Goal: Task Accomplishment & Management: Manage account settings

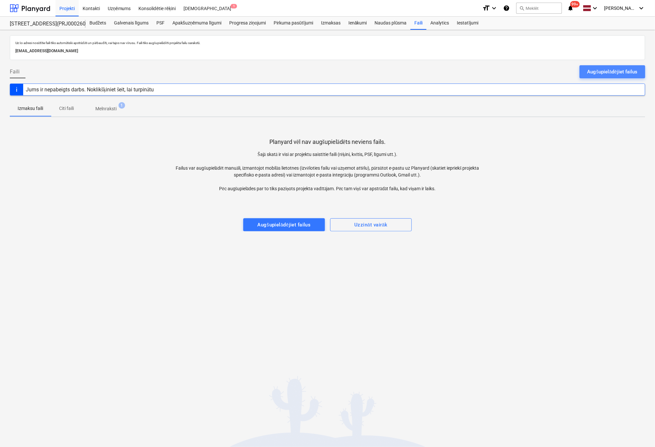
click at [601, 69] on div "Augšupielādējiet failus" at bounding box center [612, 72] width 50 height 8
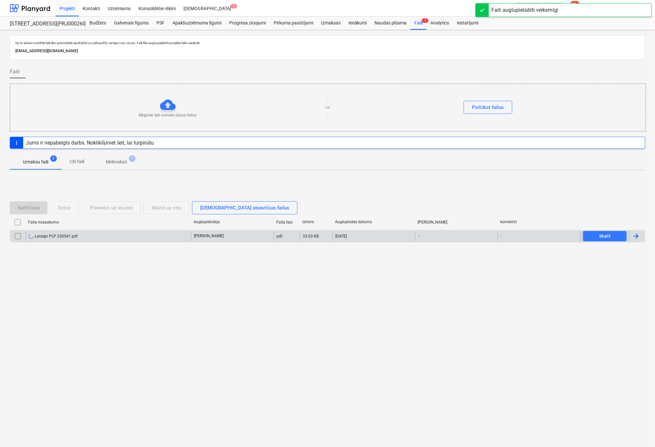
click at [56, 235] on div "Latsign PLP 250541.pdf" at bounding box center [53, 236] width 49 height 5
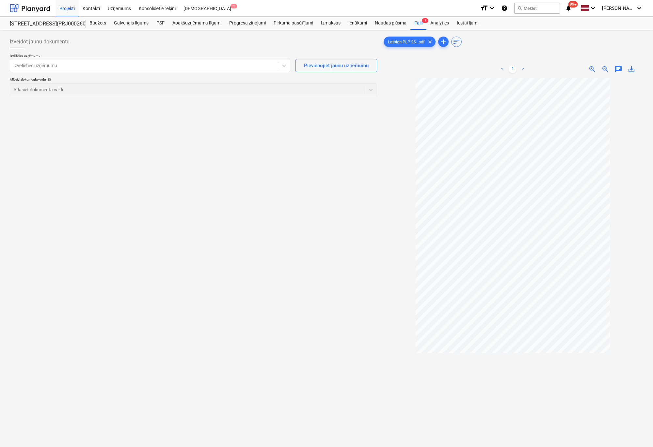
click at [117, 309] on div "Izveidot jaunu dokumentu Izvēlieties uzņēmumu Izvēlieties uzņēmumu Pievienojiet…" at bounding box center [193, 271] width 373 height 477
click at [260, 65] on div at bounding box center [143, 65] width 261 height 7
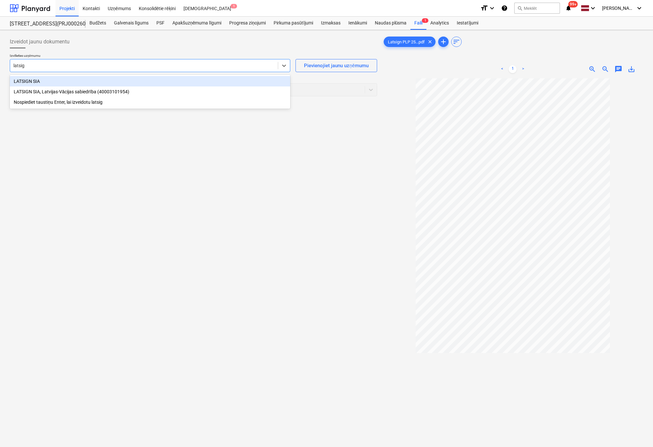
type input "latsign"
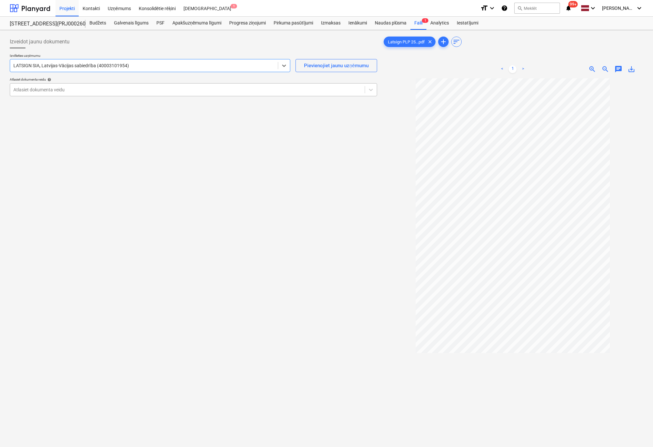
click at [222, 89] on div at bounding box center [187, 90] width 348 height 7
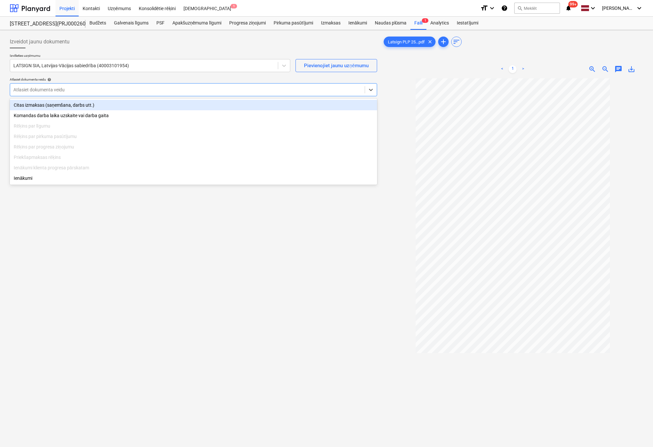
click at [70, 110] on div "Citas izmaksas (saņemšana, darbs utt.)" at bounding box center [193, 105] width 367 height 10
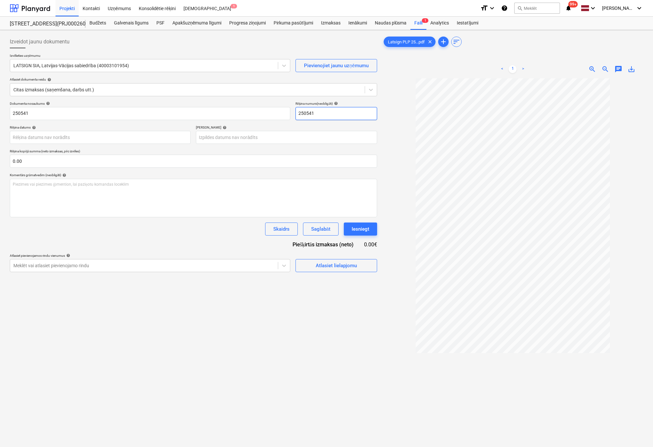
click at [298, 114] on input "250541" at bounding box center [337, 113] width 82 height 13
type input "PLP 250541"
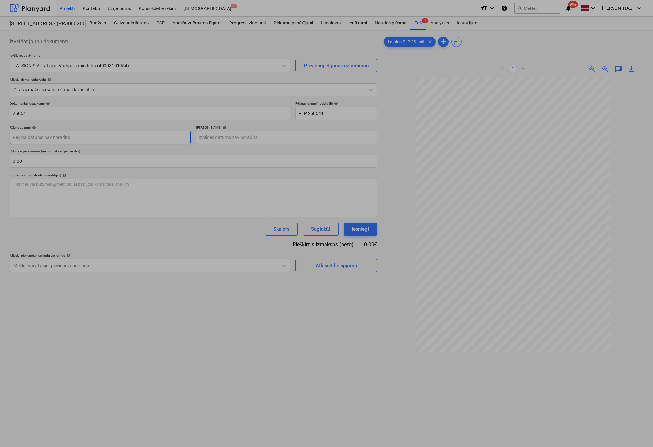
click at [162, 141] on body "Projekti Kontakti Uzņēmums Konsolidētie rēķini Iesūtne 1 format_size keyboard_a…" at bounding box center [326, 223] width 653 height 447
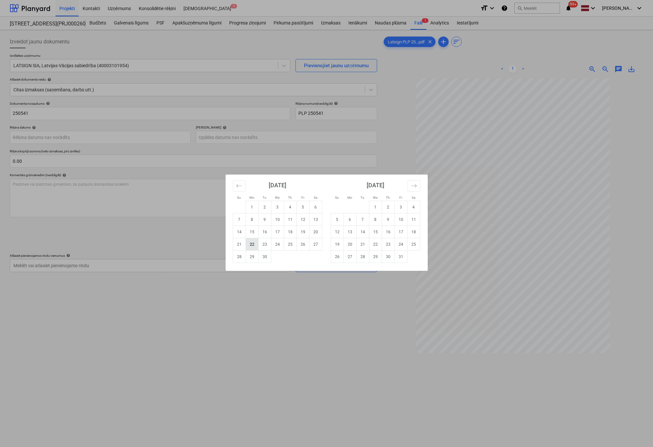
click at [253, 242] on td "22" at bounding box center [252, 244] width 13 height 12
type input "[DATE]"
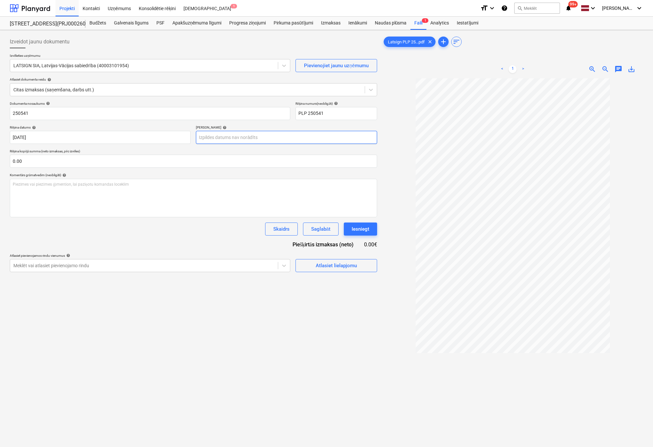
click at [268, 139] on body "Projekti Kontakti Uzņēmums Konsolidētie rēķini Iesūtne 1 format_size keyboard_a…" at bounding box center [326, 223] width 653 height 447
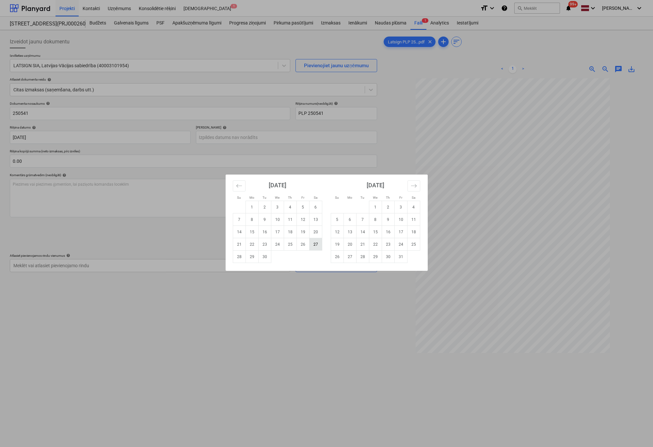
click at [312, 245] on td "27" at bounding box center [315, 244] width 13 height 12
type input "27 Sep 2025"
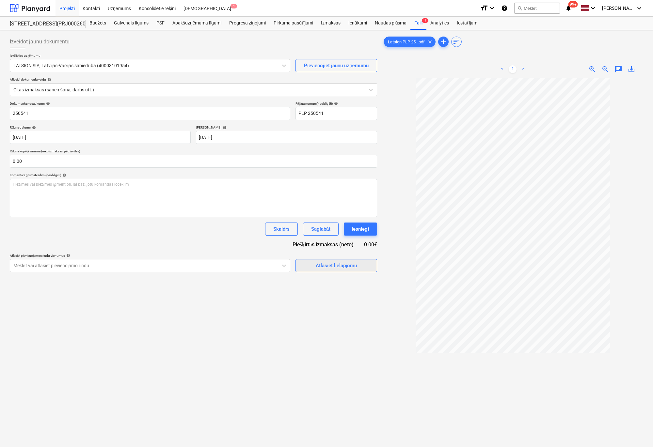
click at [334, 269] on div "Atlasiet lielapjomu" at bounding box center [336, 266] width 41 height 8
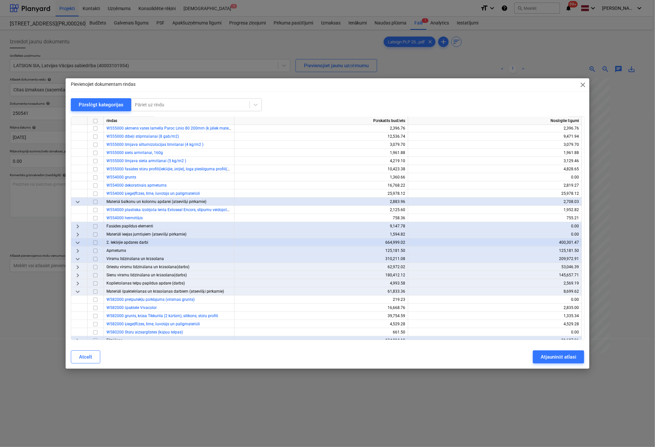
scroll to position [457, 0]
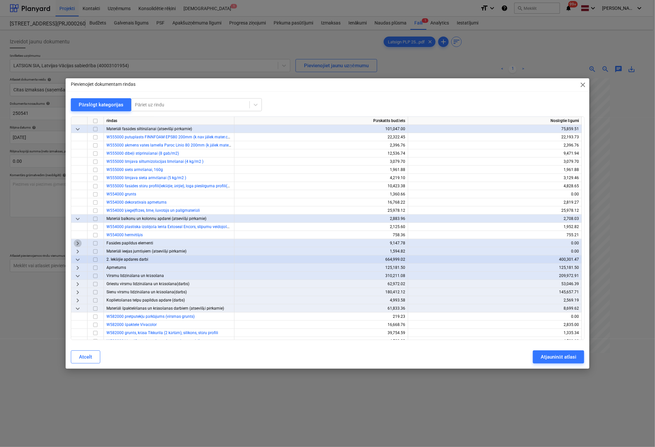
click at [78, 243] on span "keyboard_arrow_right" at bounding box center [78, 244] width 8 height 8
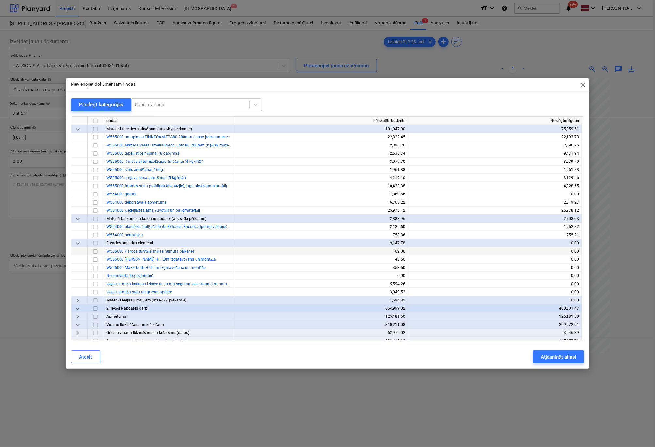
click at [94, 252] on input "checkbox" at bounding box center [95, 252] width 8 height 8
click at [550, 357] on div "Atjaunināt atlasi" at bounding box center [559, 357] width 36 height 8
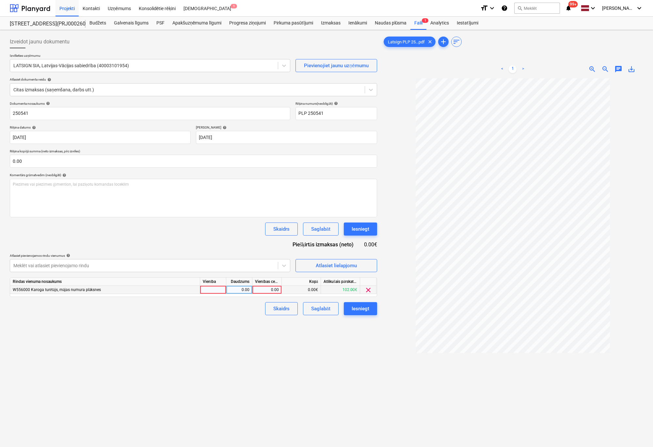
click at [263, 292] on div "0.00" at bounding box center [267, 290] width 24 height 8
type input "63.14"
click at [274, 324] on div "Izveidot jaunu dokumentu Izvēlieties uzņēmumu LATSIGN SIA, Latvijas-Vācijas sab…" at bounding box center [193, 271] width 373 height 477
click at [361, 309] on div "Iesniegt" at bounding box center [361, 309] width 18 height 8
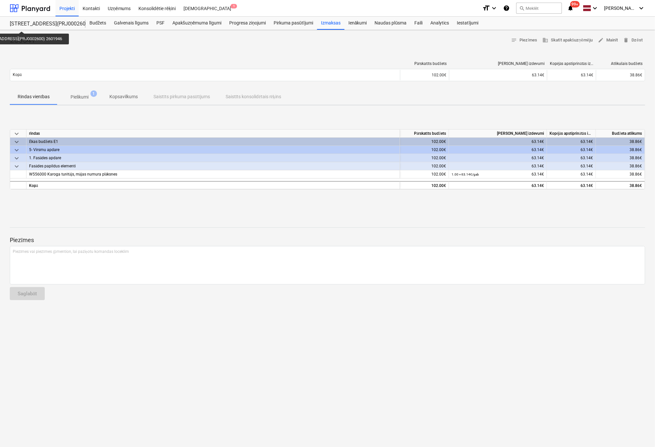
click at [27, 25] on div "[STREET_ADDRESS](PRJ0002600) 2601946" at bounding box center [44, 24] width 68 height 7
click at [64, 9] on div "Projekti" at bounding box center [67, 8] width 23 height 17
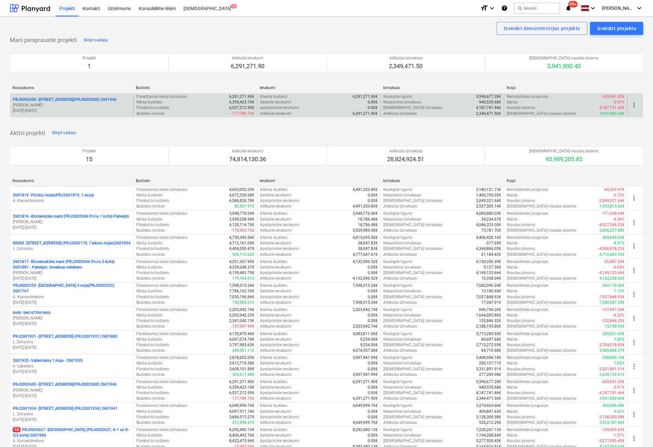
click at [72, 101] on p "PRJ0002600 - Vienības gatve 24, E1 ēka(PRJ0002600) 2601946" at bounding box center [65, 100] width 104 height 6
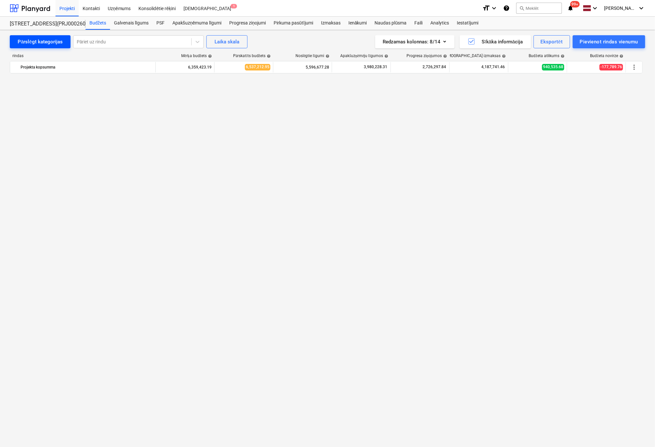
click at [49, 44] on div "Pārslēgt kategorijas" at bounding box center [40, 42] width 45 height 8
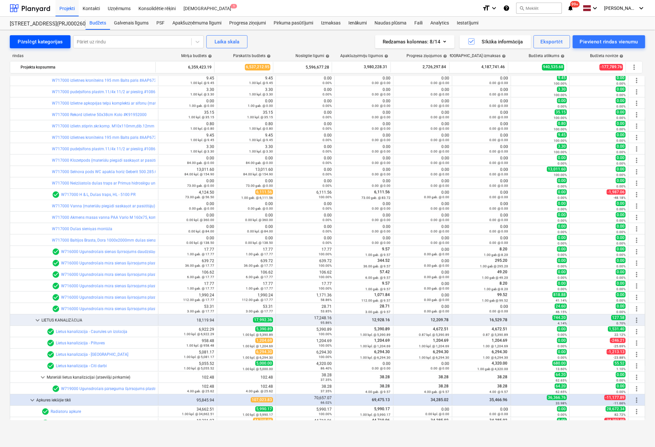
click at [44, 41] on div "Pārslēgt kategorijas" at bounding box center [40, 42] width 45 height 8
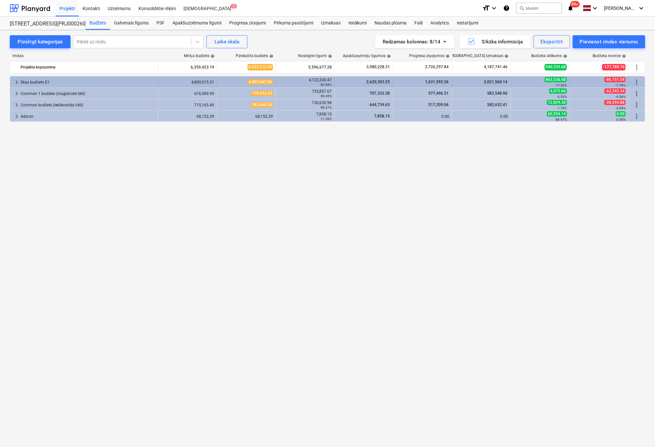
click at [14, 80] on span "keyboard_arrow_right" at bounding box center [17, 82] width 8 height 8
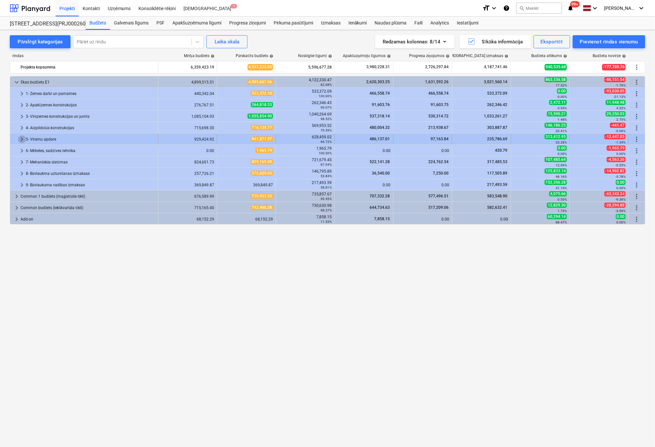
click at [20, 136] on span "keyboard_arrow_right" at bounding box center [22, 140] width 8 height 8
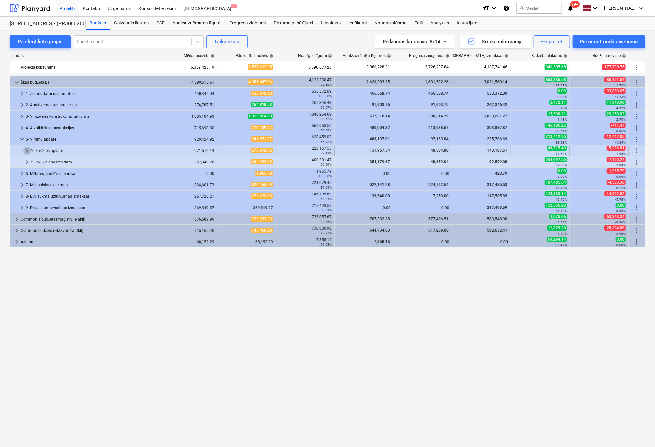
click at [26, 151] on span "keyboard_arrow_right" at bounding box center [27, 151] width 8 height 8
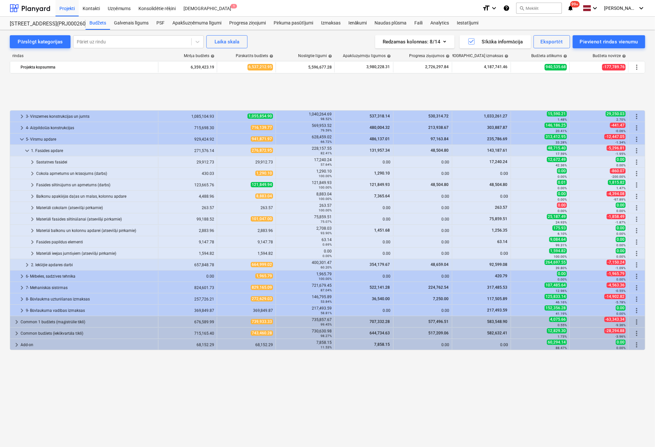
click at [31, 218] on span "keyboard_arrow_right" at bounding box center [32, 220] width 8 height 8
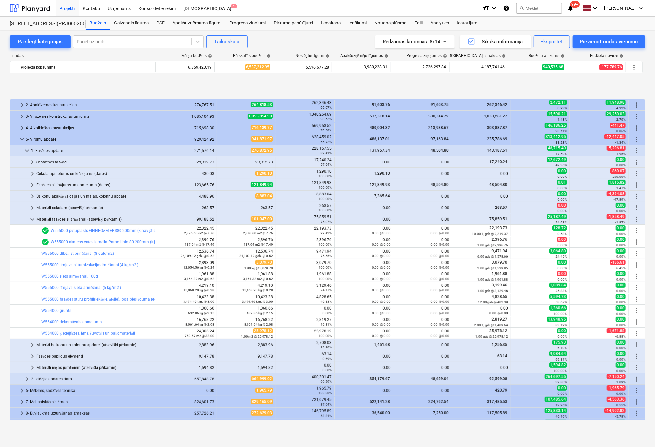
scroll to position [44, 0]
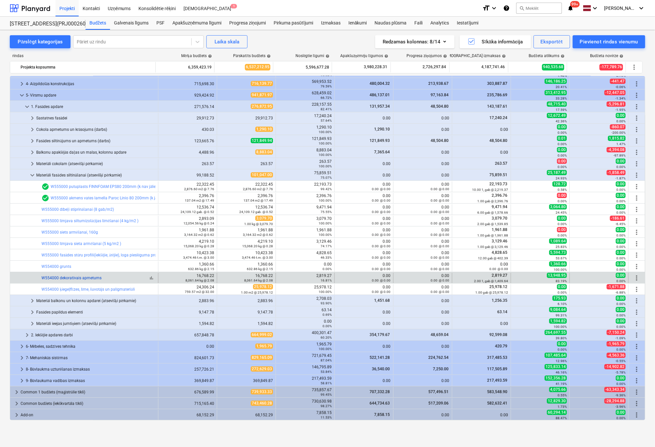
click at [59, 279] on link "W554000 dekoratīvais apmetums" at bounding box center [71, 278] width 60 height 5
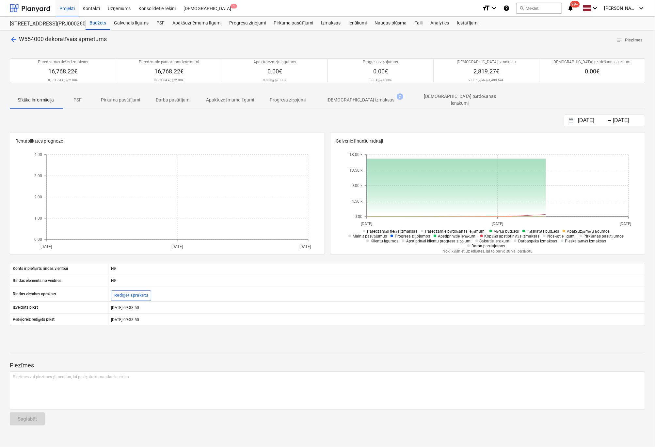
click at [350, 99] on p "[DEMOGRAPHIC_DATA] izmaksas" at bounding box center [361, 100] width 68 height 7
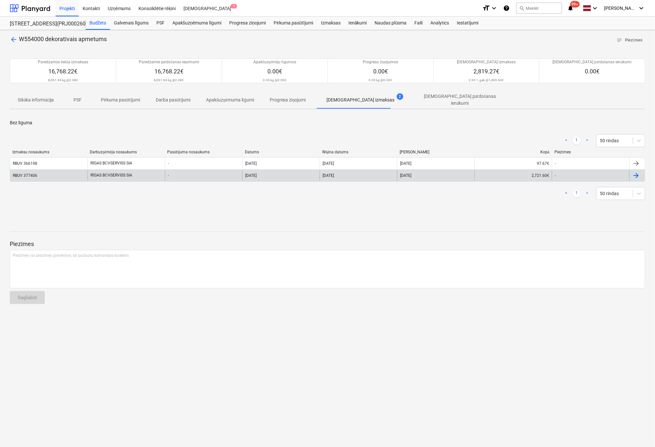
click at [103, 172] on div "RĪGAS BŪVSERVISS SIA" at bounding box center [126, 175] width 77 height 10
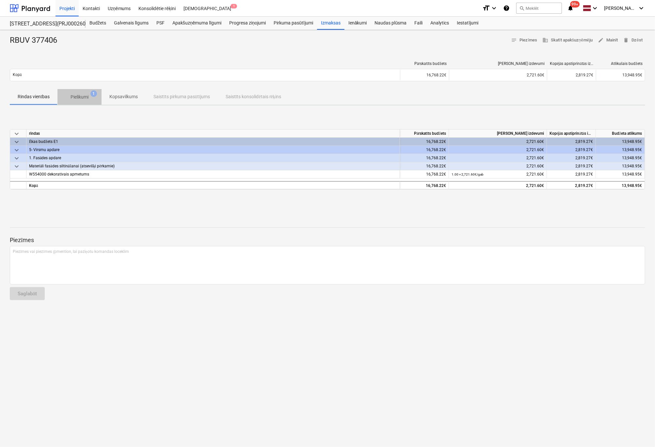
click at [77, 96] on p "Pielikumi" at bounding box center [80, 97] width 18 height 7
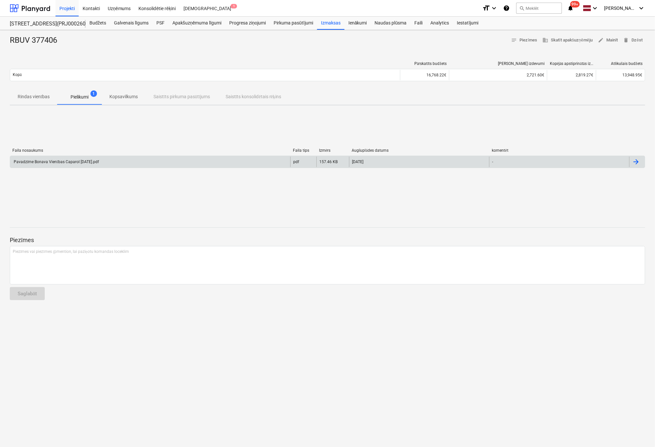
click at [68, 160] on div "Pavadzīme Bonava Vienības Caparol 25.09.2025.pdf" at bounding box center [56, 162] width 86 height 5
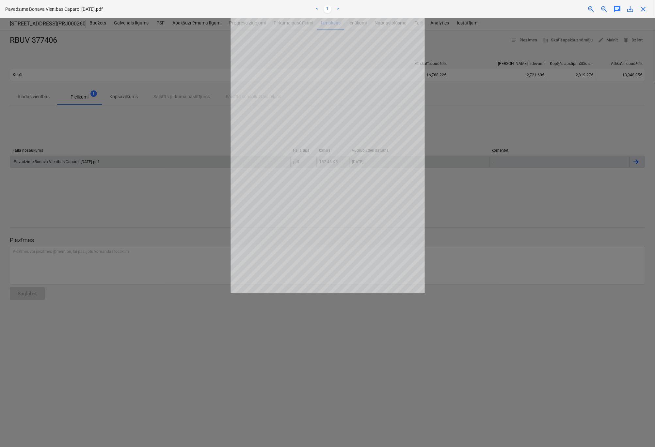
click at [642, 10] on span "close" at bounding box center [643, 9] width 8 height 8
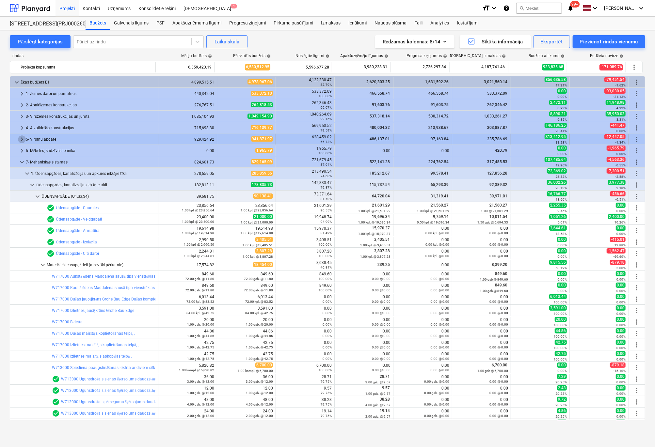
click at [20, 139] on span "keyboard_arrow_right" at bounding box center [22, 140] width 8 height 8
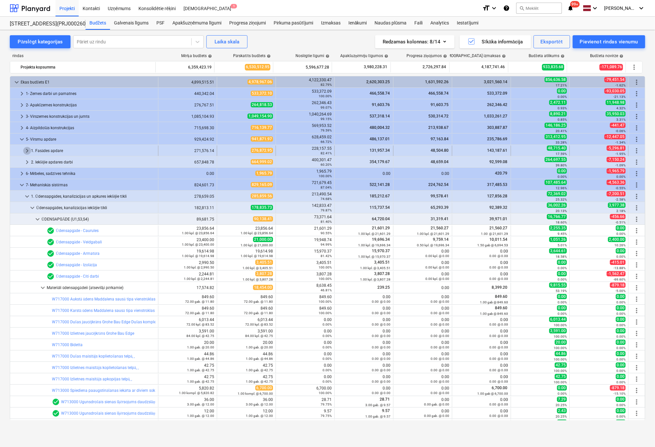
click at [27, 150] on span "keyboard_arrow_right" at bounding box center [27, 151] width 8 height 8
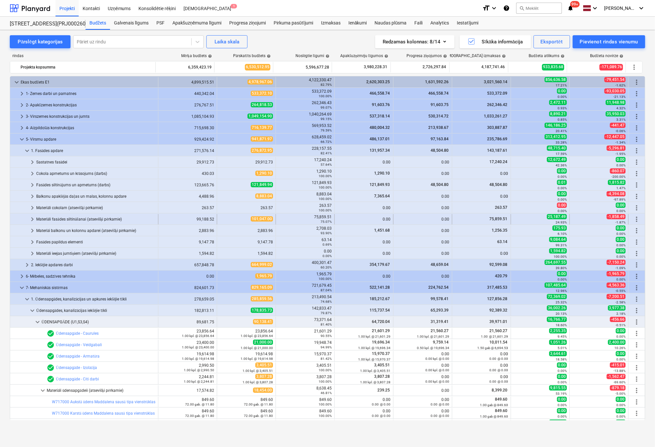
click at [32, 218] on span "keyboard_arrow_right" at bounding box center [32, 220] width 8 height 8
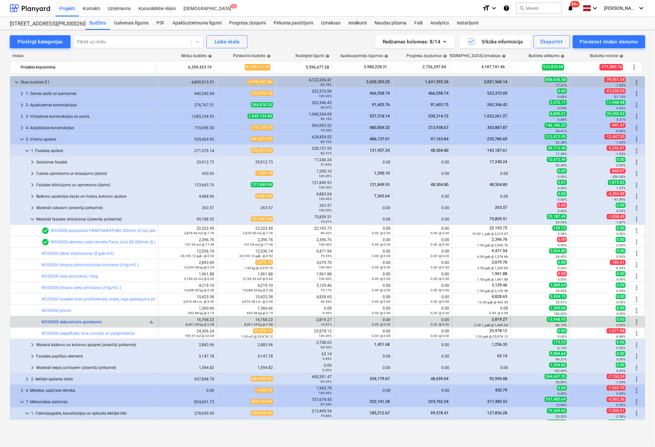
click at [67, 323] on link "W554000 dekoratīvais apmetums" at bounding box center [71, 322] width 60 height 5
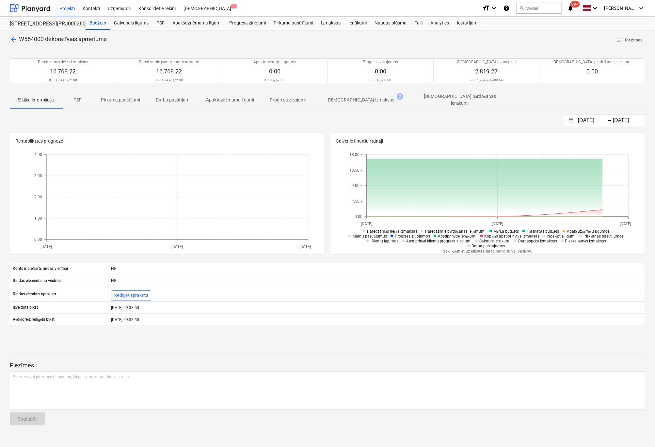
click at [342, 99] on p "[DEMOGRAPHIC_DATA] izmaksas" at bounding box center [361, 100] width 68 height 7
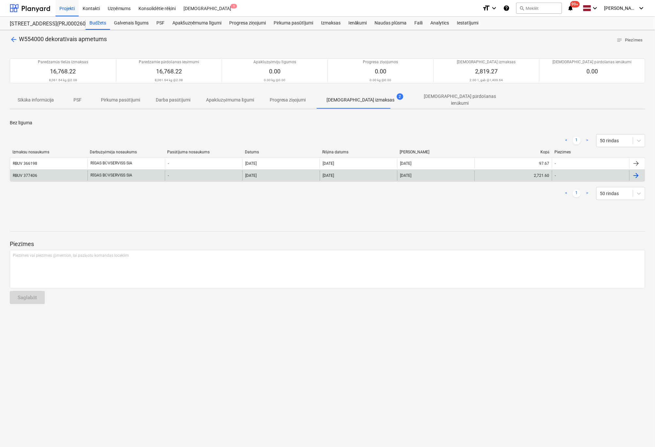
click at [106, 174] on div "RĪGAS BŪVSERVISS SIA" at bounding box center [126, 175] width 77 height 10
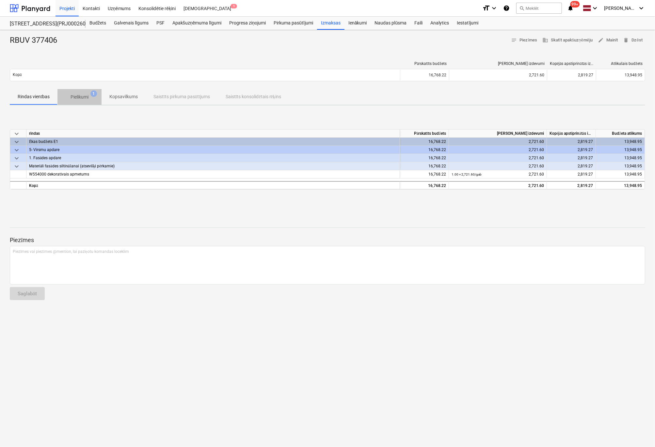
click at [86, 97] on p "Pielikumi" at bounding box center [80, 97] width 18 height 7
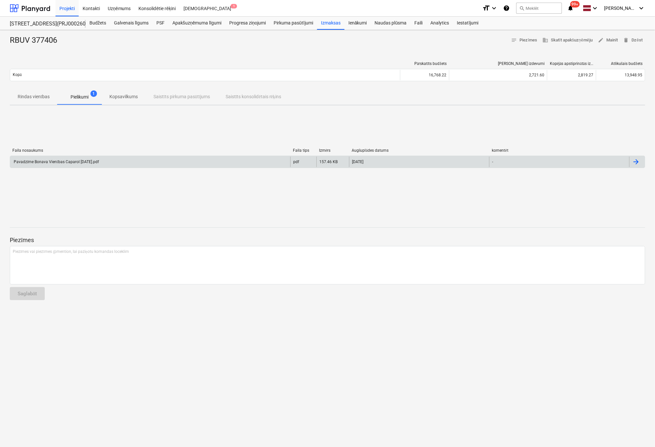
click at [52, 162] on div "Pavadzīme Bonava Vienības Caparol 25.09.2025.pdf" at bounding box center [56, 162] width 86 height 5
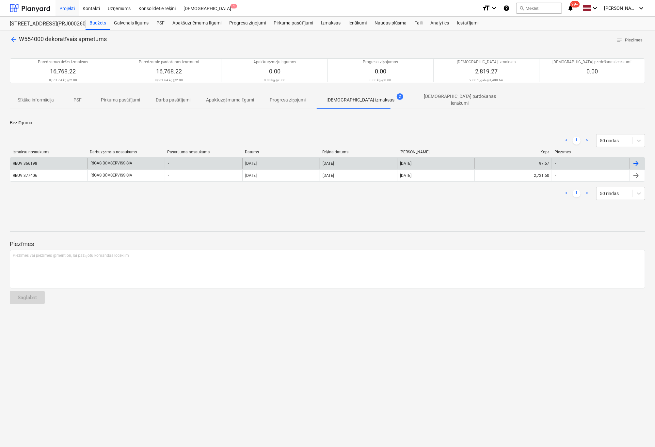
click at [108, 161] on div "RĪGAS BŪVSERVISS SIA" at bounding box center [126, 163] width 77 height 10
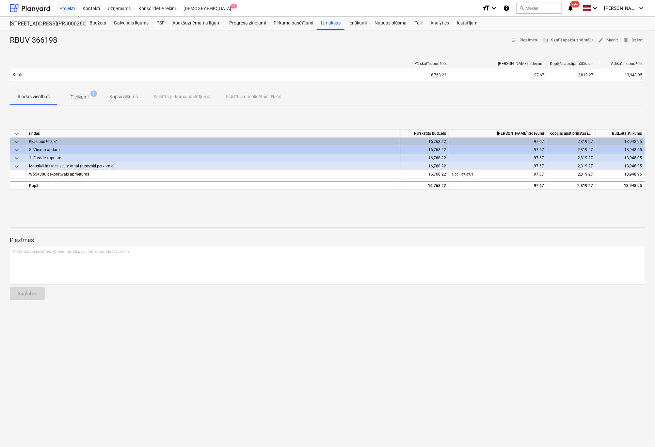
click at [77, 96] on p "Pielikumi" at bounding box center [80, 97] width 18 height 7
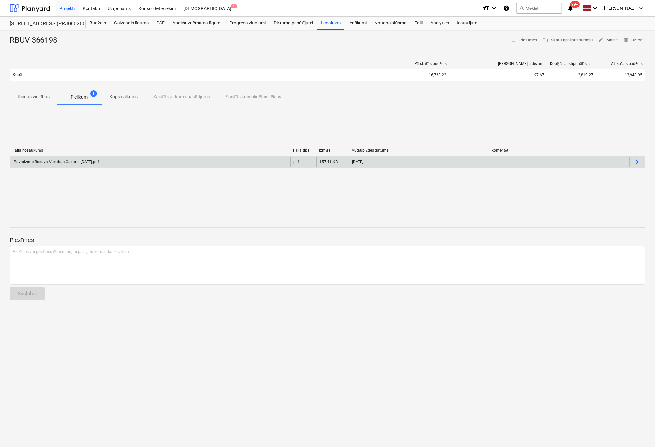
click at [66, 160] on div "Pavadzīme Bonava Vienības Caparol 04.06.2025.pdf" at bounding box center [56, 162] width 86 height 5
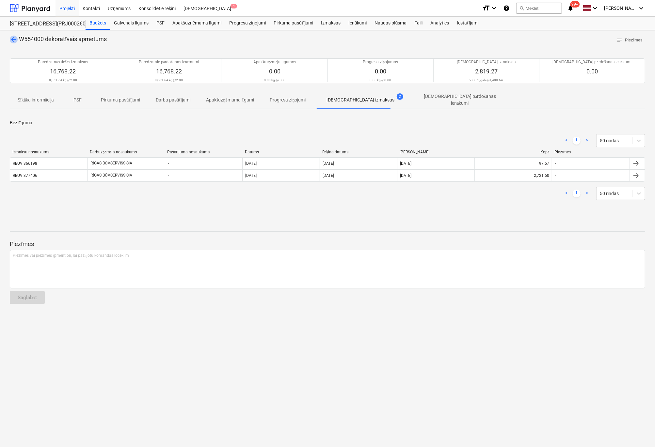
click at [15, 38] on span "arrow_back" at bounding box center [14, 40] width 8 height 8
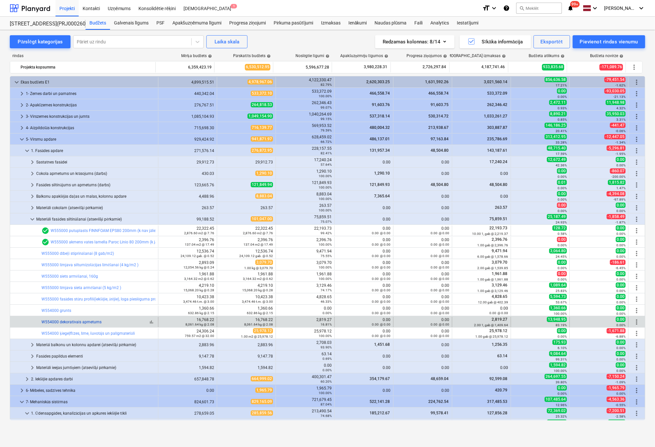
click at [90, 323] on link "W554000 dekoratīvais apmetums" at bounding box center [71, 322] width 60 height 5
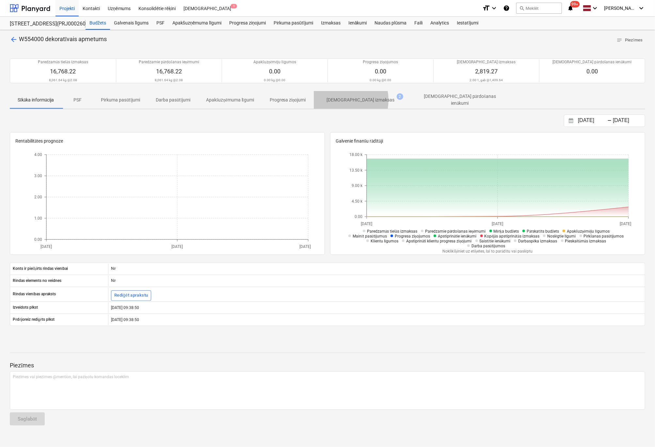
click at [338, 100] on p "[DEMOGRAPHIC_DATA] izmaksas" at bounding box center [361, 100] width 68 height 7
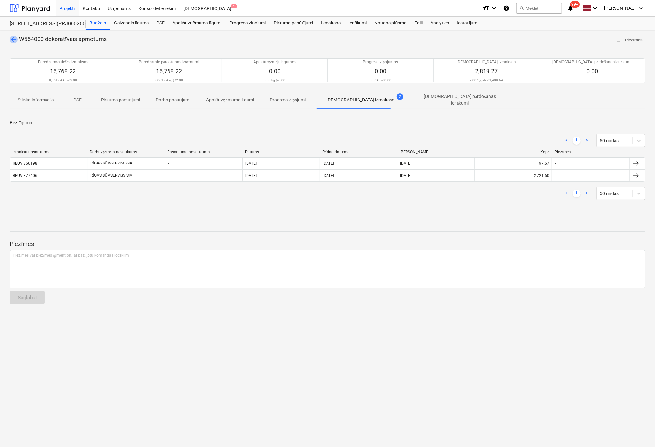
click at [15, 39] on span "arrow_back" at bounding box center [14, 40] width 8 height 8
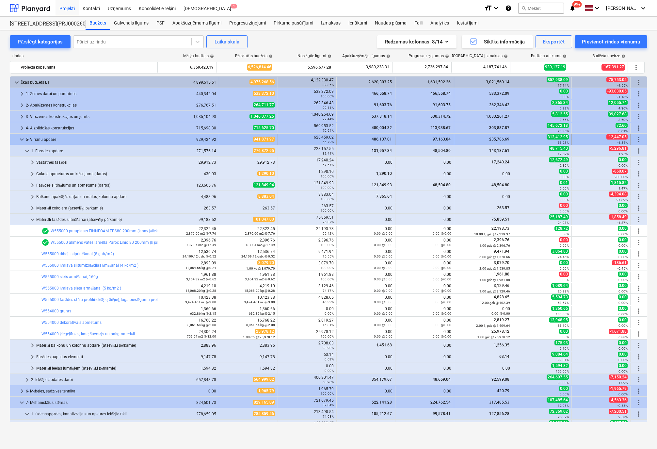
click at [22, 140] on span "keyboard_arrow_down" at bounding box center [22, 140] width 8 height 8
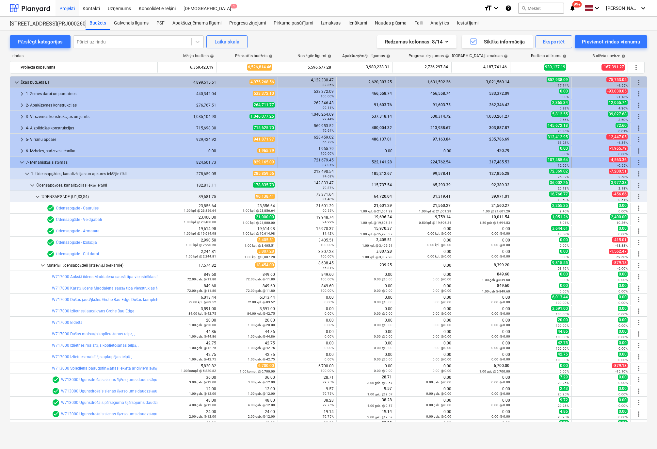
click at [22, 162] on span "keyboard_arrow_down" at bounding box center [22, 162] width 8 height 8
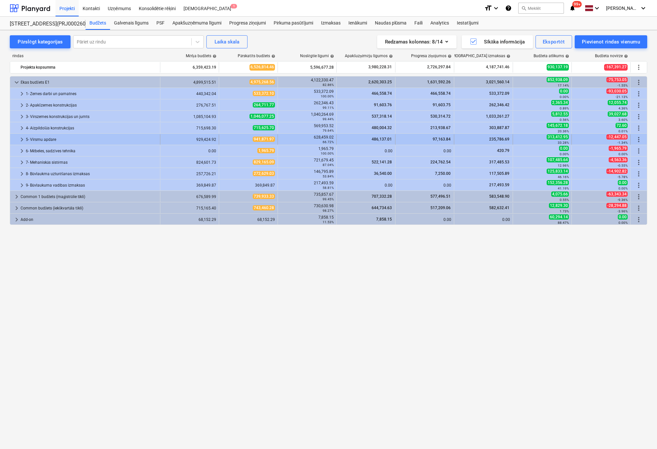
click at [21, 140] on span "keyboard_arrow_right" at bounding box center [22, 140] width 8 height 8
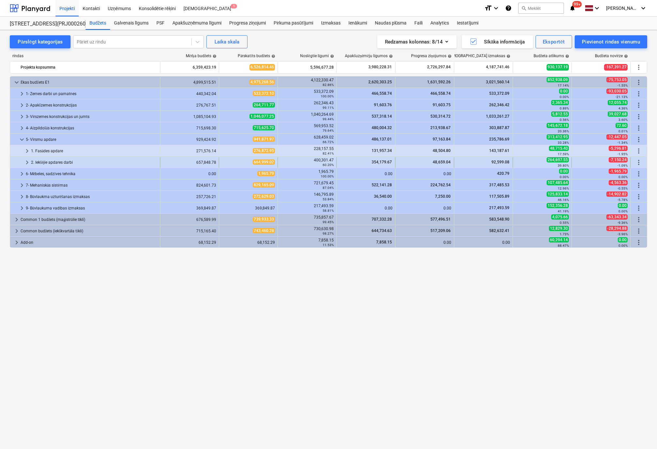
click at [25, 163] on span "keyboard_arrow_right" at bounding box center [27, 162] width 8 height 8
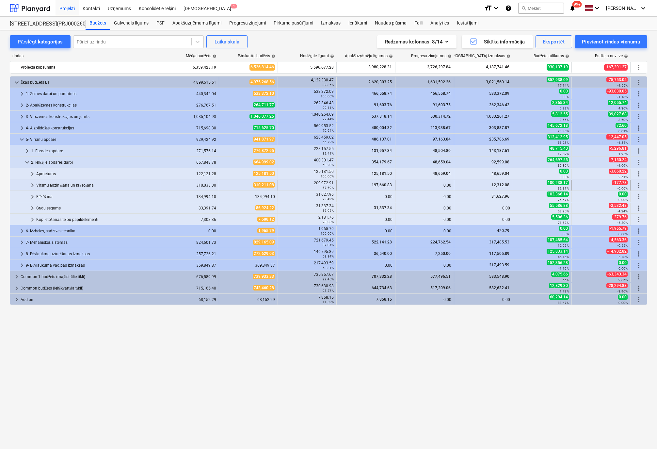
click at [31, 183] on span "keyboard_arrow_right" at bounding box center [32, 185] width 8 height 8
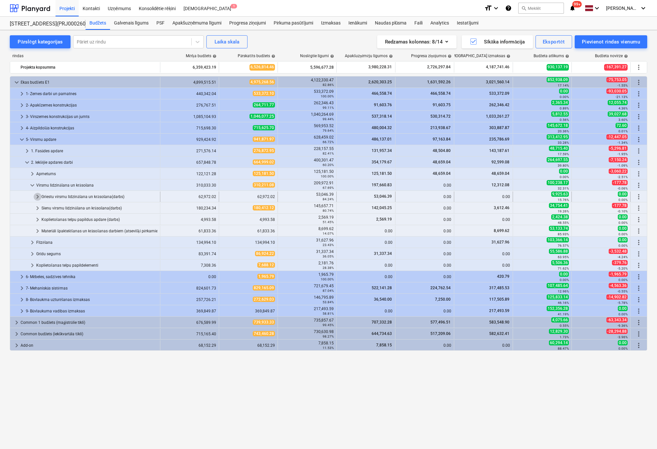
click at [36, 196] on span "keyboard_arrow_right" at bounding box center [38, 197] width 8 height 8
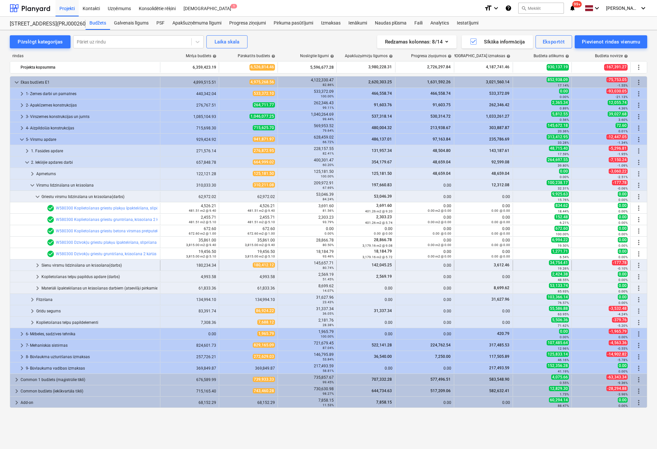
click at [38, 263] on span "keyboard_arrow_right" at bounding box center [38, 265] width 8 height 8
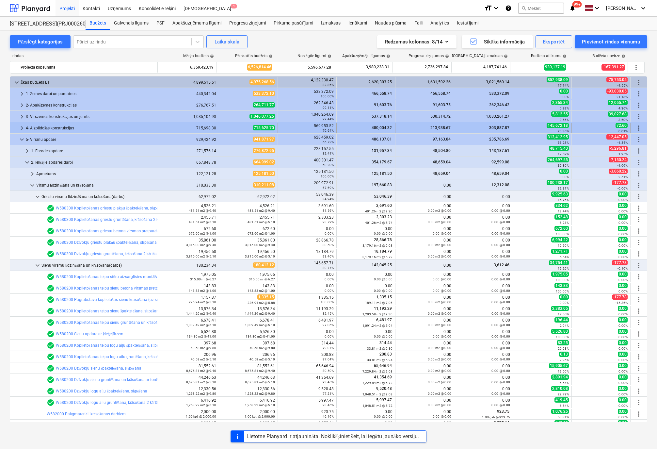
click at [21, 127] on span "keyboard_arrow_right" at bounding box center [22, 128] width 8 height 8
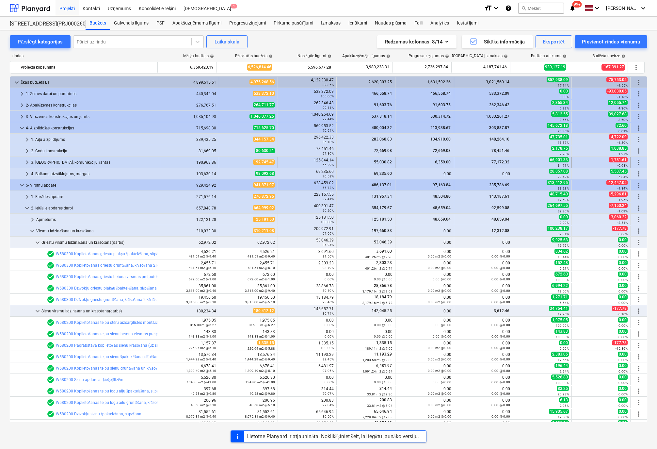
click at [24, 162] on span "keyboard_arrow_right" at bounding box center [27, 162] width 8 height 8
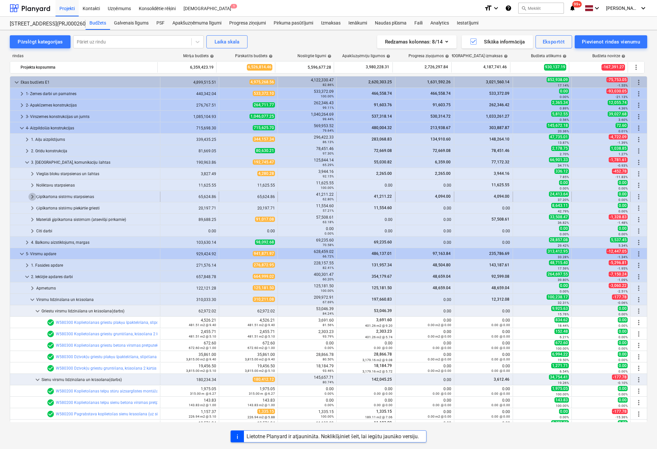
click at [33, 194] on span "keyboard_arrow_right" at bounding box center [32, 197] width 8 height 8
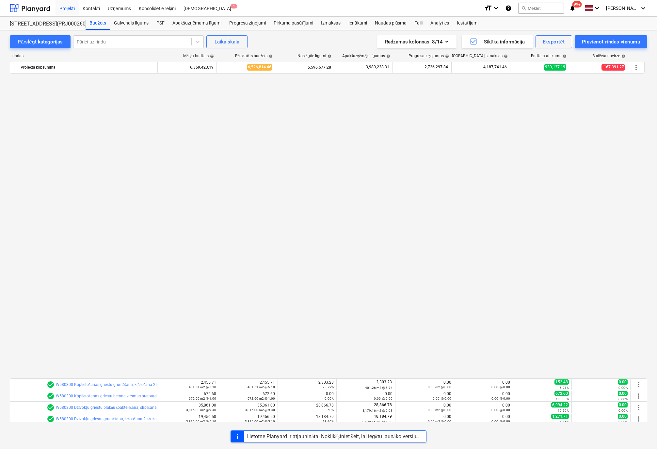
scroll to position [420, 0]
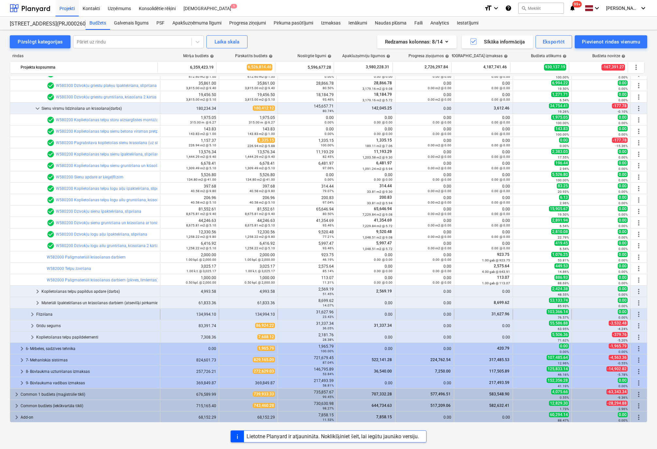
click at [32, 313] on span "keyboard_arrow_right" at bounding box center [32, 314] width 8 height 8
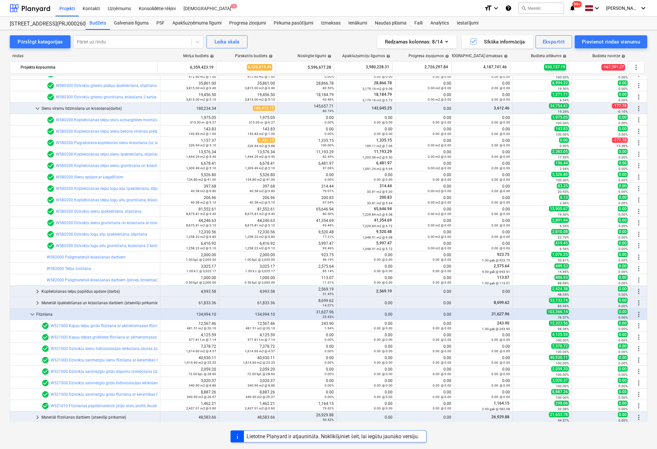
scroll to position [534, 0]
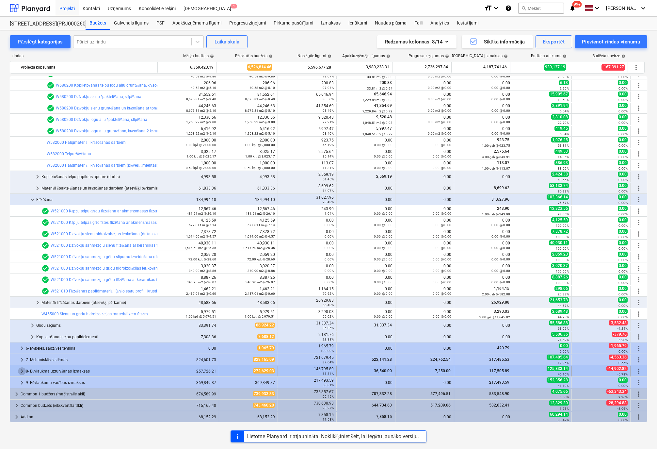
click at [22, 371] on span "keyboard_arrow_right" at bounding box center [22, 371] width 8 height 8
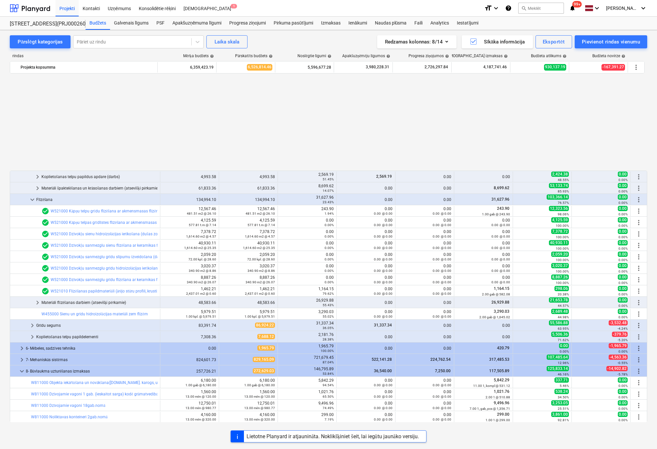
scroll to position [861, 0]
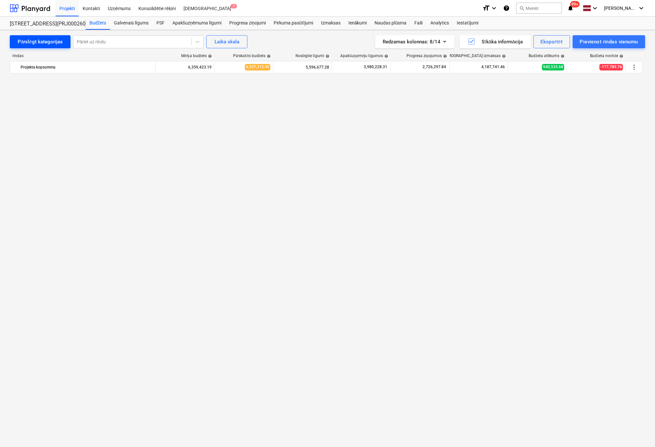
scroll to position [5290, 0]
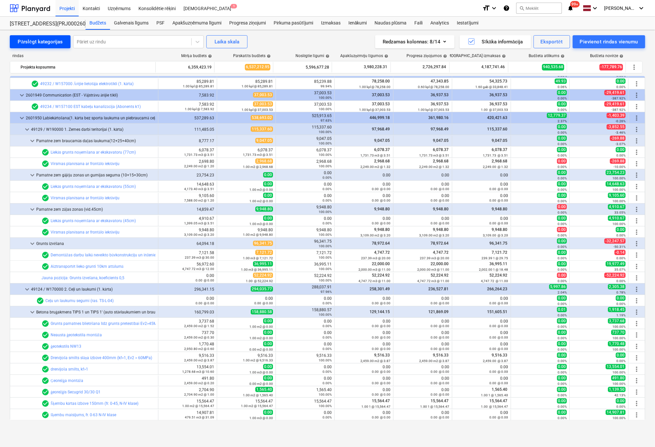
click at [38, 42] on div "Pārslēgt kategorijas" at bounding box center [40, 42] width 45 height 8
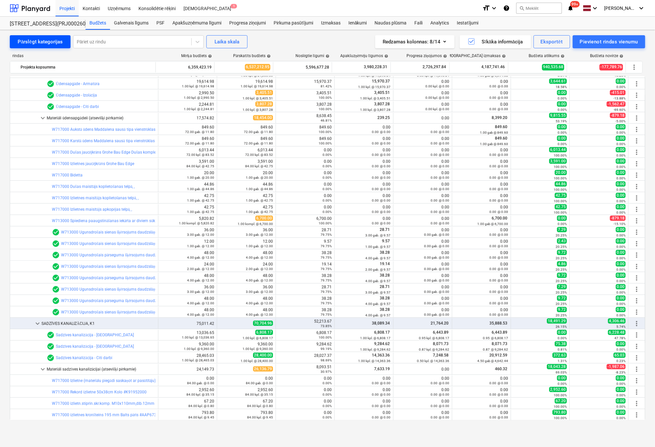
click at [38, 41] on div "Pārslēgt kategorijas" at bounding box center [40, 42] width 45 height 8
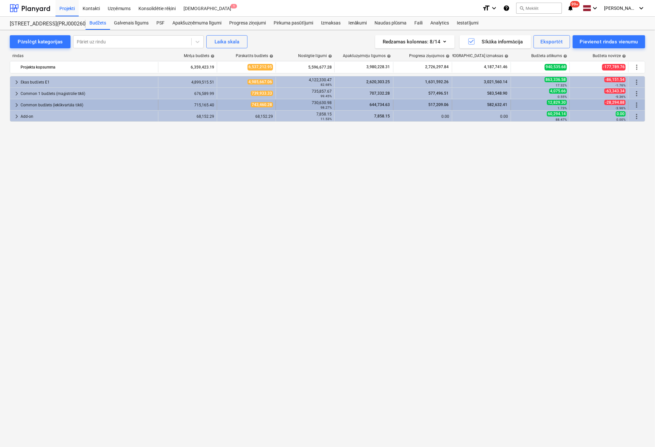
click at [16, 104] on span "keyboard_arrow_right" at bounding box center [17, 105] width 8 height 8
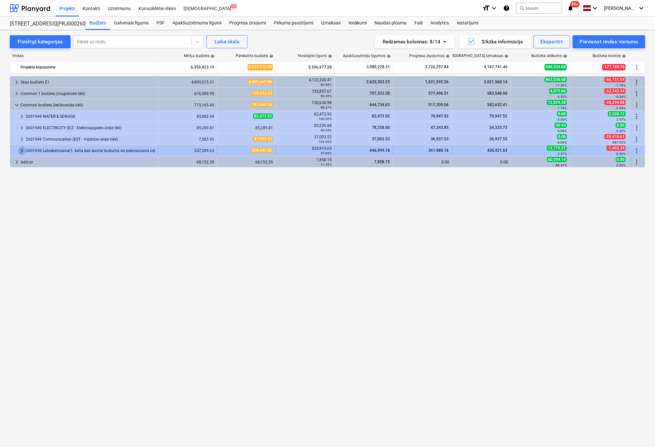
click at [19, 150] on span "keyboard_arrow_right" at bounding box center [22, 151] width 8 height 8
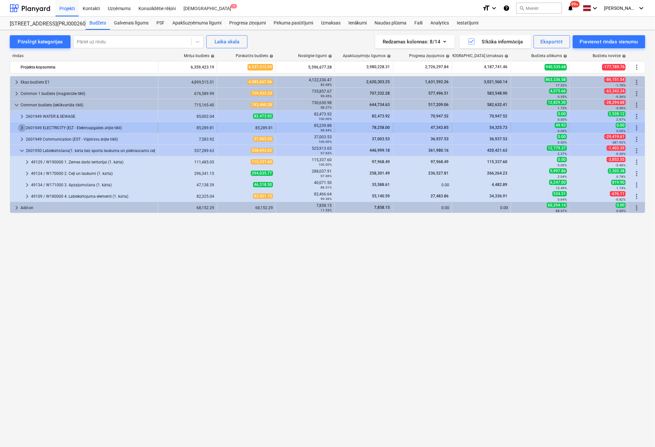
click at [21, 126] on span "keyboard_arrow_right" at bounding box center [22, 128] width 8 height 8
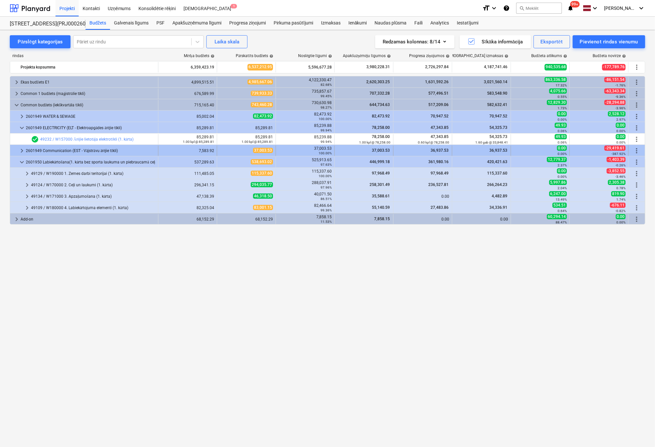
click at [20, 151] on span "keyboard_arrow_right" at bounding box center [22, 151] width 8 height 8
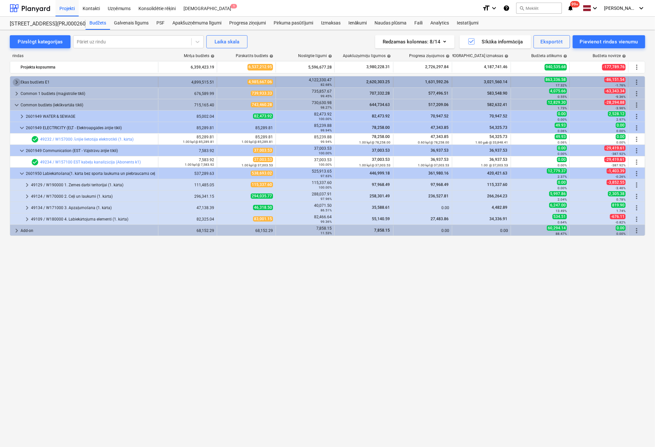
click at [17, 82] on span "keyboard_arrow_right" at bounding box center [17, 82] width 8 height 8
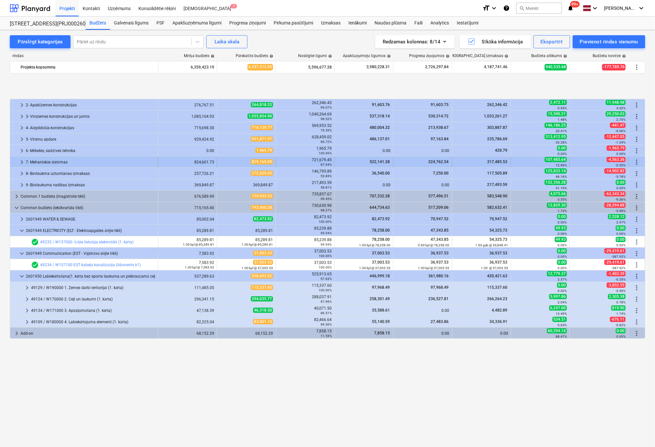
click at [22, 161] on span "keyboard_arrow_right" at bounding box center [22, 162] width 8 height 8
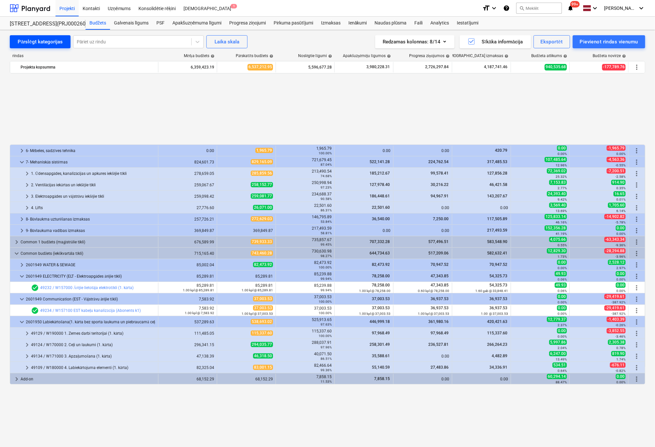
click at [32, 40] on div "Pārslēgt kategorijas" at bounding box center [40, 42] width 45 height 8
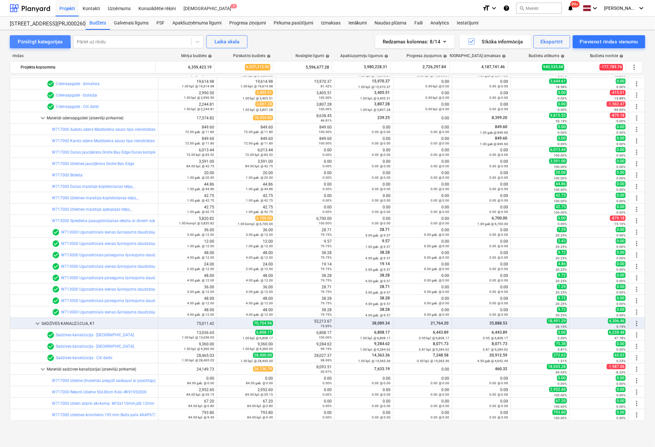
click at [32, 40] on div "Pārslēgt kategorijas" at bounding box center [40, 42] width 45 height 8
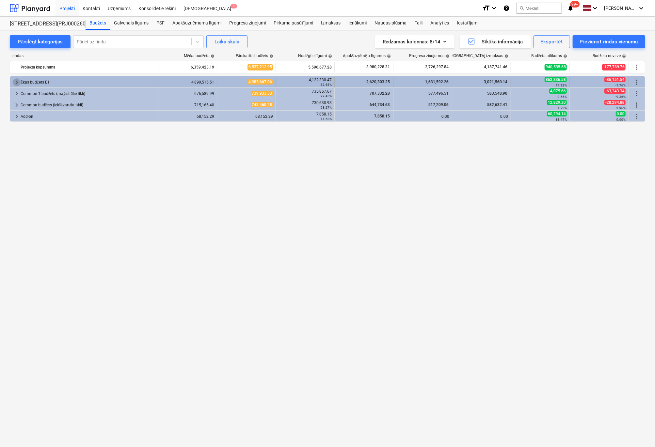
click at [14, 82] on span "keyboard_arrow_right" at bounding box center [17, 82] width 8 height 8
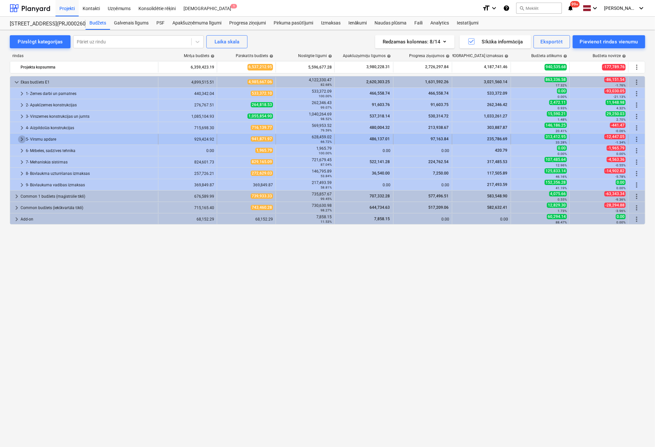
click at [20, 139] on span "keyboard_arrow_right" at bounding box center [22, 140] width 8 height 8
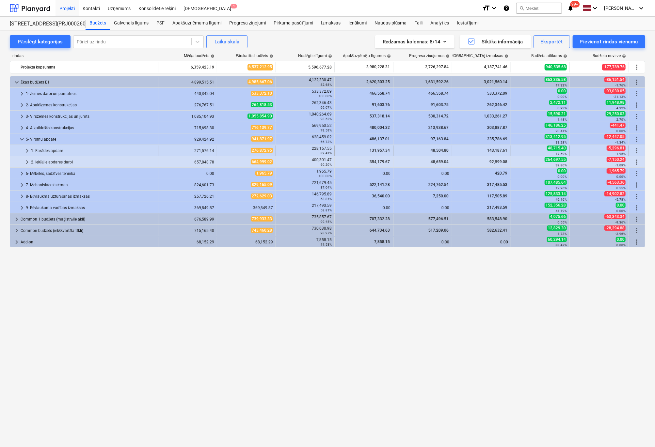
click at [25, 150] on span "keyboard_arrow_right" at bounding box center [27, 151] width 8 height 8
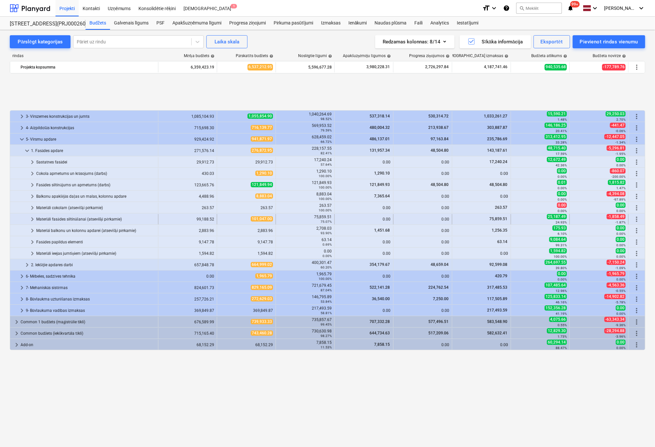
click at [54, 217] on div "Materiāli fasādes siltināšanai (atsevišķi pērkamie)" at bounding box center [95, 219] width 119 height 10
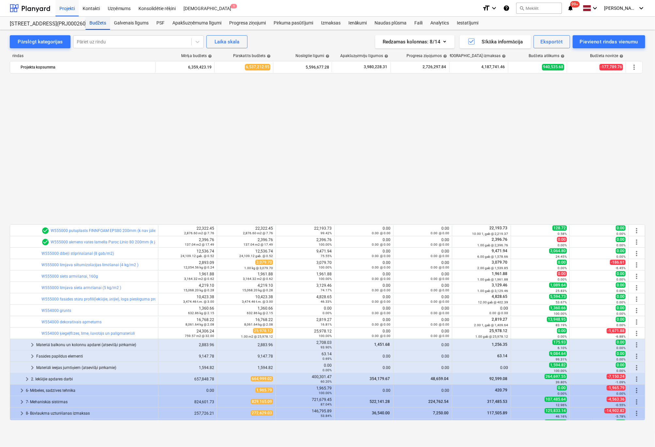
click at [102, 20] on div "Budžets" at bounding box center [98, 23] width 24 height 13
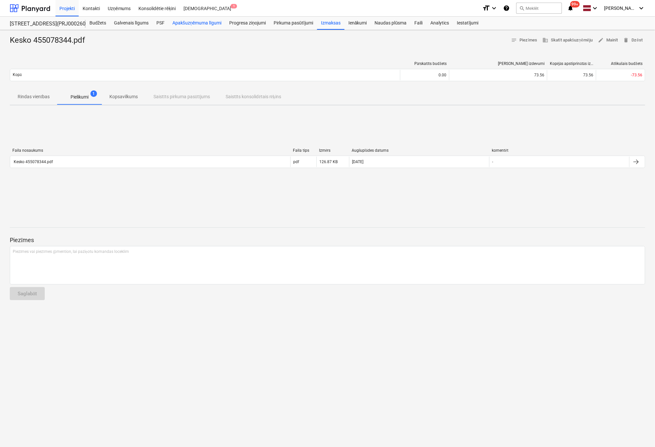
click at [199, 22] on div "Apakšuzņēmuma līgumi" at bounding box center [197, 23] width 57 height 13
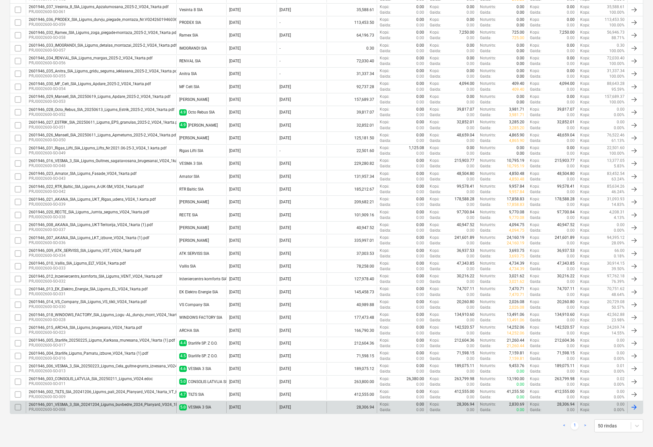
scroll to position [131, 0]
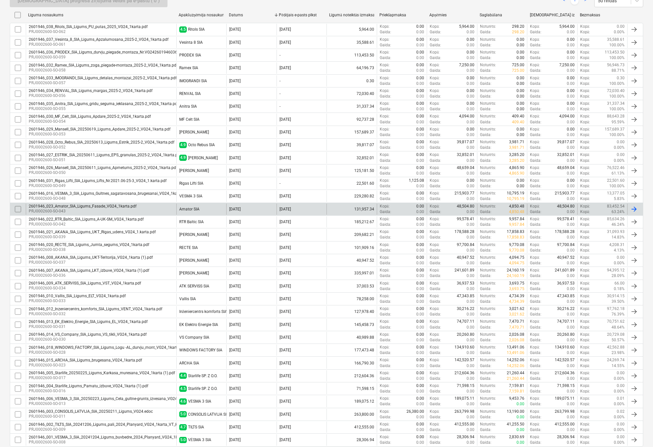
click at [57, 207] on div "2601946_023_Amator_SIA_Ligums_Fasade_VG24_1karta.pdf" at bounding box center [83, 206] width 108 height 5
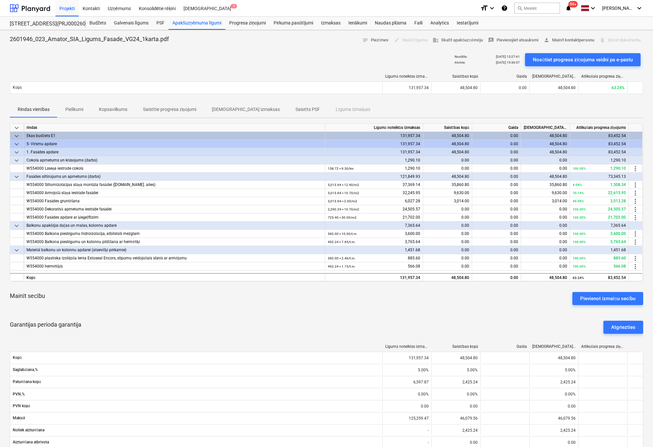
click at [77, 106] on p "Pielikumi" at bounding box center [74, 109] width 18 height 7
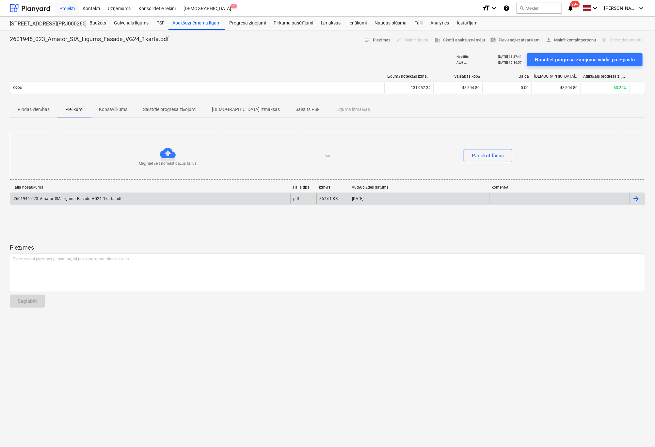
click at [71, 199] on div "2601946_023_Amator_SIA_Ligums_Fasade_VG24_1karta.pdf" at bounding box center [67, 199] width 109 height 5
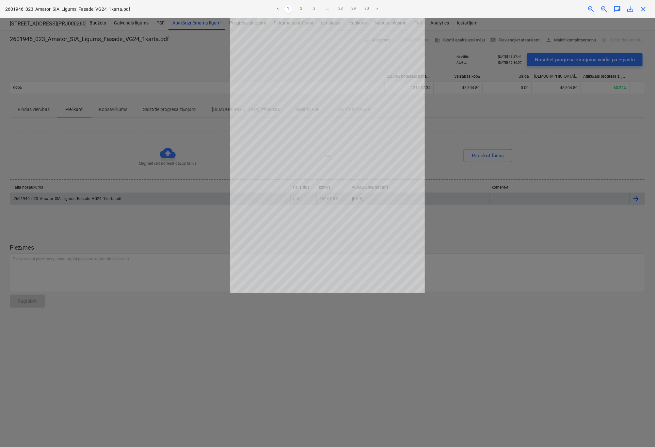
click at [316, 8] on link "3" at bounding box center [315, 9] width 8 height 8
click at [320, 8] on link "4" at bounding box center [321, 9] width 8 height 8
click at [328, 8] on link "5" at bounding box center [328, 9] width 8 height 8
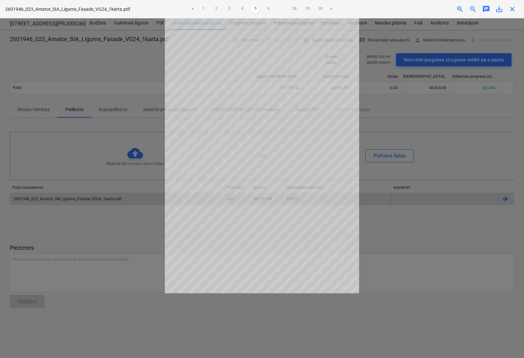
click at [474, 11] on span "zoom_out" at bounding box center [473, 9] width 8 height 8
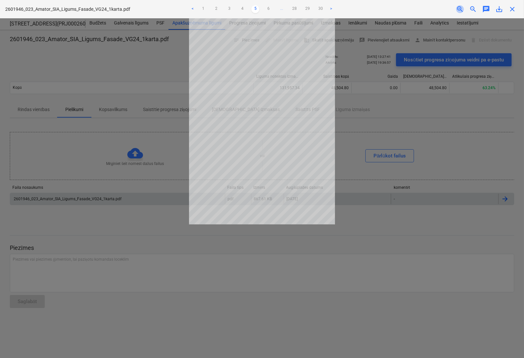
click at [460, 9] on span "zoom_in" at bounding box center [460, 9] width 8 height 8
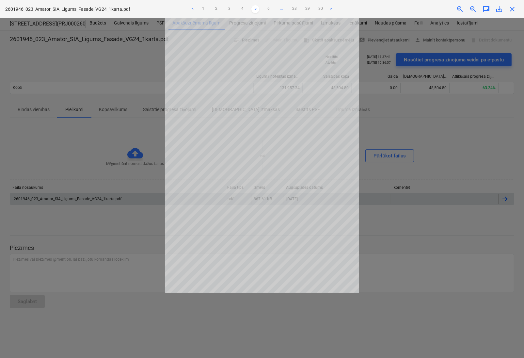
click at [460, 9] on span "zoom_in" at bounding box center [460, 9] width 8 height 8
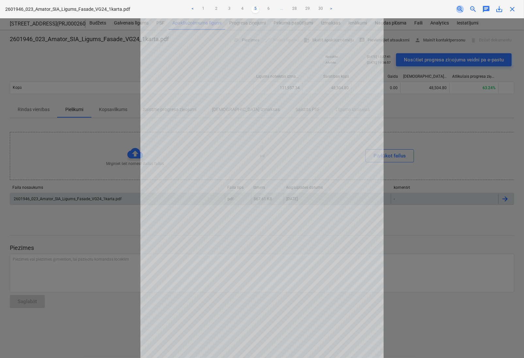
click at [460, 9] on span "zoom_in" at bounding box center [460, 9] width 8 height 8
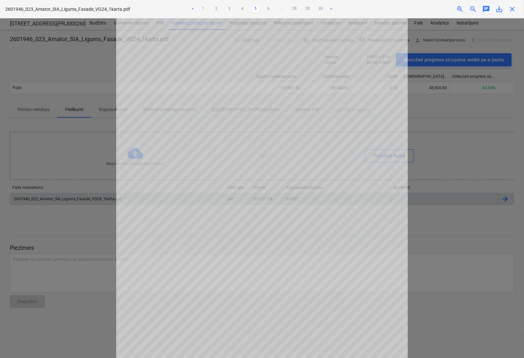
click at [460, 9] on span "zoom_in" at bounding box center [460, 9] width 8 height 8
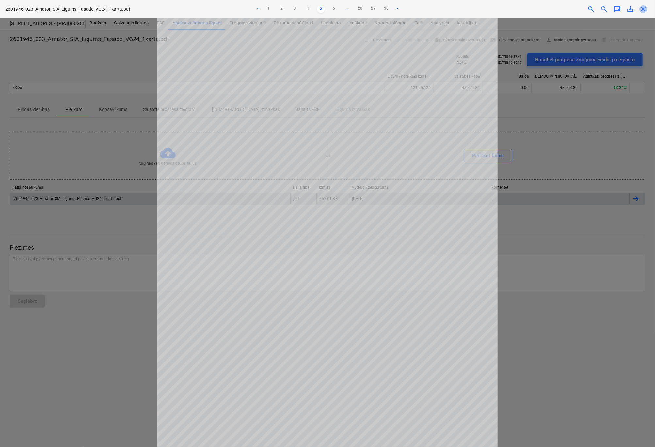
click at [643, 9] on span "close" at bounding box center [643, 9] width 8 height 8
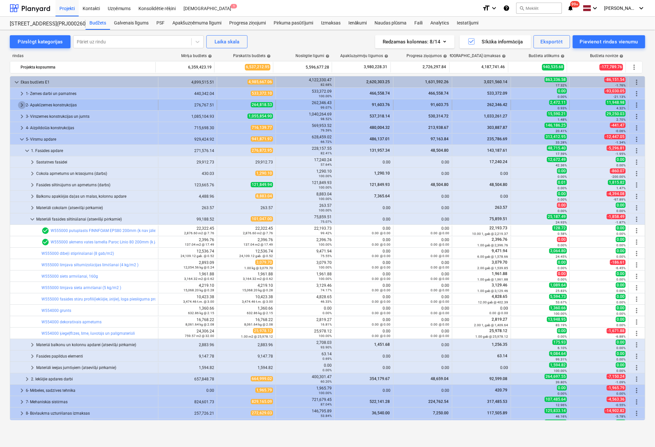
click at [20, 104] on span "keyboard_arrow_right" at bounding box center [22, 105] width 8 height 8
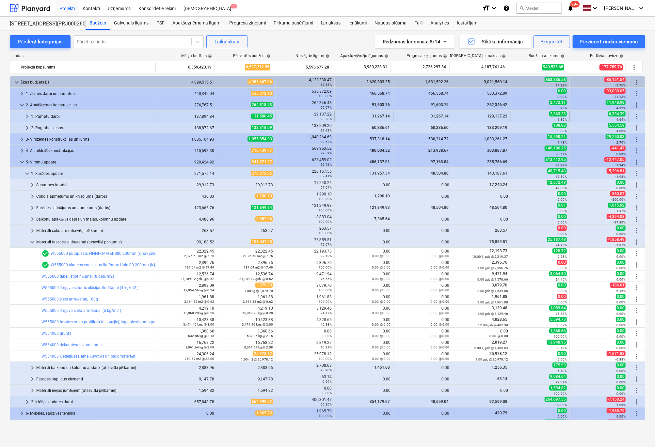
click at [26, 114] on span "keyboard_arrow_right" at bounding box center [27, 117] width 8 height 8
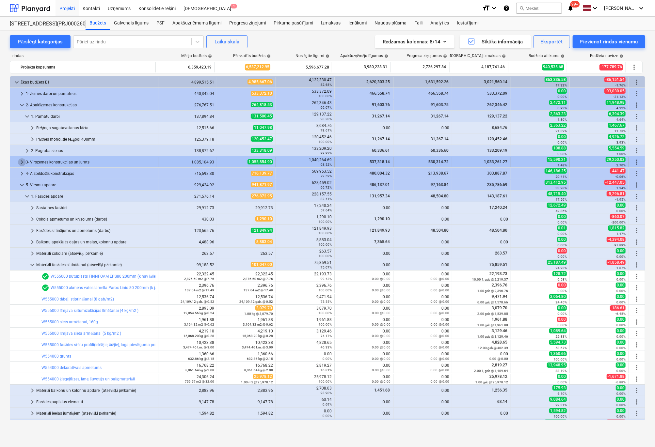
click at [21, 161] on span "keyboard_arrow_right" at bounding box center [22, 162] width 8 height 8
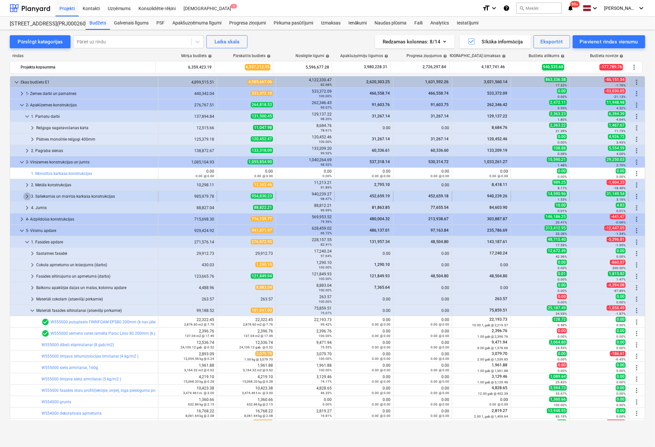
click at [25, 194] on span "keyboard_arrow_right" at bounding box center [27, 197] width 8 height 8
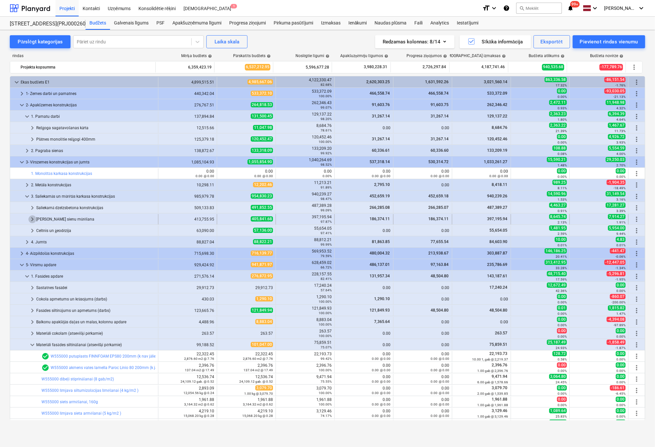
click at [32, 218] on span "keyboard_arrow_right" at bounding box center [32, 220] width 8 height 8
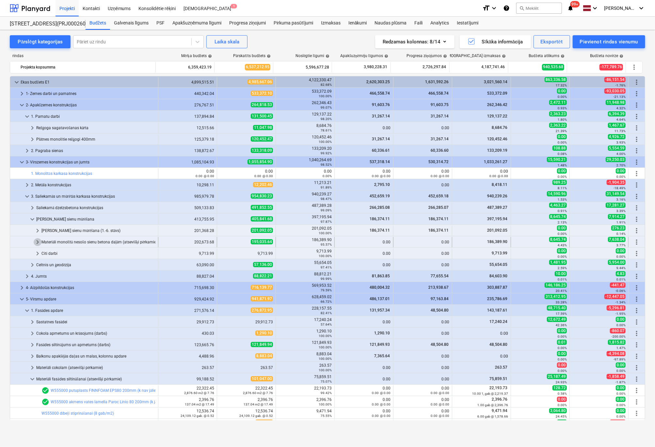
click at [38, 240] on span "keyboard_arrow_right" at bounding box center [38, 242] width 8 height 8
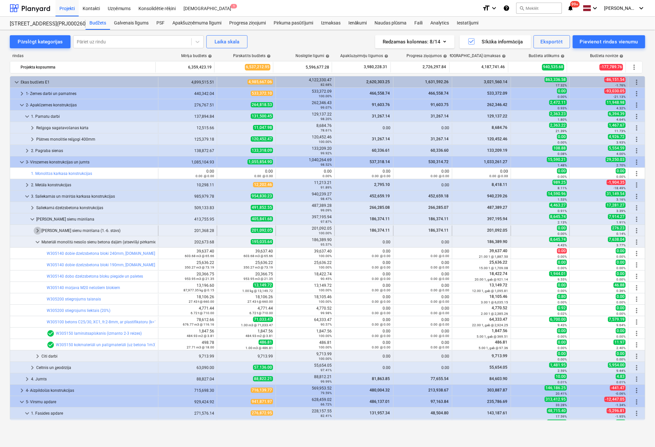
click at [35, 232] on span "keyboard_arrow_right" at bounding box center [38, 231] width 8 height 8
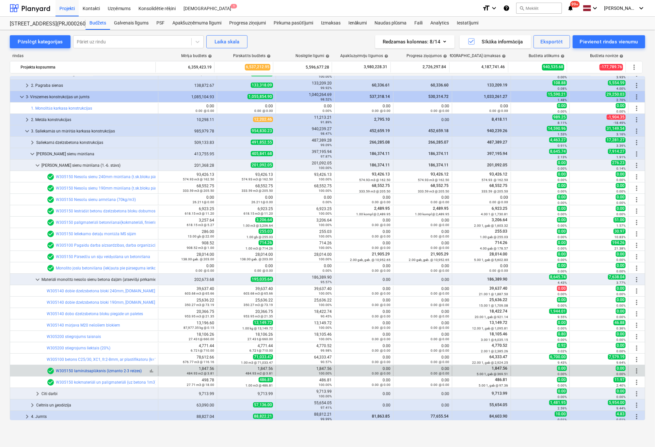
scroll to position [163, 0]
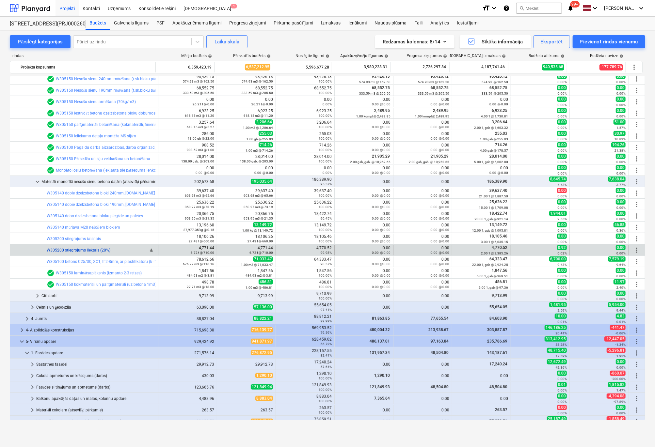
click at [84, 249] on link "W305200 stiegrojums liektais (20%)" at bounding box center [79, 250] width 64 height 5
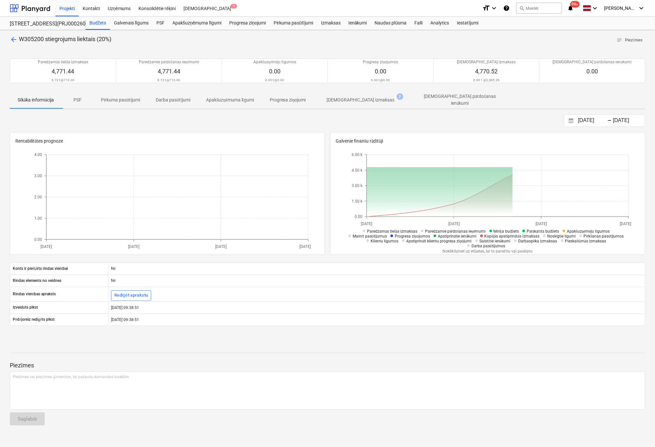
click at [347, 97] on p "[DEMOGRAPHIC_DATA] izmaksas" at bounding box center [361, 100] width 68 height 7
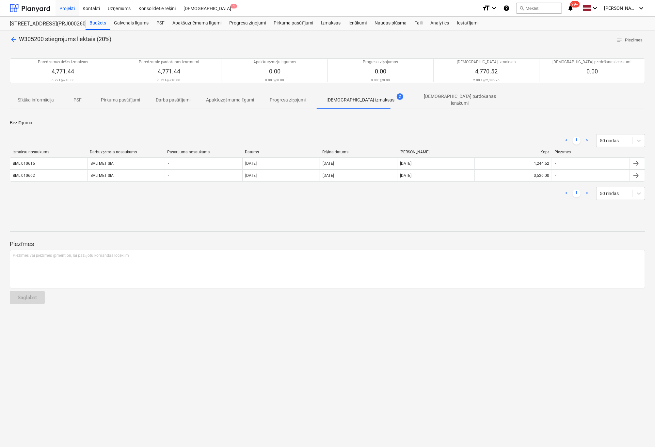
click at [10, 40] on span "arrow_back" at bounding box center [14, 40] width 8 height 8
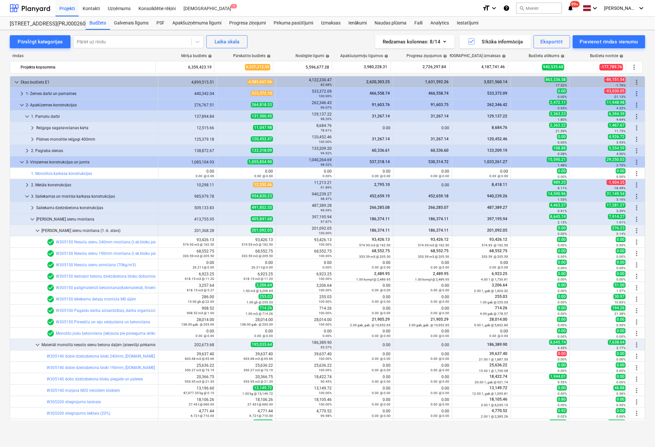
scroll to position [163, 0]
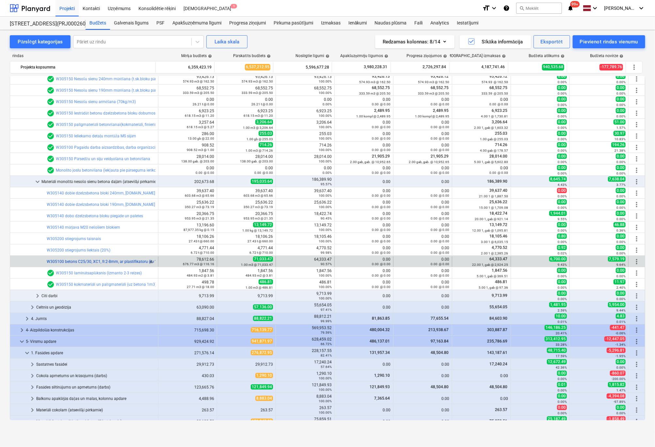
click at [92, 261] on link "W305100 betons C25/30, XC1, fr.2-8mm, ar plastifikatoru (k=1,15) ar piegādi un …" at bounding box center [126, 262] width 159 height 5
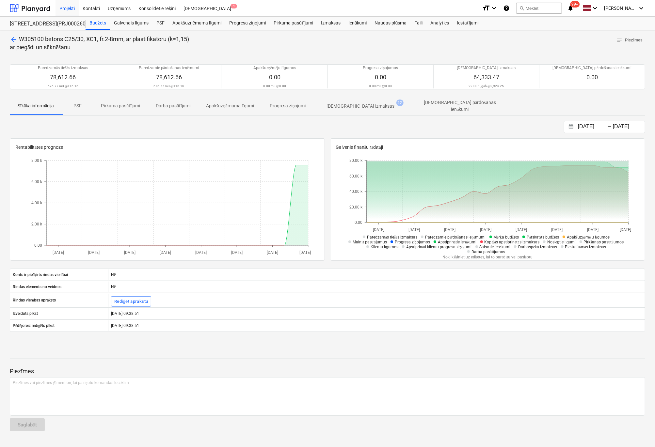
click at [12, 37] on span "arrow_back" at bounding box center [14, 40] width 8 height 8
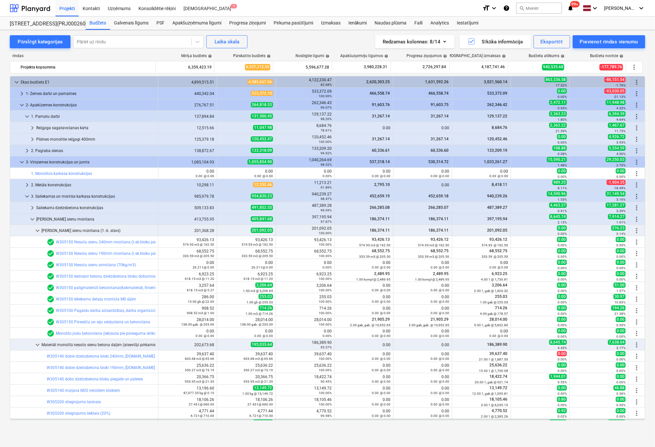
scroll to position [163, 0]
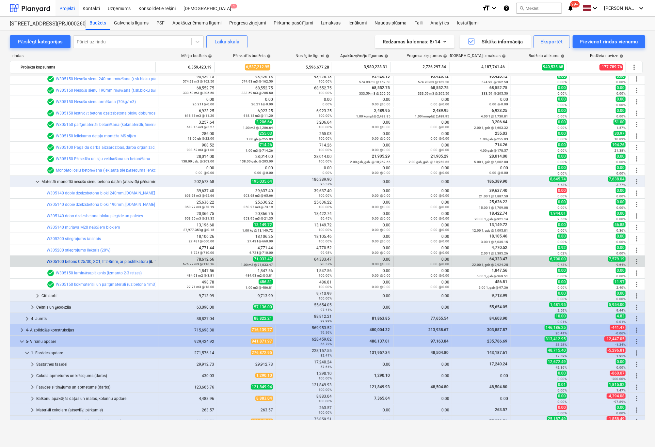
click at [70, 263] on link "W305100 betons C25/30, XC1, fr.2-8mm, ar plastifikatoru (k=1,15) ar piegādi un …" at bounding box center [126, 262] width 159 height 5
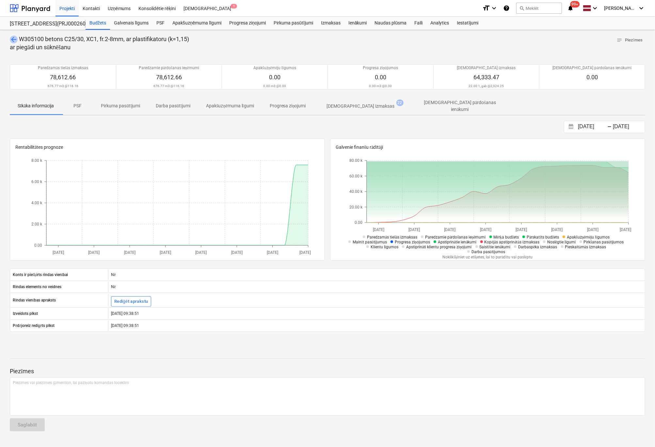
click at [11, 37] on span "arrow_back" at bounding box center [14, 40] width 8 height 8
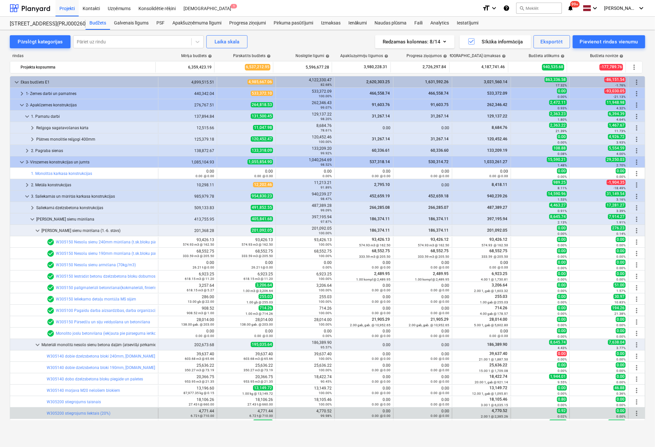
scroll to position [163, 0]
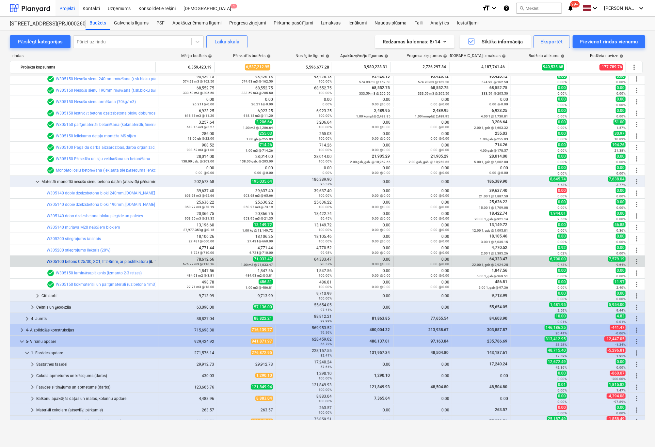
click at [93, 262] on link "W305100 betons C25/30, XC1, fr.2-8mm, ar plastifikatoru (k=1,15) ar piegādi un …" at bounding box center [126, 262] width 159 height 5
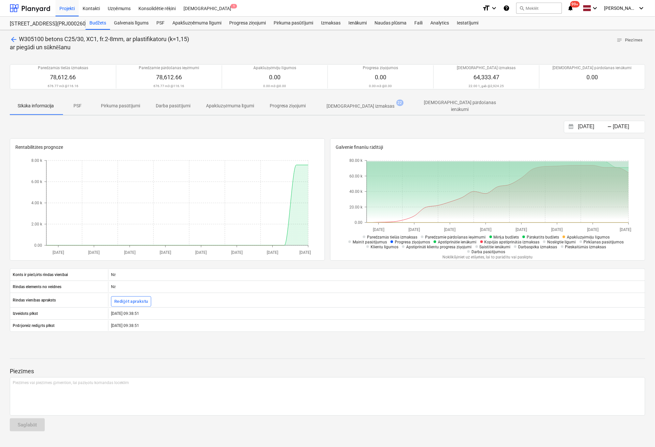
click at [12, 40] on span "arrow_back" at bounding box center [14, 40] width 8 height 8
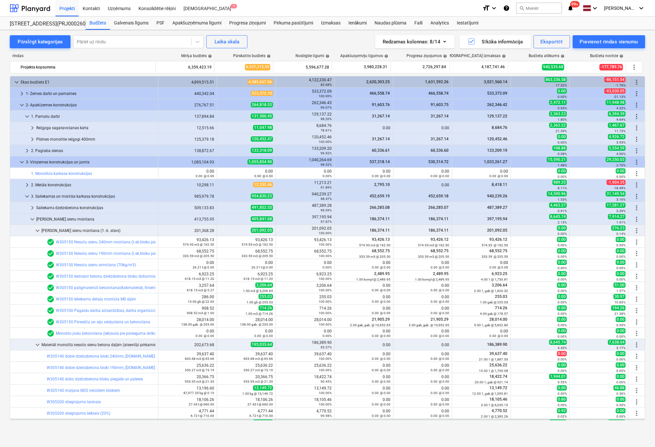
scroll to position [163, 0]
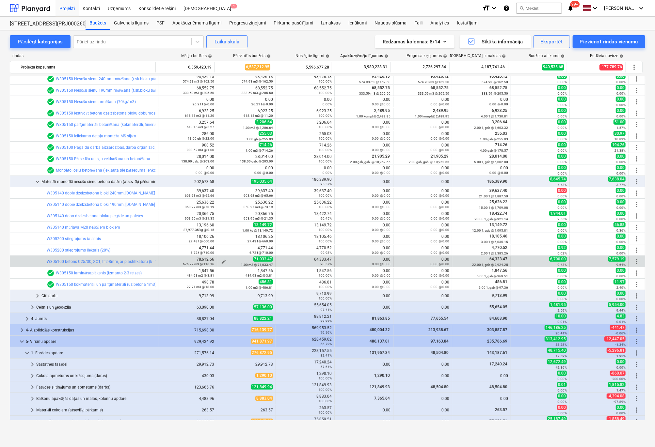
click at [222, 260] on span "edit" at bounding box center [223, 261] width 5 height 5
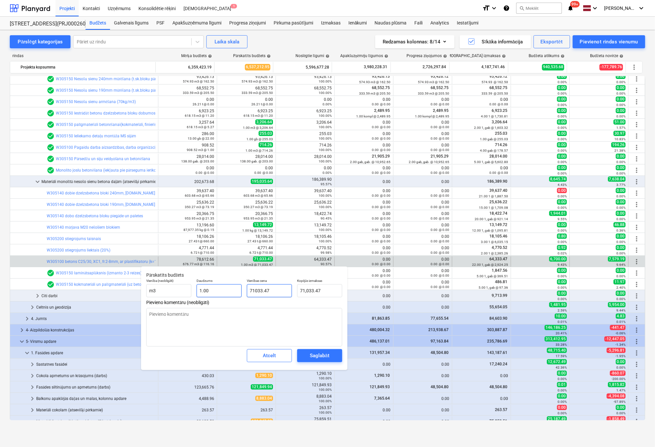
drag, startPoint x: 281, startPoint y: 290, endPoint x: 234, endPoint y: 291, distance: 47.0
click at [234, 291] on div "Vienība (neobligāti) m3 Daudzums 1.00 Vienības cena 71033.47 Kopējās izmaksas 7…" at bounding box center [244, 288] width 201 height 24
type input "6"
type textarea "x"
type input "6.00"
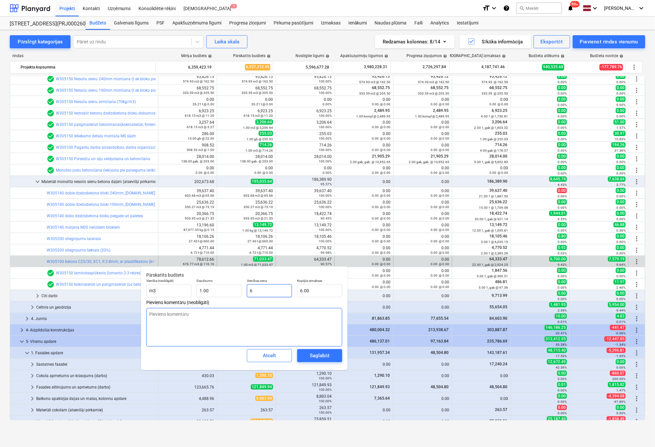
type input "64"
type textarea "x"
type input "64.00"
type input "643"
type textarea "x"
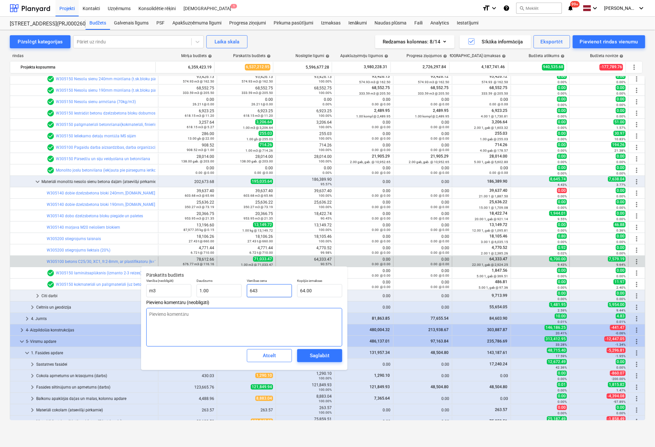
type input "643.00"
type input "6433"
type textarea "x"
type input "6,433.00"
type input "64333"
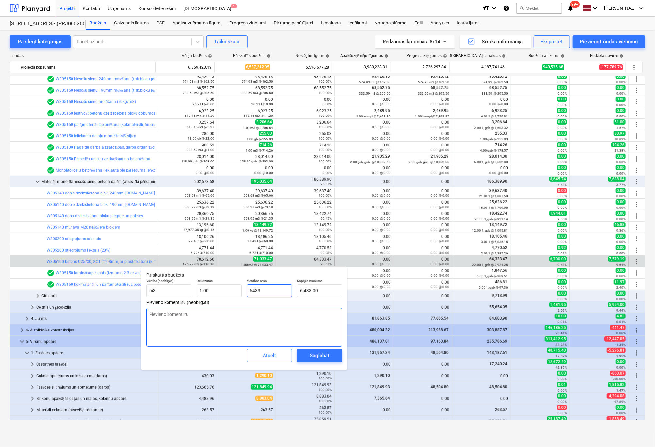
type textarea "x"
type input "64,333.00"
type input "64333."
type textarea "x"
type input "64333.4"
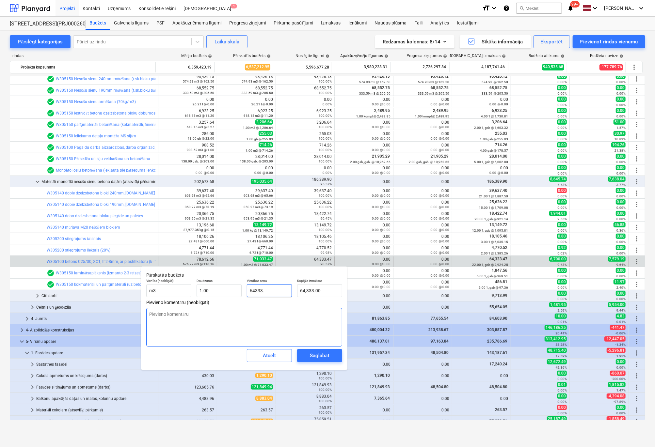
type textarea "x"
type input "64,333.40"
type input "64333.47"
type textarea "x"
type input "64,333.47"
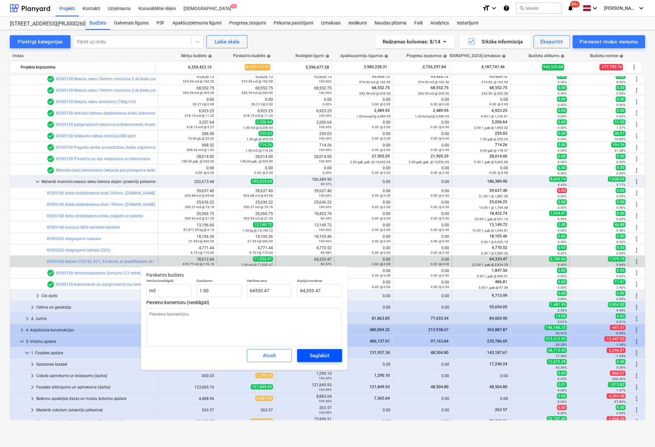
type input "64,333.47"
click at [320, 355] on div "Saglabāt" at bounding box center [319, 356] width 19 height 8
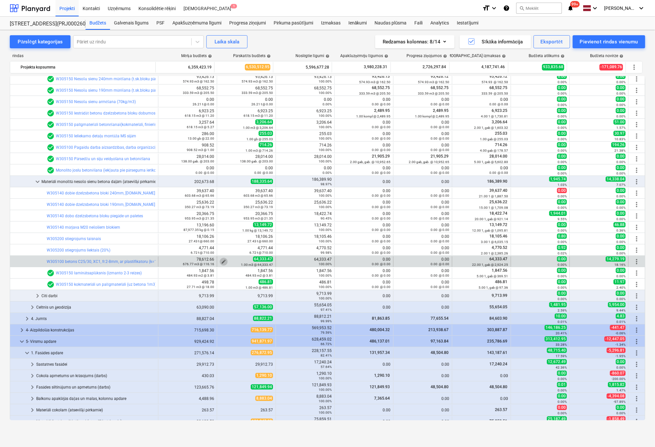
click at [222, 260] on span "edit" at bounding box center [223, 261] width 5 height 5
type textarea "x"
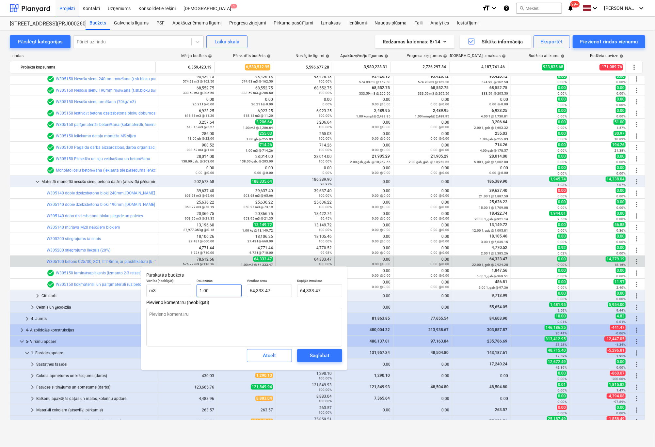
type input "1"
drag, startPoint x: 217, startPoint y: 291, endPoint x: 182, endPoint y: 294, distance: 35.7
click at [182, 294] on div "Vienība (neobligāti) m3 Daudzums 1 Vienības cena 64,333.47 Kopējās izmaksas 64,…" at bounding box center [244, 288] width 201 height 24
type textarea "x"
type input "6"
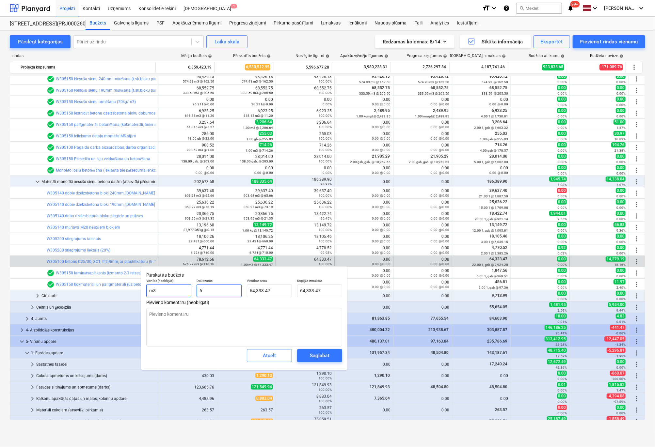
type input "386,000.82"
type textarea "x"
type input "60"
type input "3,860,008.20"
type textarea "x"
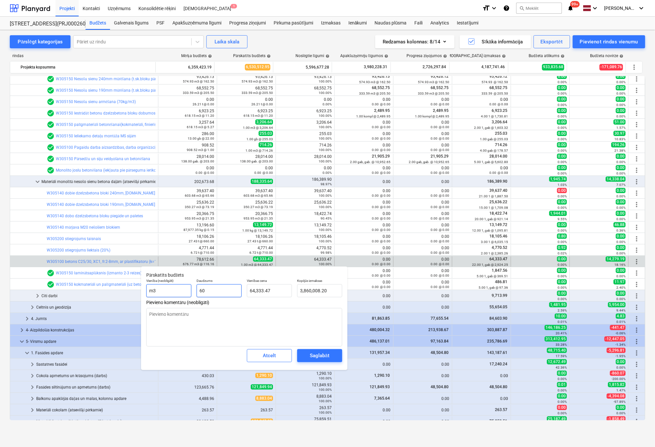
type input "600"
type input "38,600,082.00"
type input "600"
type textarea "x"
type input "600.00"
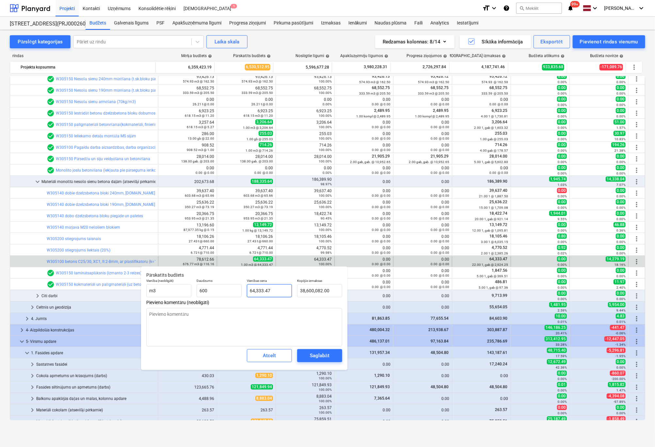
type input "64333.47"
drag, startPoint x: 272, startPoint y: 291, endPoint x: 243, endPoint y: 294, distance: 28.9
click at [243, 294] on div "Vienība (neobligāti) m3 Daudzums 600.00 Vienības cena 64333.47 Kopējās izmaksas…" at bounding box center [244, 288] width 201 height 24
type textarea "x"
type input "1"
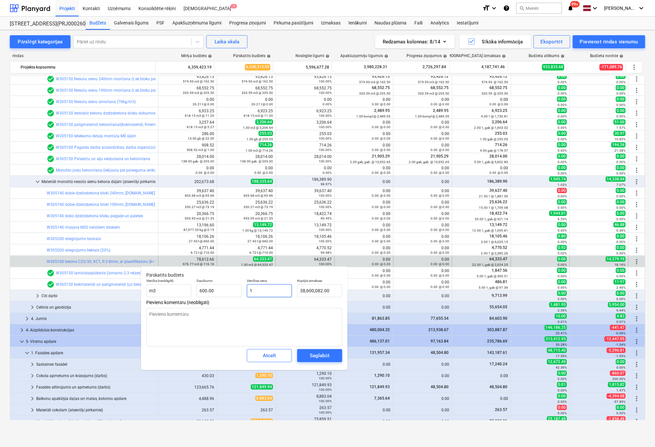
type input "600.00"
type textarea "x"
type input "10"
type input "6,000.00"
type textarea "x"
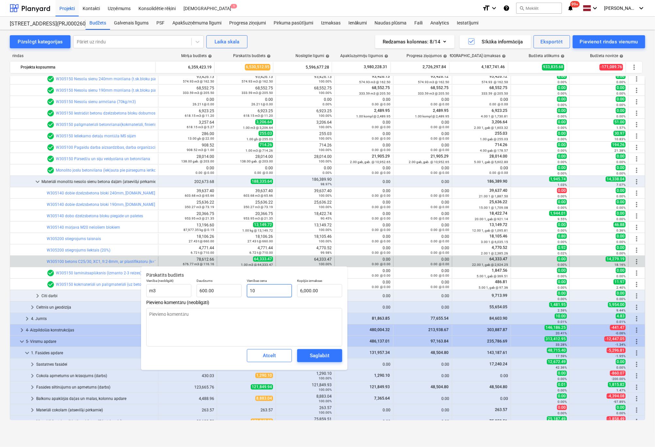
type input "107"
type input "64,200.00"
type textarea "x"
type input "107,"
type input "0.00"
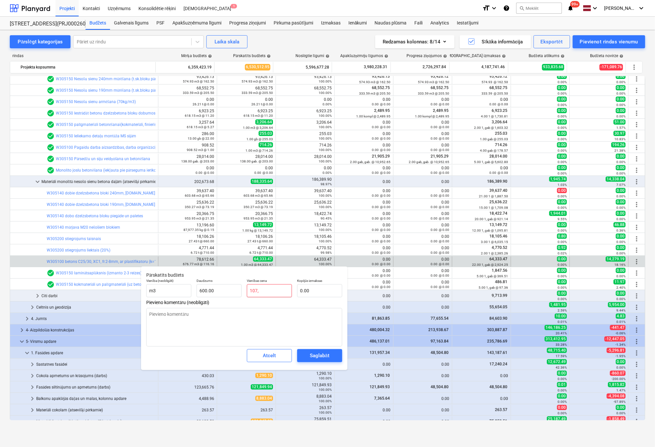
type textarea "x"
type input "107,2"
type textarea "x"
type input "107,28"
click at [259, 292] on input "107,28" at bounding box center [269, 290] width 45 height 13
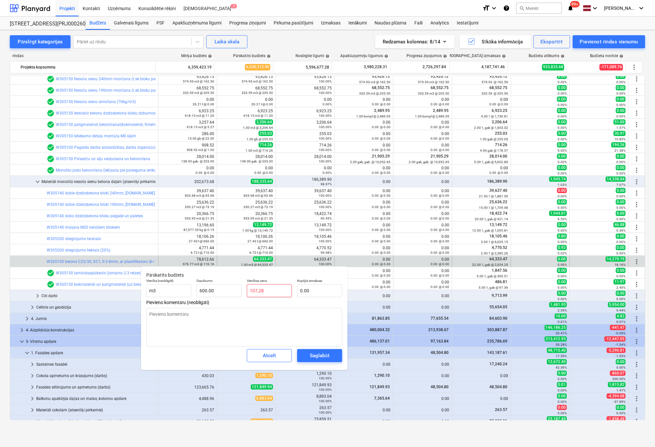
type textarea "x"
type input "10728"
type input "6,436,800.00"
type textarea "x"
type input "107.28"
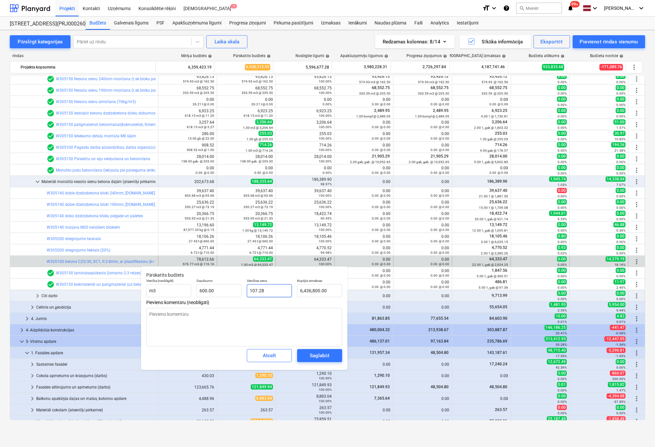
type input "64,368.00"
type textarea "x"
type input "107.8"
type input "64,680.00"
type textarea "x"
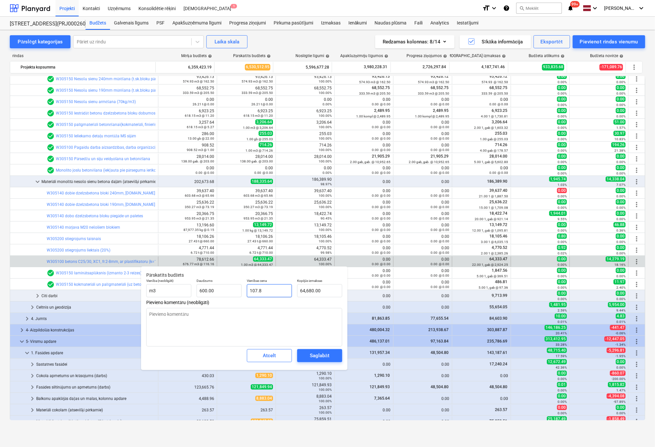
type input "107.38"
type input "64,428.00"
type input "107.38"
click at [310, 356] on span "Saglabāt" at bounding box center [319, 356] width 29 height 8
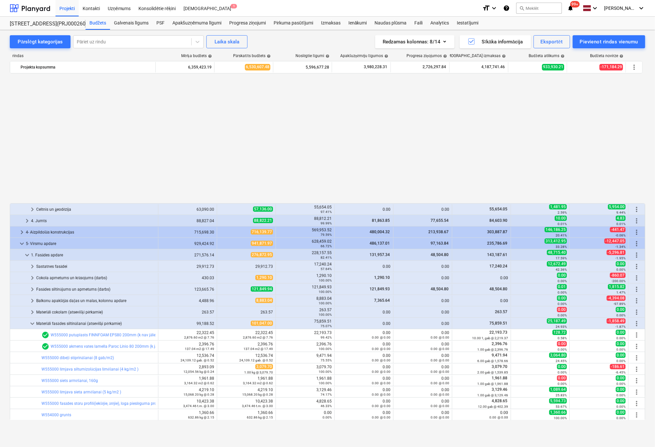
scroll to position [410, 0]
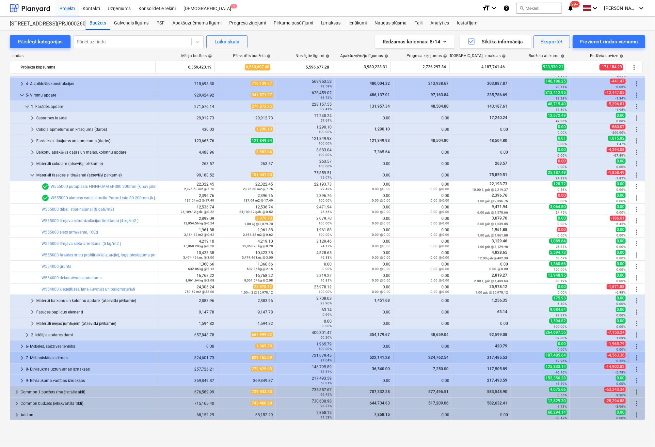
click at [43, 357] on div "7- Mehaniskās sistēmas" at bounding box center [91, 358] width 130 height 10
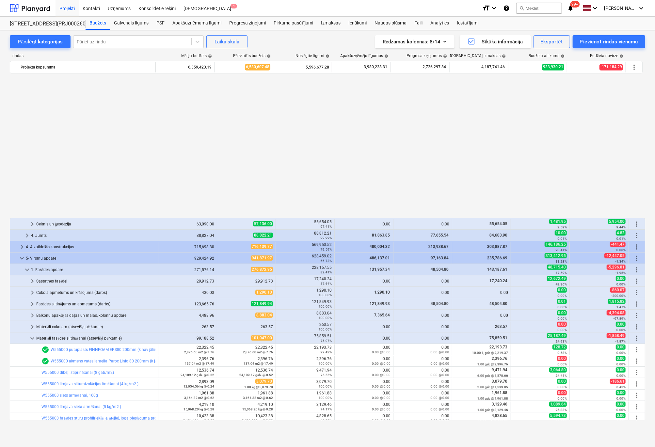
scroll to position [456, 0]
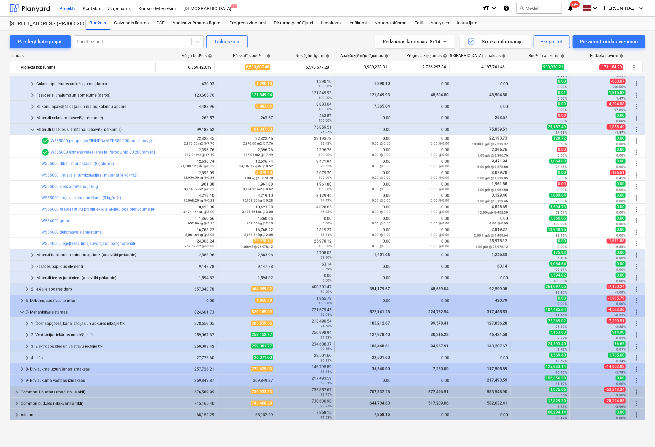
click at [55, 347] on div "3. Elektroapgādes un vājstrāvu iekšējie tīkli" at bounding box center [93, 347] width 124 height 10
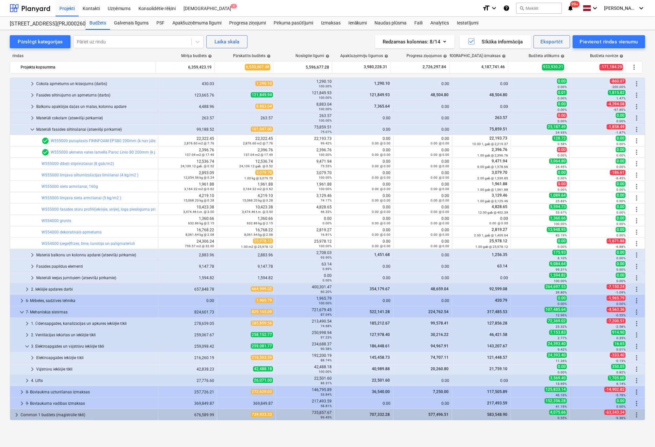
scroll to position [478, 0]
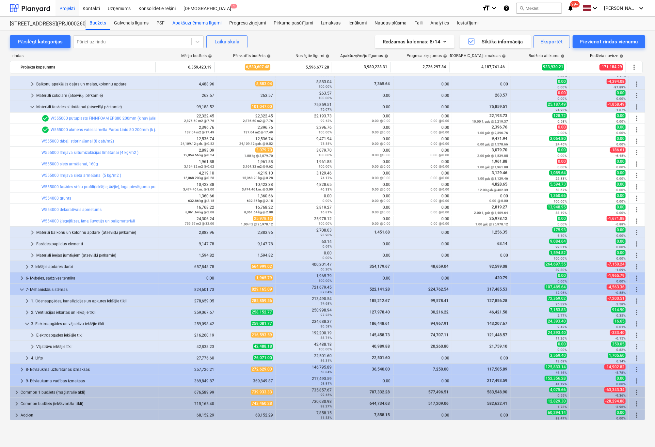
click at [193, 21] on div "Apakšuzņēmuma līgumi" at bounding box center [197, 23] width 57 height 13
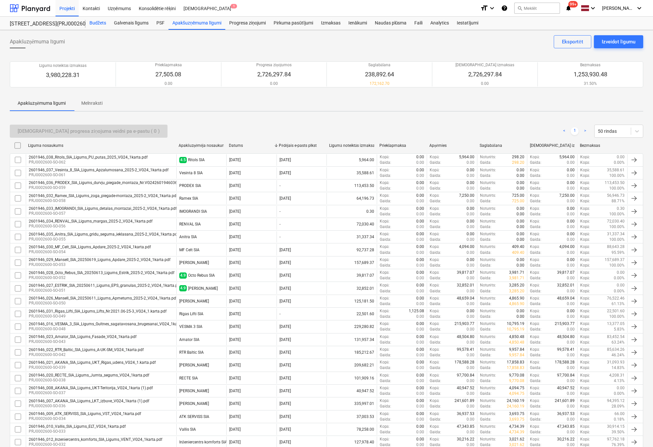
click at [97, 24] on div "Budžets" at bounding box center [98, 23] width 24 height 13
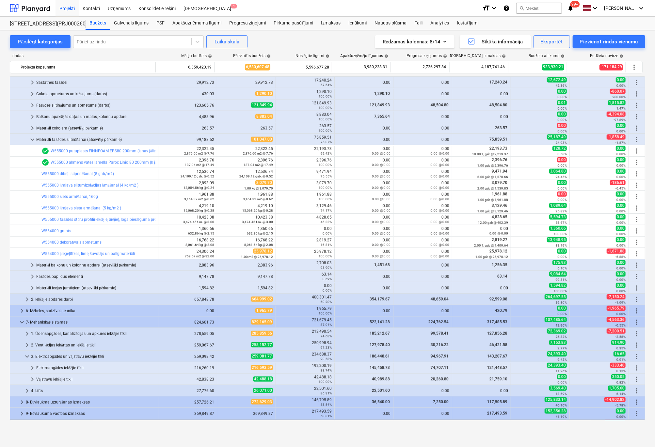
scroll to position [413, 0]
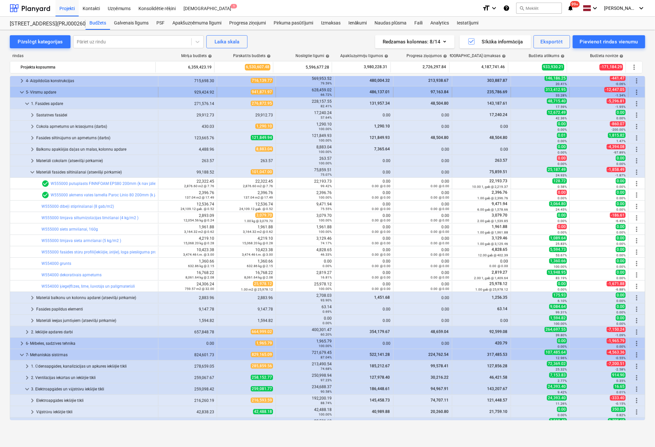
click at [22, 92] on span "keyboard_arrow_down" at bounding box center [22, 92] width 8 height 8
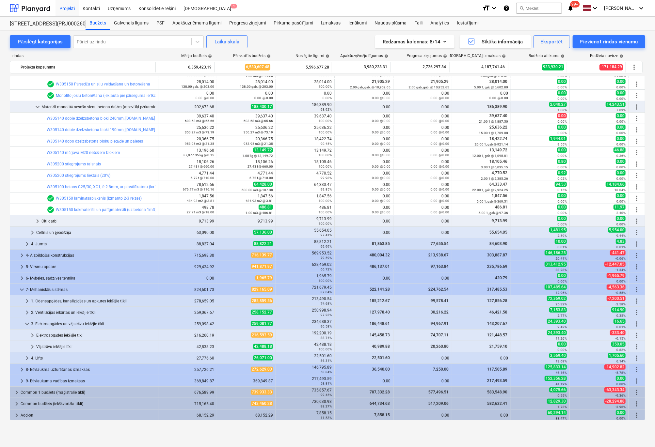
scroll to position [173, 0]
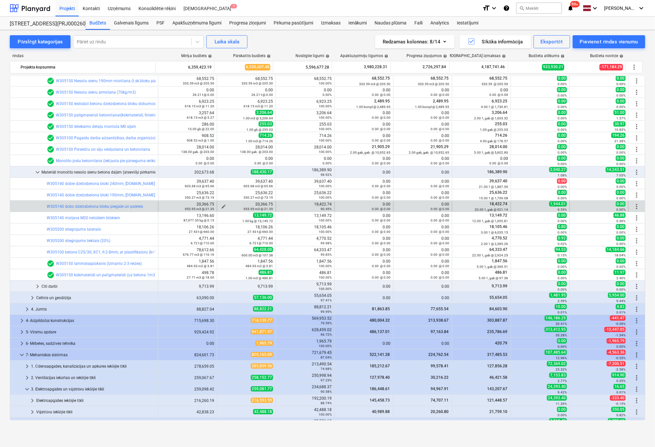
click at [222, 203] on button "edit" at bounding box center [224, 207] width 8 height 8
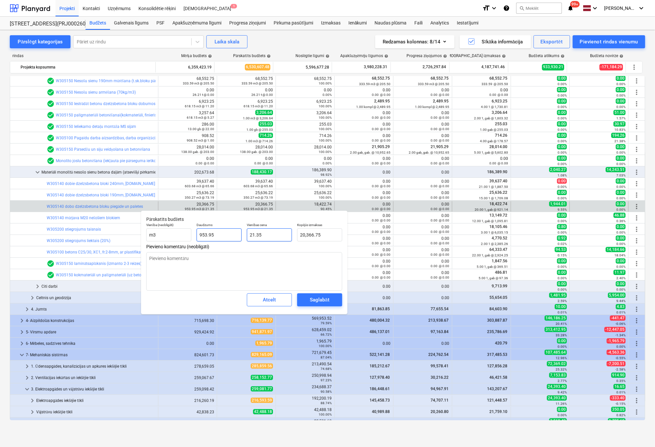
drag, startPoint x: 268, startPoint y: 235, endPoint x: 238, endPoint y: 238, distance: 30.5
click at [238, 238] on div "Vienība (neobligāti) m3 Daudzums 953.95 Vienības cena 21.35 Kopējās izmaksas 20…" at bounding box center [244, 232] width 201 height 24
type textarea "x"
type input "2"
type input "1,907.89"
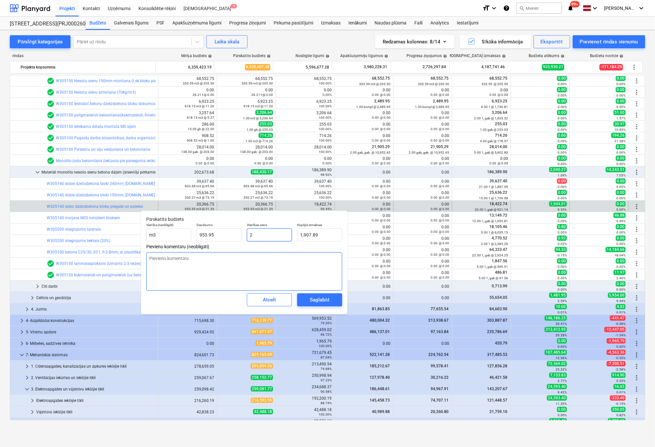
type textarea "x"
type input "20"
type input "19,078.92"
type textarea "x"
type input "2"
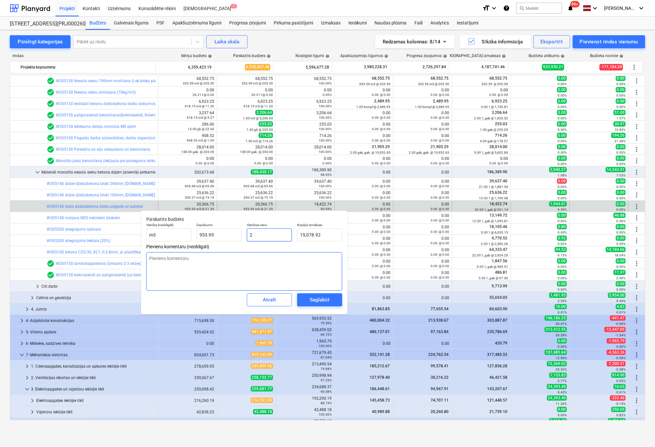
type input "1,907.89"
type textarea "x"
type input "0.00"
type textarea "x"
type input "1"
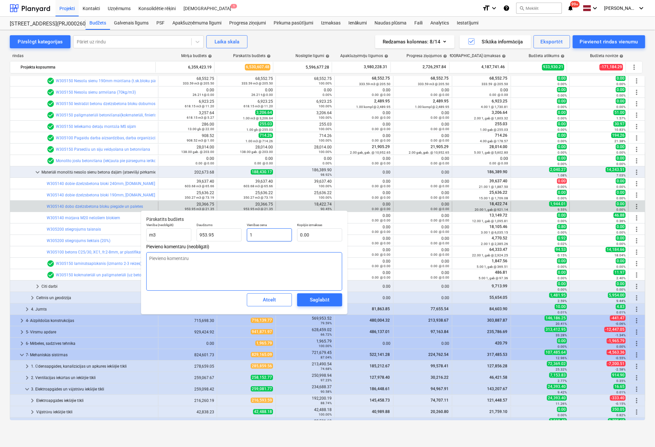
type input "953.95"
type textarea "x"
type input "19"
type input "18,124.97"
type textarea "x"
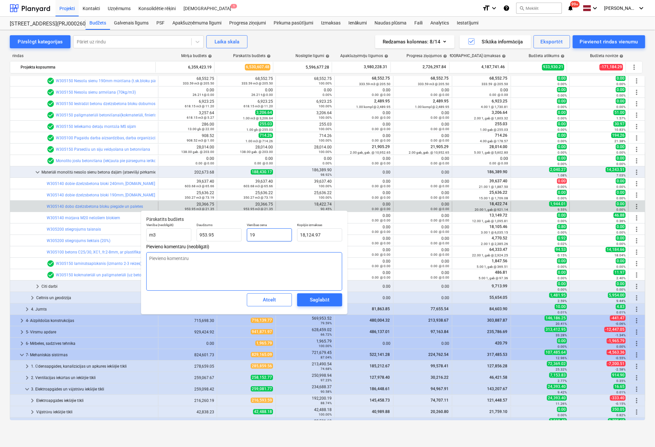
type input "19."
type textarea "x"
type input "19.1"
type input "18,220.37"
type textarea "x"
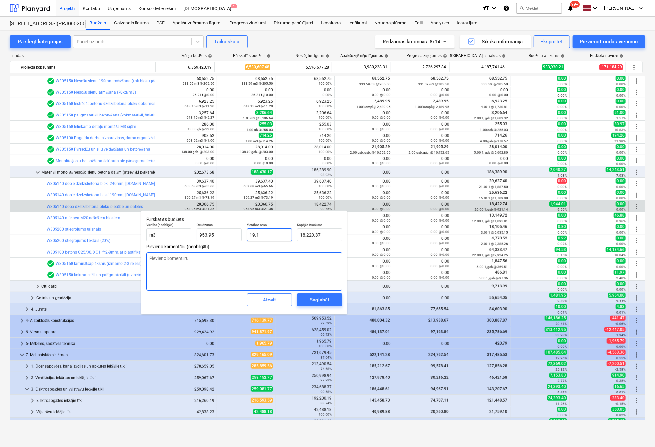
type input "19."
type input "18,124.97"
type textarea "x"
type input "19.2"
type input "18,315.76"
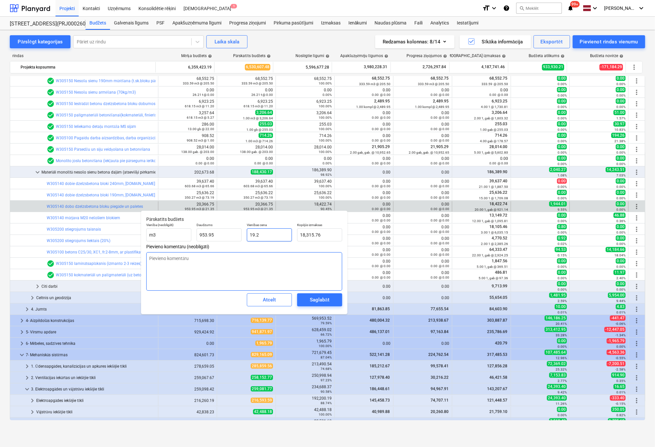
type textarea "x"
type input "19."
type input "18,124.97"
type textarea "x"
type input "19.3"
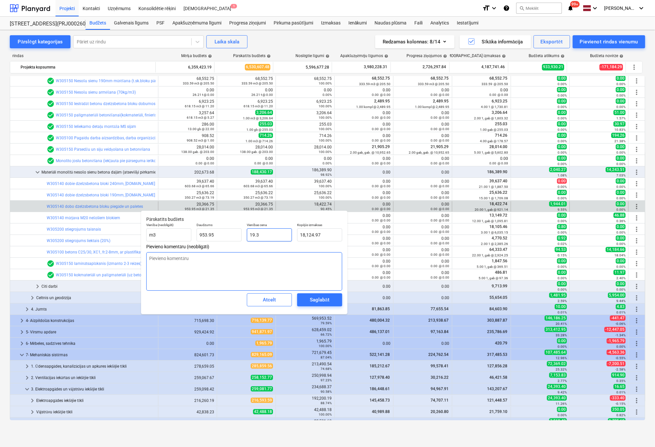
type input "18,411.16"
type textarea "x"
type input "19.35"
type input "18,458.86"
type textarea "x"
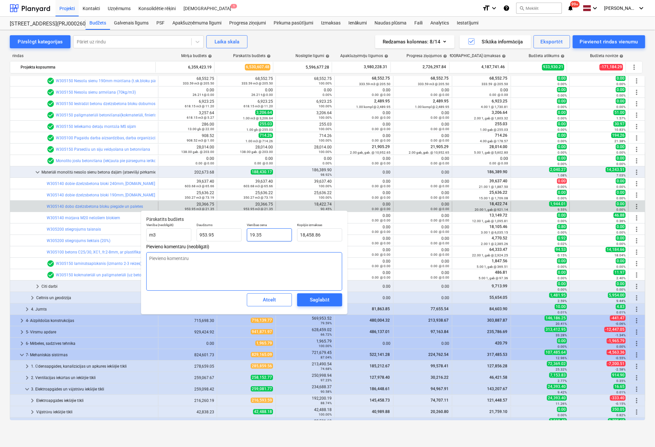
type input "19.3"
type input "18,411.16"
type textarea "x"
type input "19.32"
type input "18,430.24"
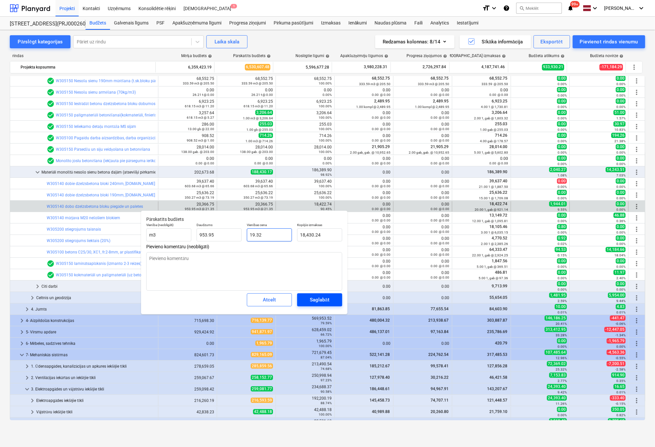
type input "19.32"
click at [318, 301] on div "Saglabāt" at bounding box center [319, 300] width 19 height 8
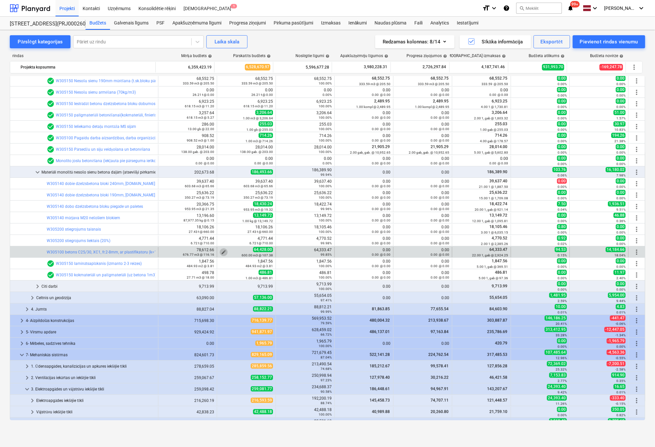
click at [222, 251] on span "edit" at bounding box center [223, 252] width 5 height 5
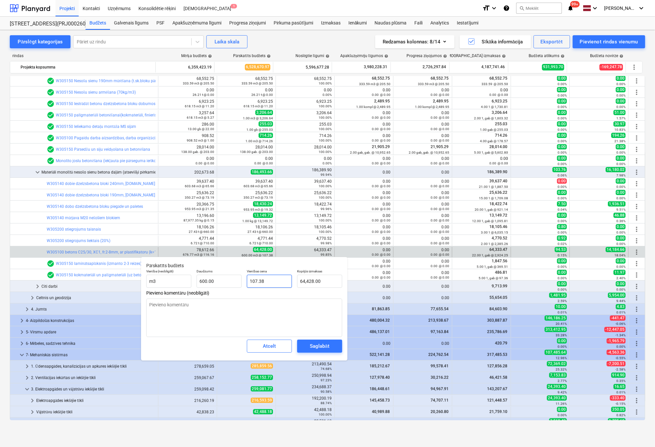
click at [274, 282] on input "107.38" at bounding box center [269, 281] width 45 height 13
type textarea "x"
type input "107.3"
type input "64,380.00"
type textarea "x"
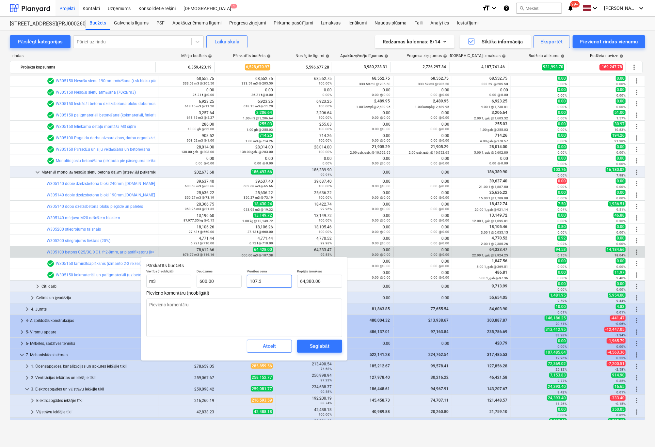
type input "107.37"
type input "64,422.00"
type textarea "x"
type input "107.3"
type input "64,380.00"
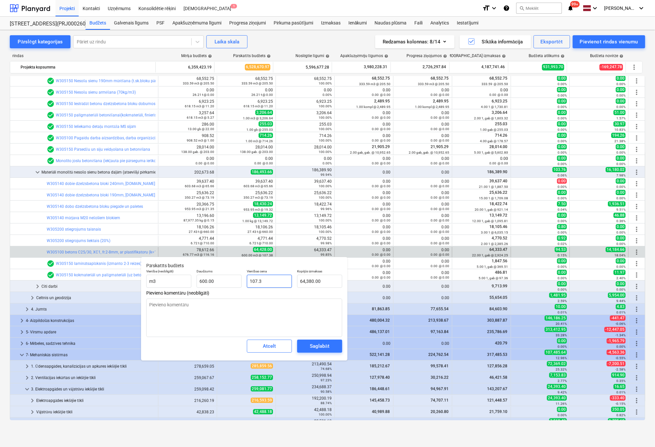
type textarea "x"
type input "107.36"
type input "64,416.00"
type textarea "x"
type input "107.3"
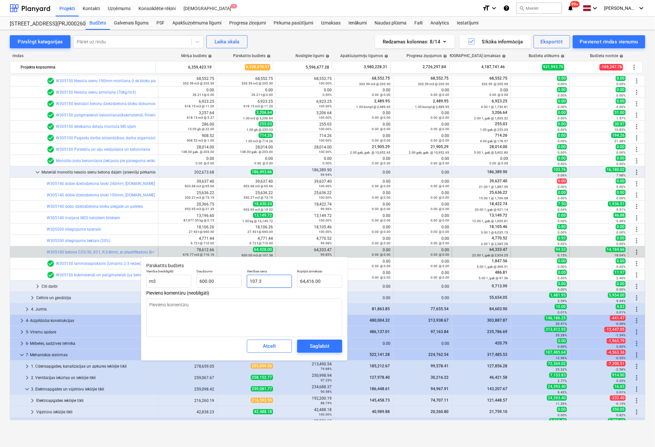
type input "64,380.00"
type textarea "x"
type input "107.32"
type input "64,392.00"
type textarea "x"
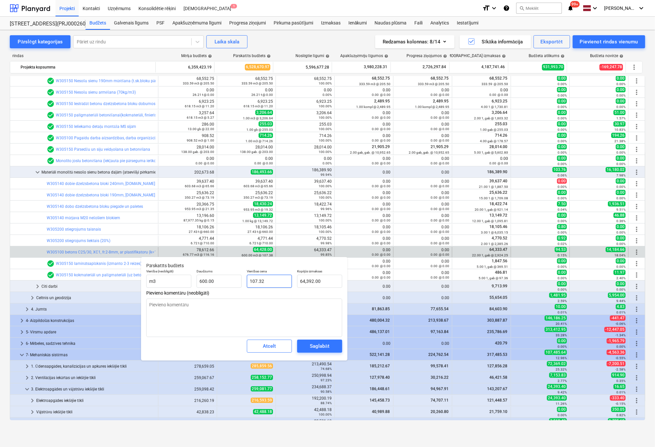
type input "107.3"
type input "64,380.00"
type textarea "x"
type input "107.31"
type input "64,386.00"
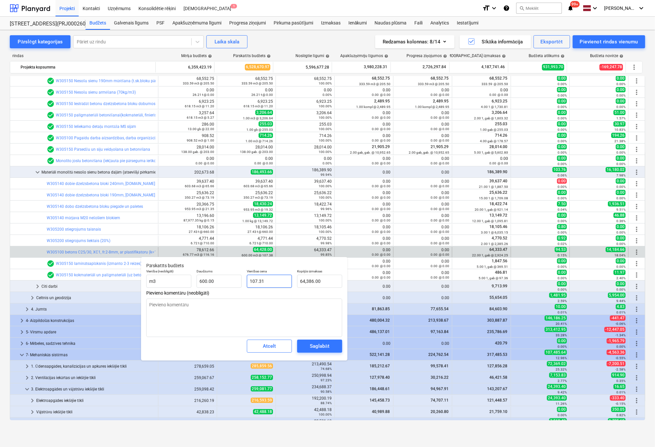
type textarea "x"
type input "107.3"
type input "64,380.00"
type textarea "x"
type input "107.30"
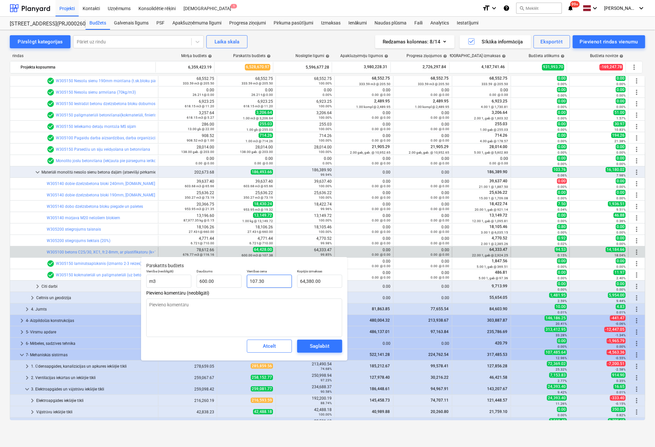
type textarea "x"
type input "107.3"
type textarea "x"
type input "107."
type input "64,200.00"
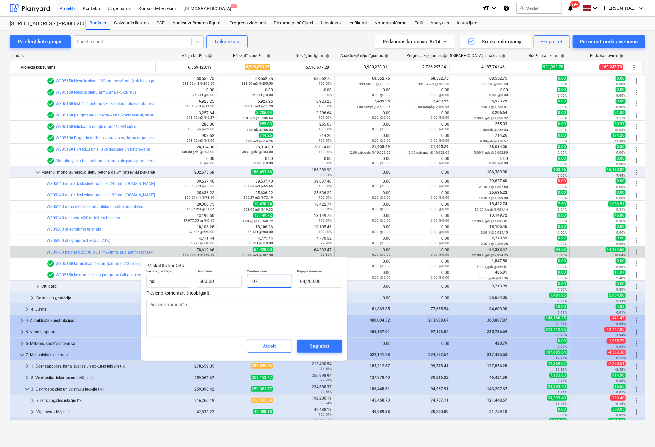
type textarea "x"
type input "107.2"
type input "64,320.00"
type textarea "x"
type input "107.29"
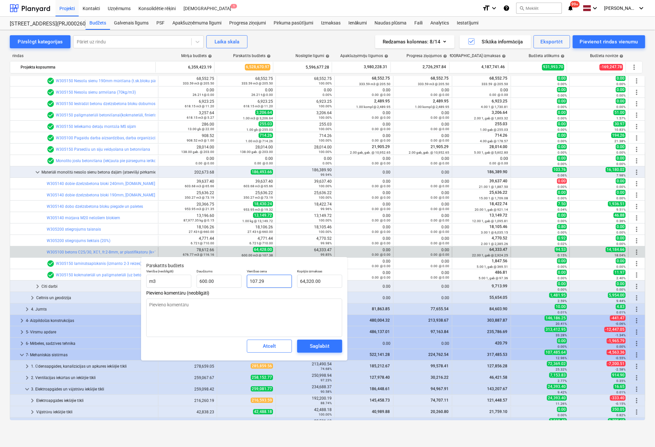
type input "64,374.00"
type textarea "x"
type input "107.2"
type input "64,320.00"
type textarea "x"
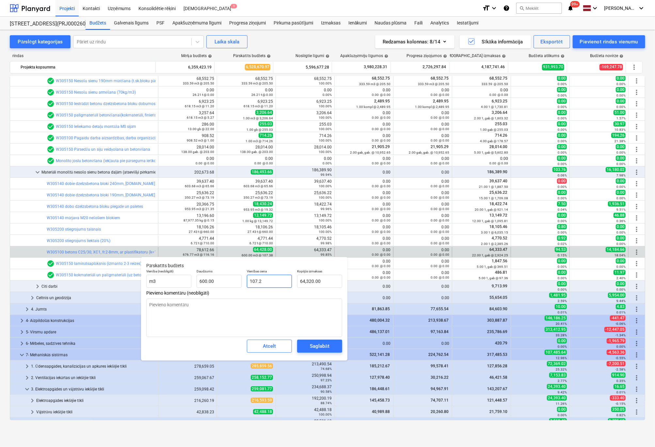
type input "107.25"
type input "64,350.00"
type textarea "x"
type input "107.2"
type input "64,320.00"
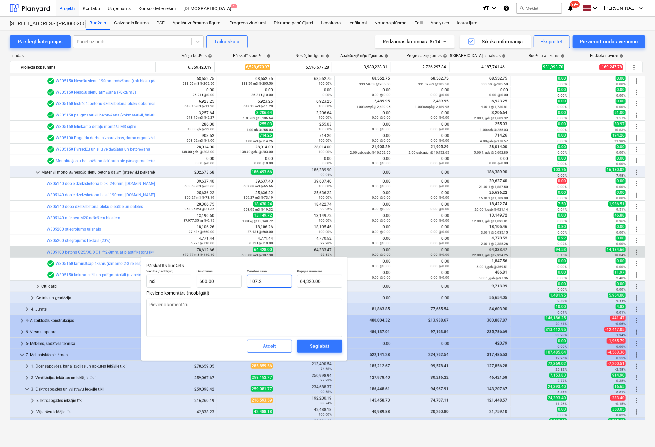
type textarea "x"
type input "107.23"
type input "64,338.00"
type textarea "x"
type input "107.2"
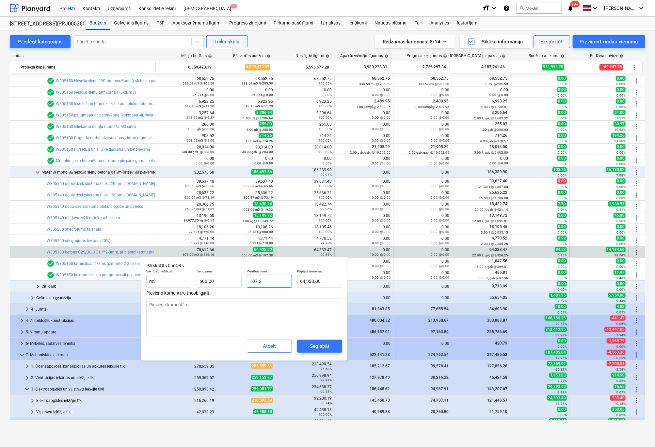
type input "64,320.00"
type textarea "x"
type input "107.22"
type input "64,332.00"
type textarea "x"
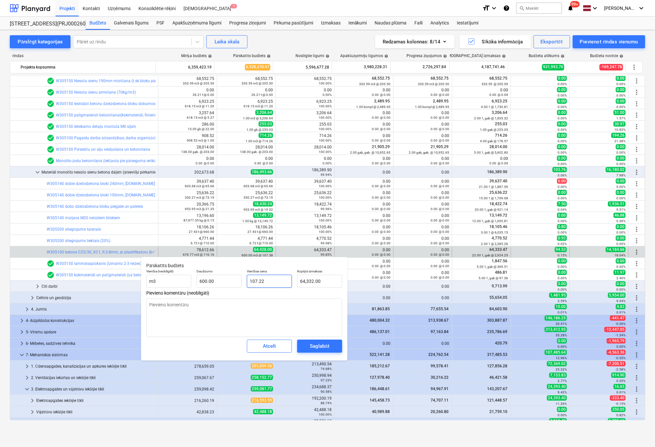
type input "107.2"
type input "64,320.00"
type textarea "x"
type input "107.23"
type input "64,338.00"
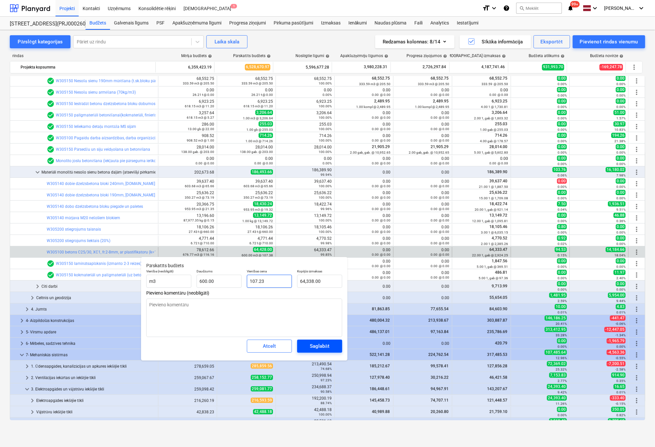
type input "107.23"
click at [315, 349] on div "Saglabāt" at bounding box center [319, 346] width 19 height 8
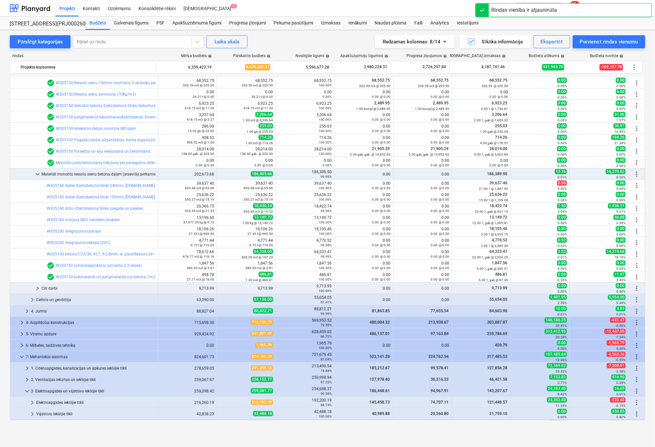
scroll to position [75, 0]
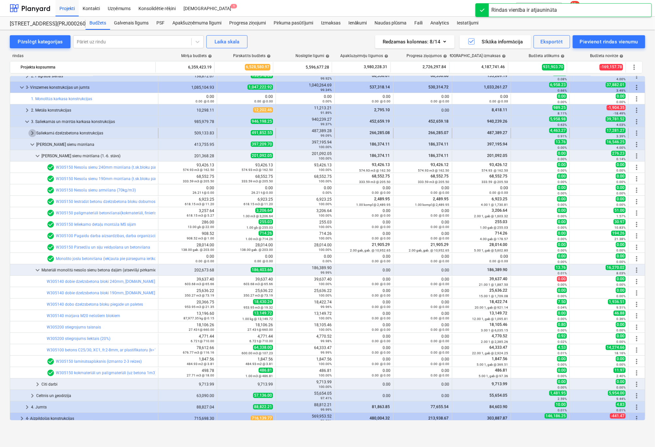
click at [35, 131] on span "keyboard_arrow_right" at bounding box center [32, 133] width 8 height 8
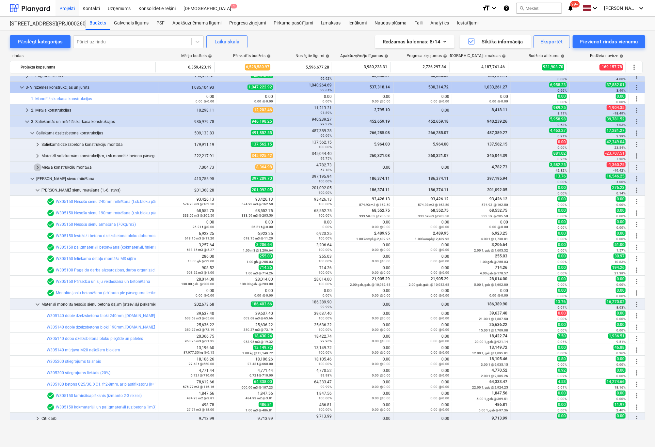
click at [39, 167] on span "keyboard_arrow_right" at bounding box center [38, 168] width 8 height 8
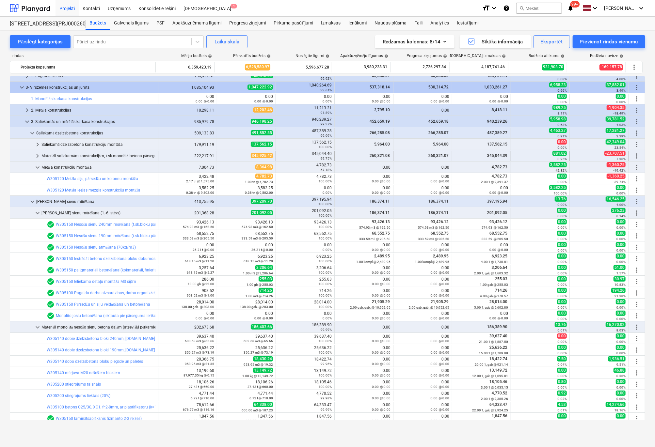
click at [37, 154] on span "keyboard_arrow_right" at bounding box center [38, 156] width 8 height 8
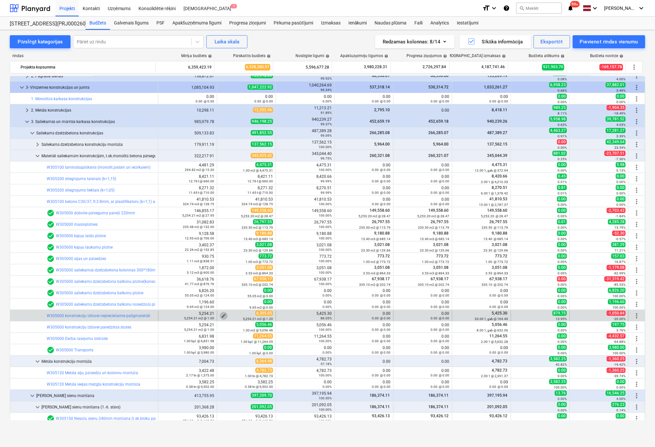
click at [221, 313] on span "edit" at bounding box center [223, 315] width 5 height 5
type textarea "x"
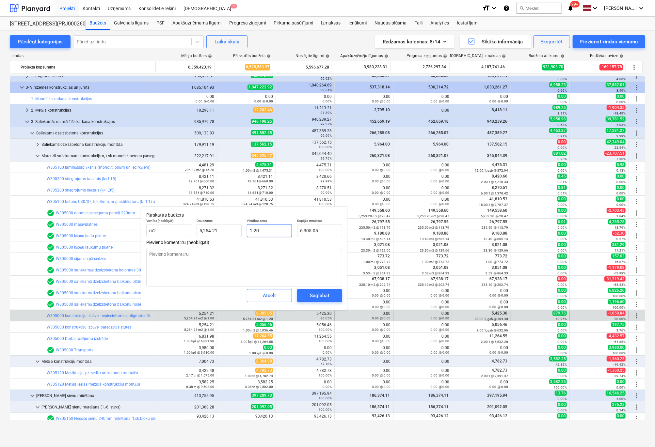
type input "1.2"
click at [265, 230] on input "1.2" at bounding box center [269, 230] width 45 height 13
type textarea "x"
type input "1."
type input "5,254.21"
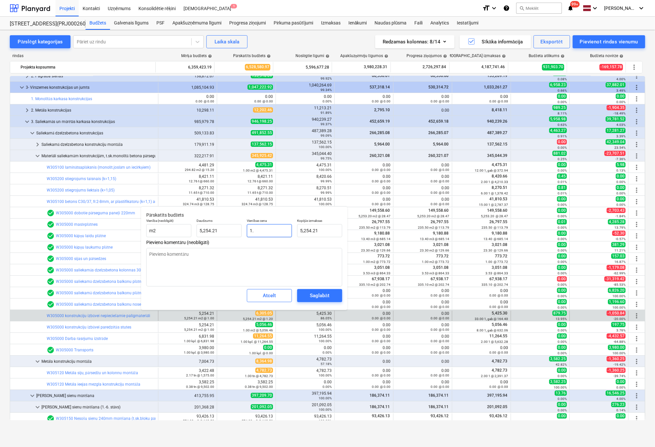
type textarea "x"
type input "1.1"
type input "5,779.63"
type textarea "x"
type input "1."
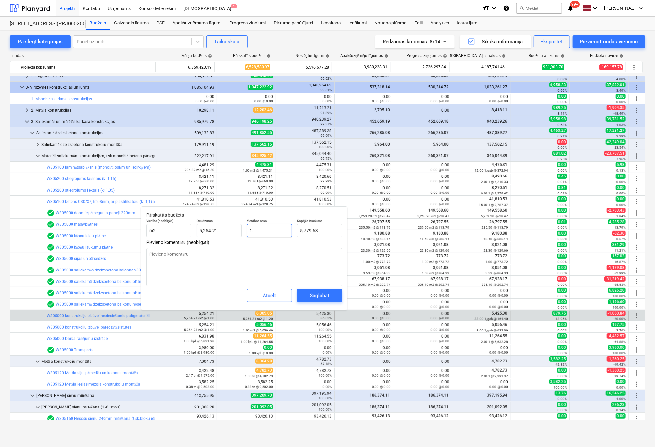
type input "5,254.21"
type textarea "x"
type input "1.1"
type input "5,779.63"
type textarea "x"
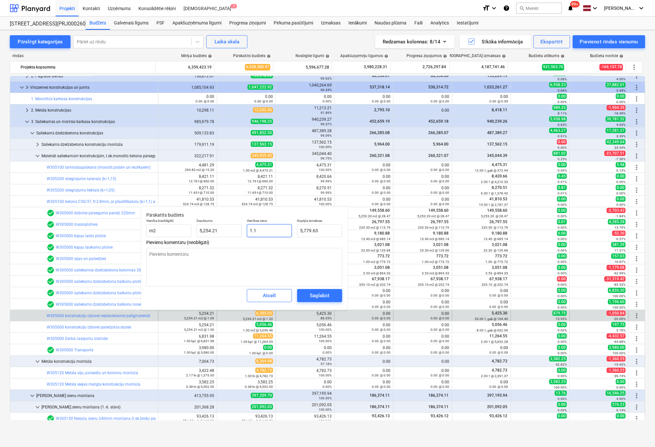
type input "1.15"
type input "6,042.34"
type textarea "x"
type input "1.1"
type input "5,779.63"
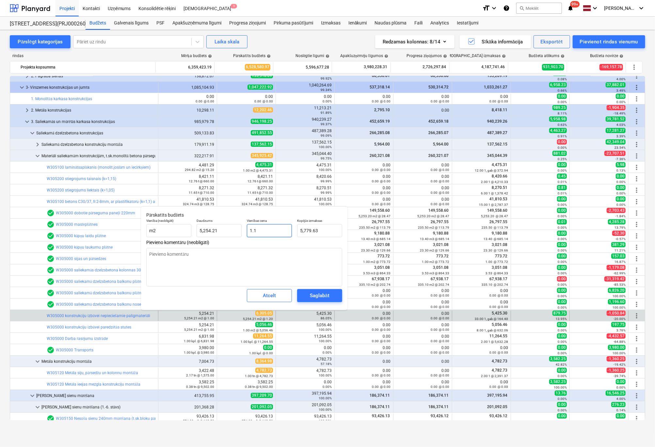
type textarea "x"
type input "1.11"
click at [329, 297] on span "Saglabāt" at bounding box center [319, 296] width 29 height 8
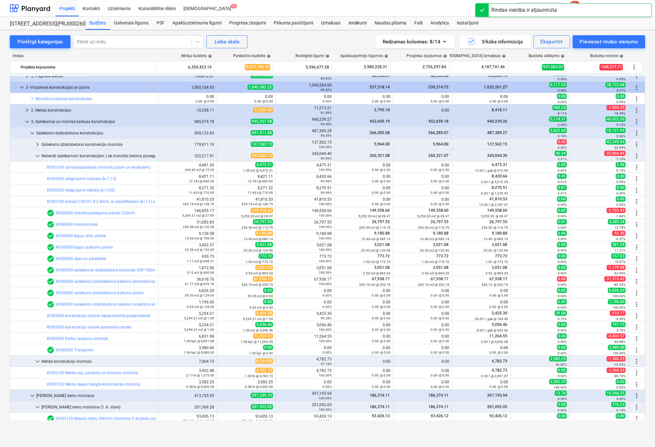
scroll to position [0, 0]
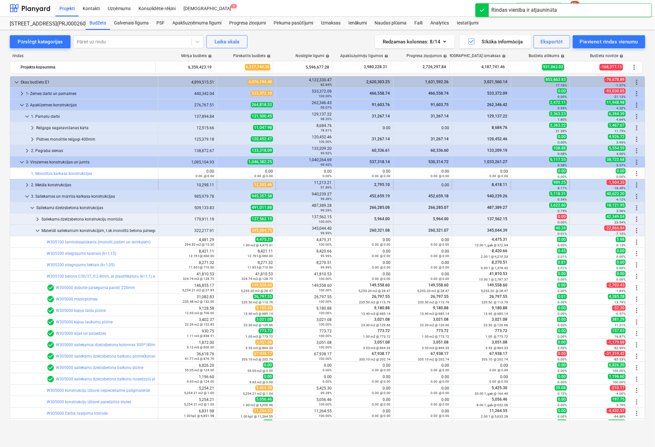
click at [26, 186] on span "keyboard_arrow_right" at bounding box center [27, 185] width 8 height 8
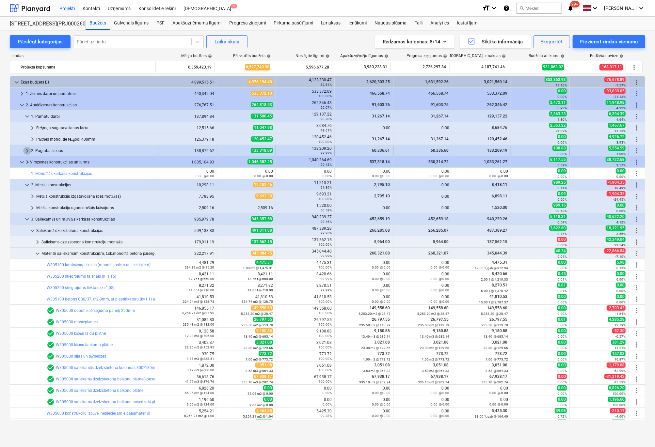
click at [28, 149] on span "keyboard_arrow_right" at bounding box center [27, 151] width 8 height 8
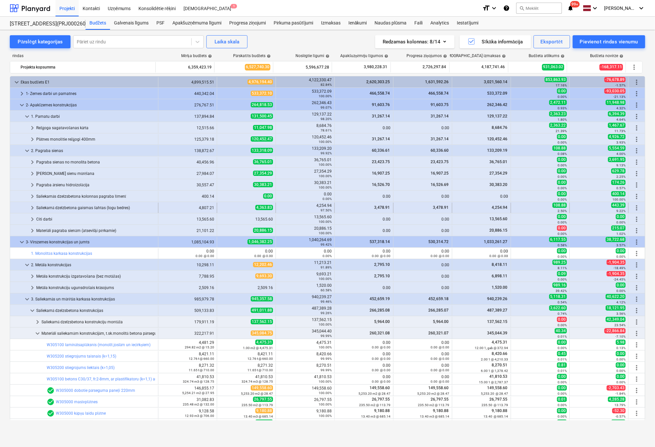
click at [29, 207] on span "keyboard_arrow_right" at bounding box center [32, 208] width 8 height 8
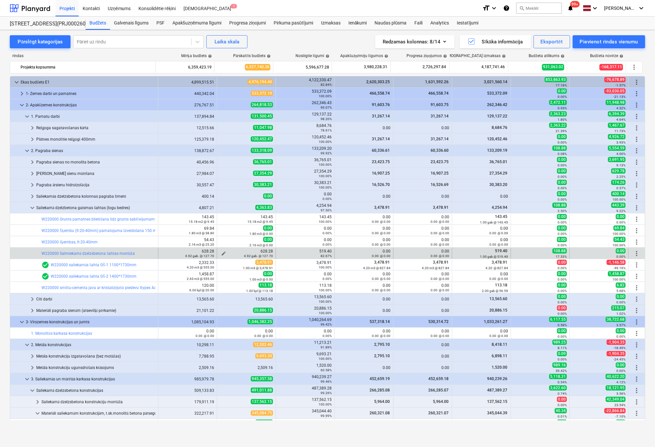
click at [221, 251] on span "edit" at bounding box center [223, 253] width 5 height 5
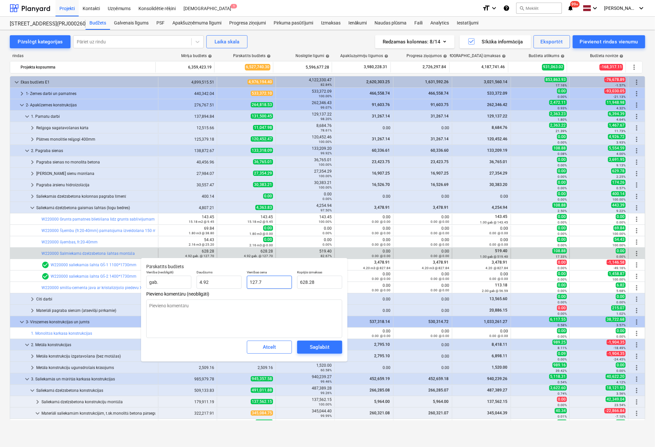
click at [271, 281] on input "127.7" at bounding box center [269, 282] width 45 height 13
click at [315, 351] on div "Saglabāt" at bounding box center [319, 347] width 19 height 8
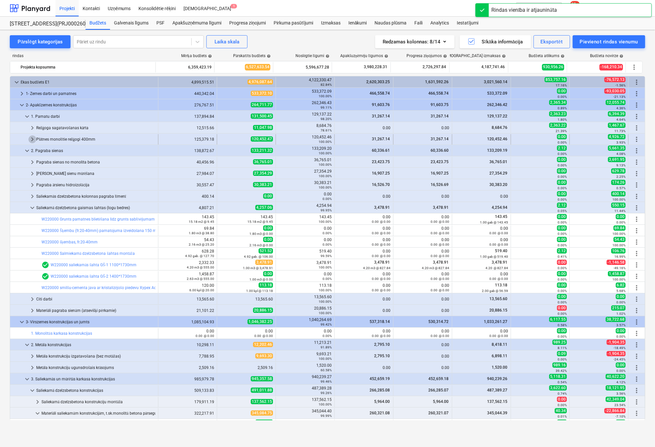
click at [34, 139] on span "keyboard_arrow_right" at bounding box center [32, 140] width 8 height 8
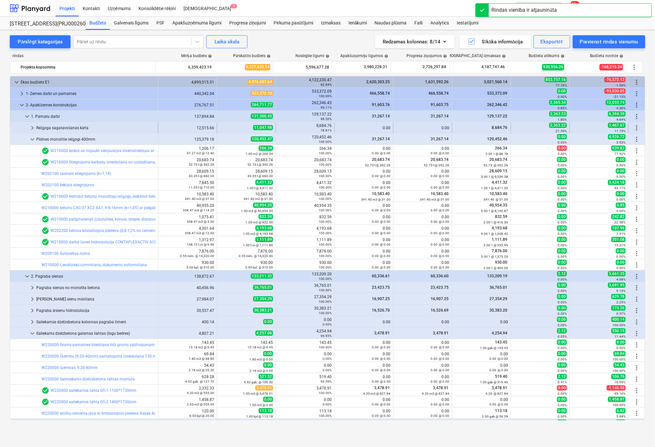
click at [30, 124] on span "keyboard_arrow_right" at bounding box center [32, 128] width 8 height 8
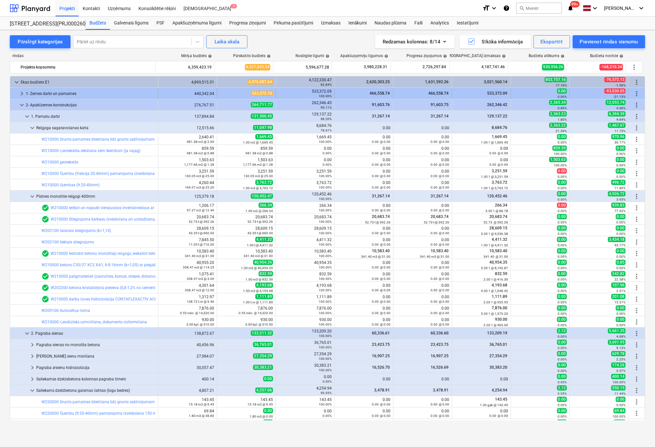
click at [23, 92] on span "keyboard_arrow_right" at bounding box center [22, 94] width 8 height 8
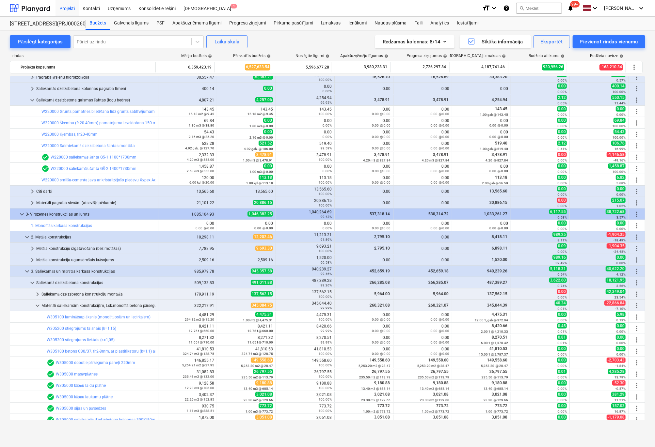
scroll to position [327, 0]
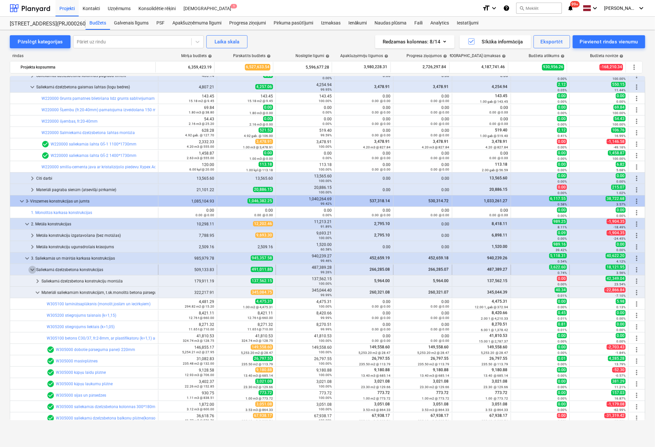
click at [35, 268] on span "keyboard_arrow_down" at bounding box center [32, 270] width 8 height 8
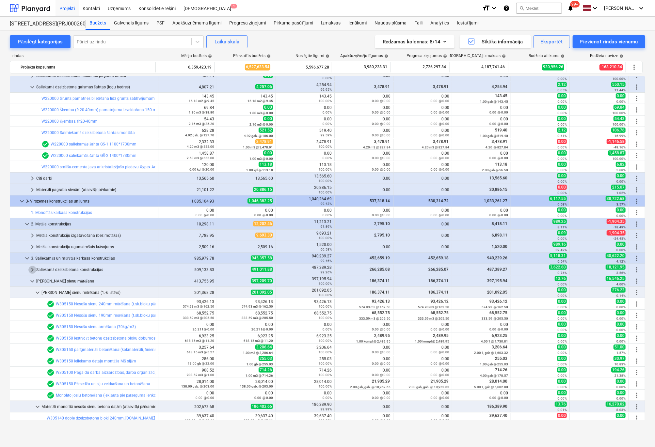
click at [35, 268] on span "keyboard_arrow_right" at bounding box center [32, 270] width 8 height 8
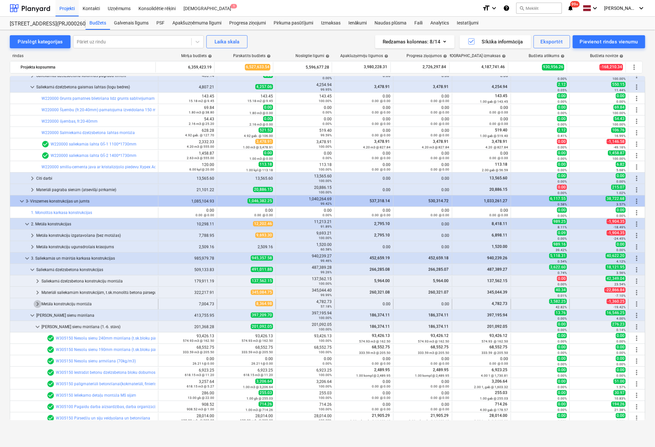
click at [38, 304] on span "keyboard_arrow_right" at bounding box center [38, 304] width 8 height 8
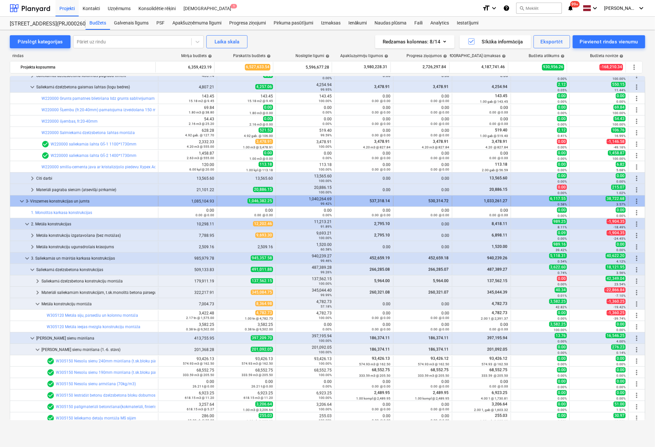
click at [20, 200] on span "keyboard_arrow_down" at bounding box center [22, 202] width 8 height 8
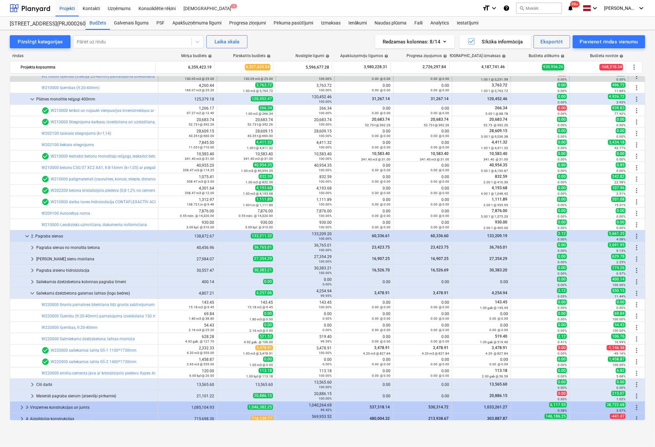
scroll to position [0, 0]
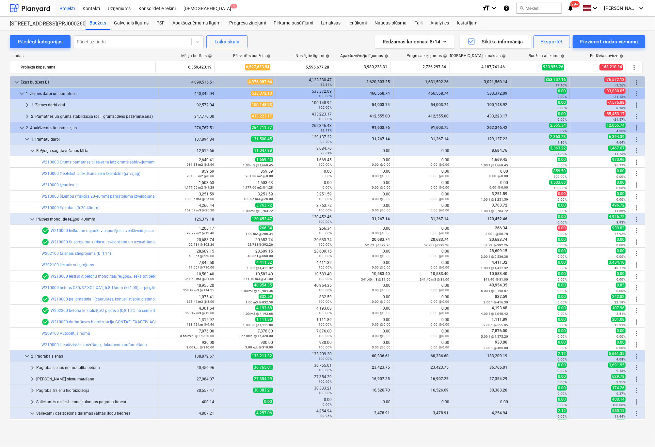
click at [22, 93] on span "keyboard_arrow_down" at bounding box center [22, 94] width 8 height 8
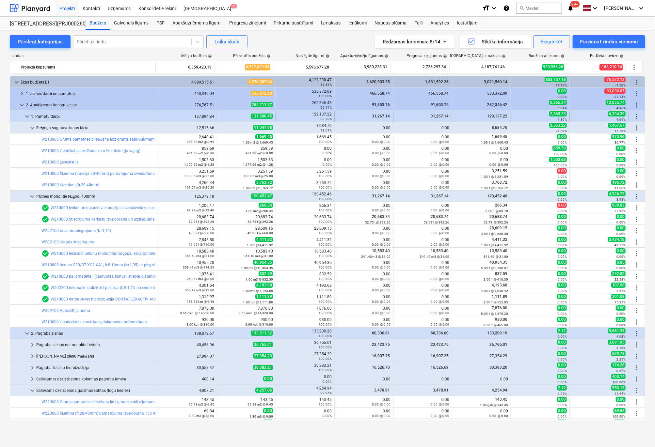
click at [28, 115] on span "keyboard_arrow_down" at bounding box center [27, 117] width 8 height 8
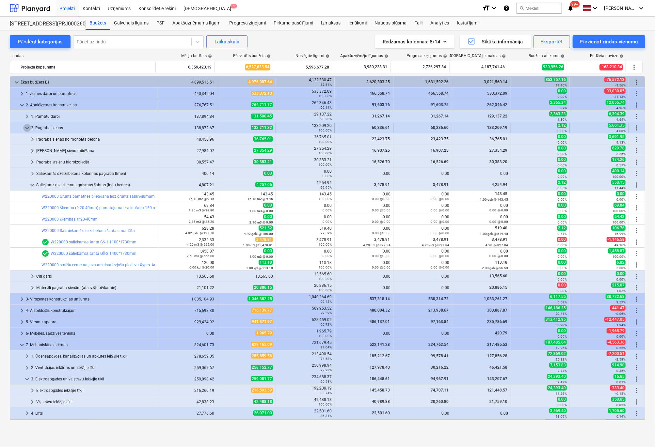
click at [27, 128] on span "keyboard_arrow_down" at bounding box center [27, 128] width 8 height 8
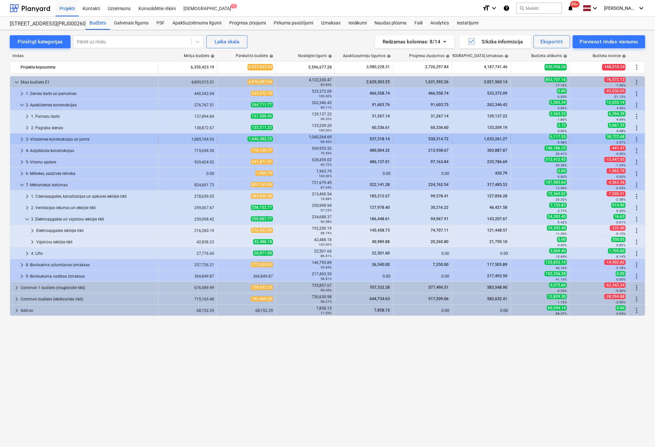
click at [21, 137] on span "keyboard_arrow_right" at bounding box center [22, 140] width 8 height 8
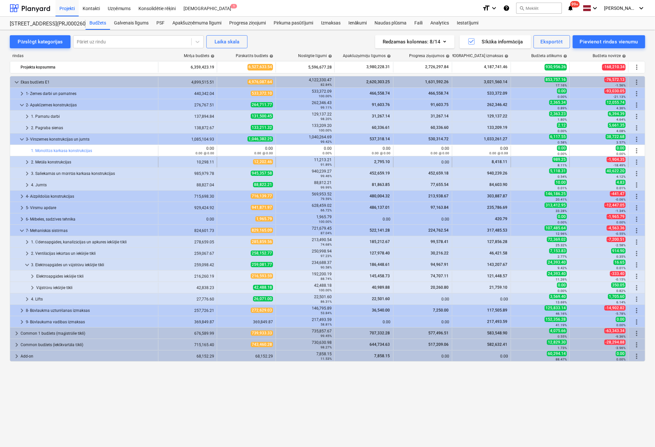
click at [26, 164] on span "keyboard_arrow_right" at bounding box center [27, 162] width 8 height 8
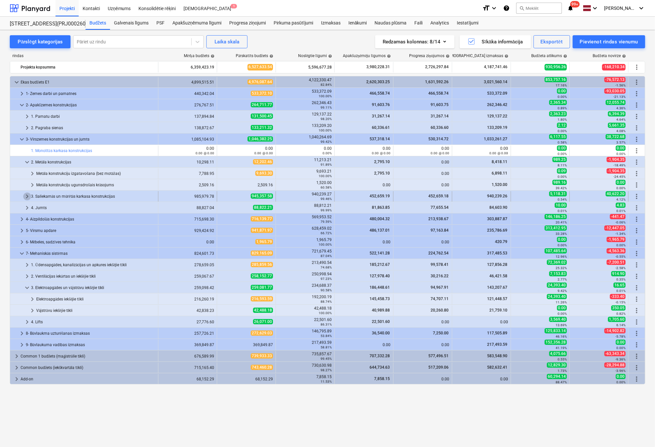
click at [25, 195] on span "keyboard_arrow_right" at bounding box center [27, 197] width 8 height 8
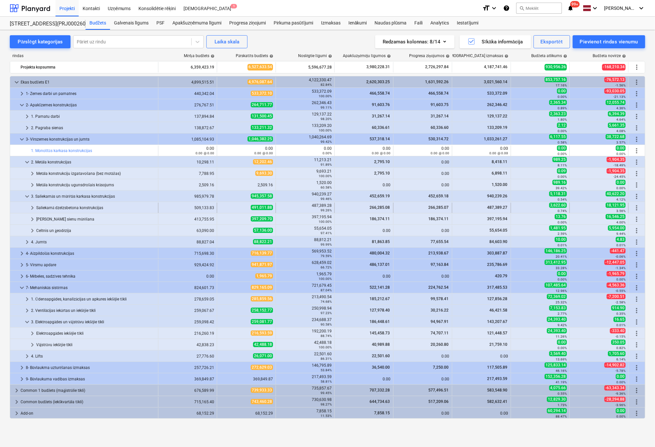
click at [33, 207] on span "keyboard_arrow_right" at bounding box center [32, 208] width 8 height 8
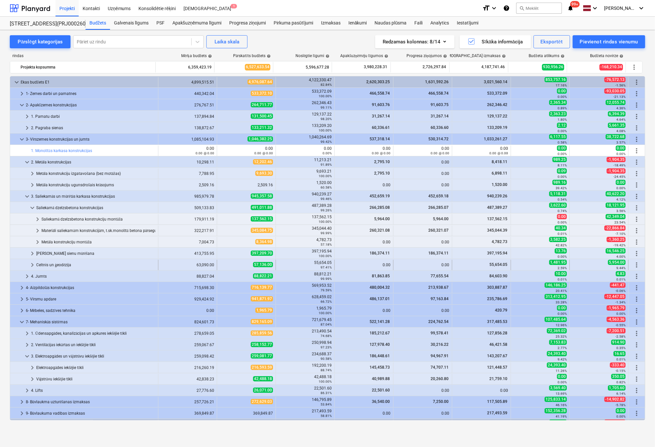
click at [31, 264] on span "keyboard_arrow_right" at bounding box center [32, 265] width 8 height 8
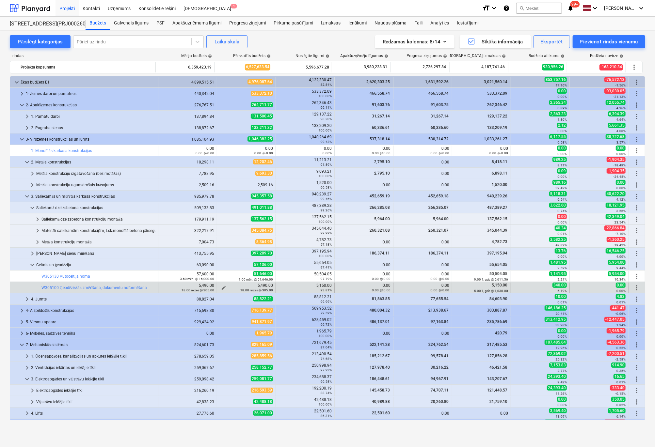
click at [221, 287] on span "edit" at bounding box center [223, 287] width 5 height 5
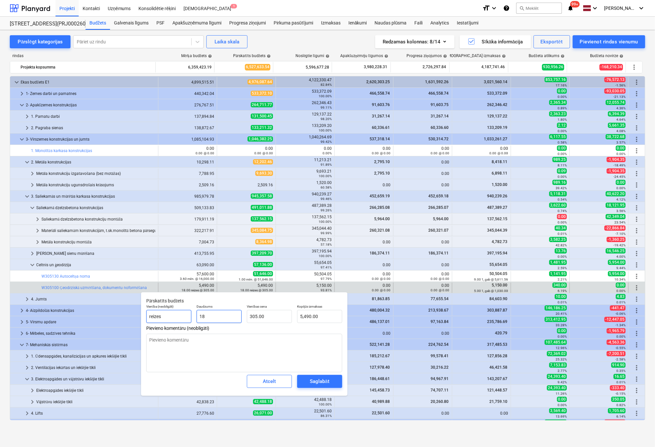
drag, startPoint x: 214, startPoint y: 317, endPoint x: 159, endPoint y: 317, distance: 55.2
click at [159, 317] on div "Vienība (neobligāti) reizes Daudzums 18 Vienības cena 305.00 Kopējās izmaksas 5…" at bounding box center [244, 314] width 201 height 24
click at [327, 381] on div "Saglabāt" at bounding box center [319, 382] width 19 height 8
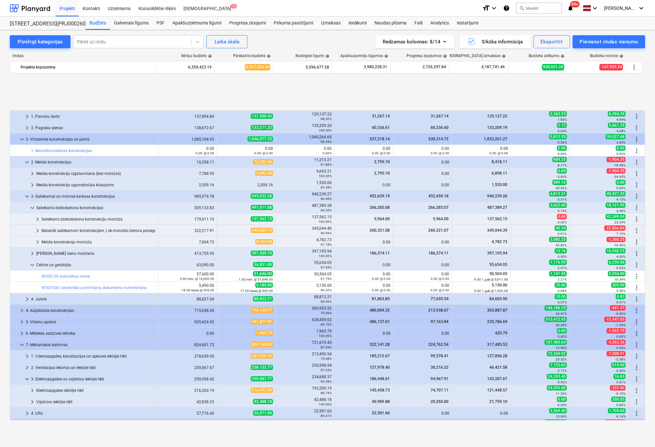
scroll to position [55, 0]
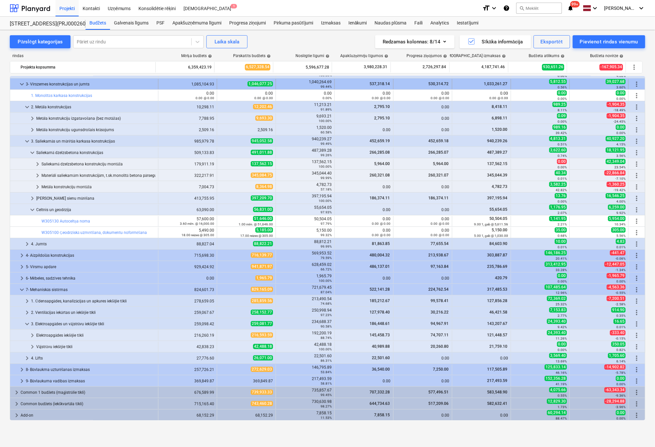
click at [24, 81] on span "keyboard_arrow_down" at bounding box center [22, 84] width 8 height 8
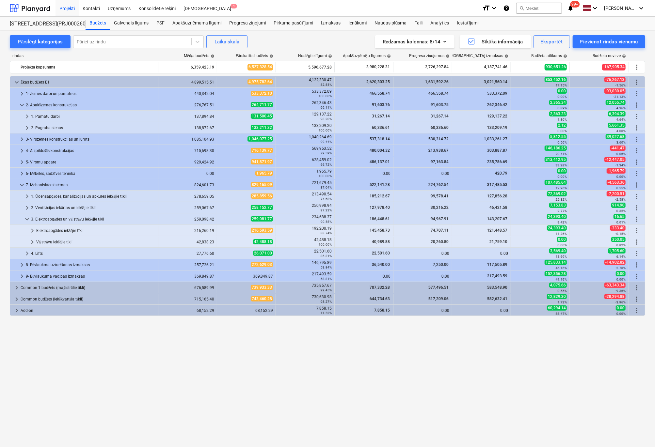
scroll to position [0, 0]
click at [22, 138] on span "keyboard_arrow_right" at bounding box center [22, 140] width 8 height 8
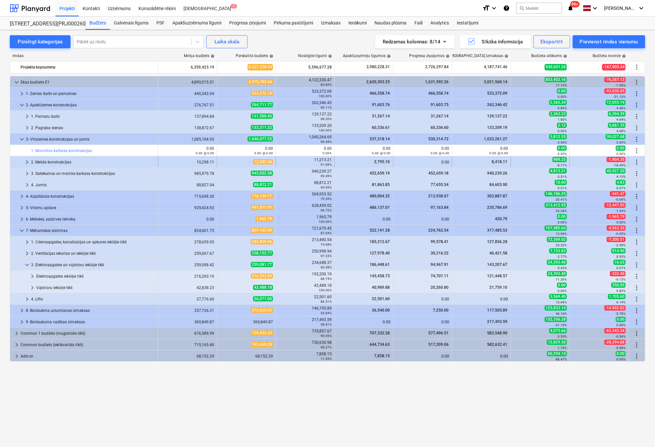
click at [27, 162] on span "keyboard_arrow_right" at bounding box center [27, 162] width 8 height 8
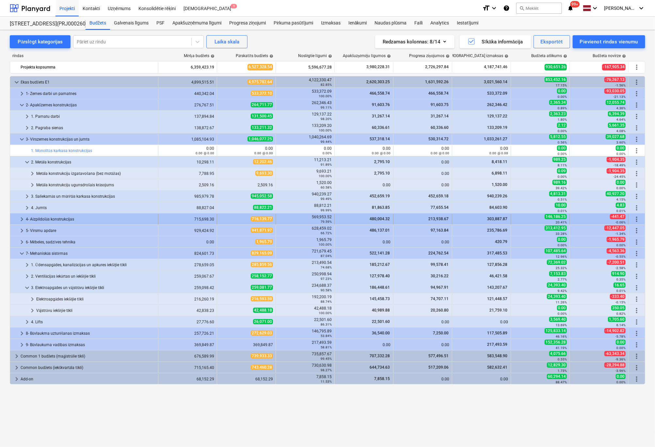
click at [22, 220] on span "keyboard_arrow_right" at bounding box center [22, 220] width 8 height 8
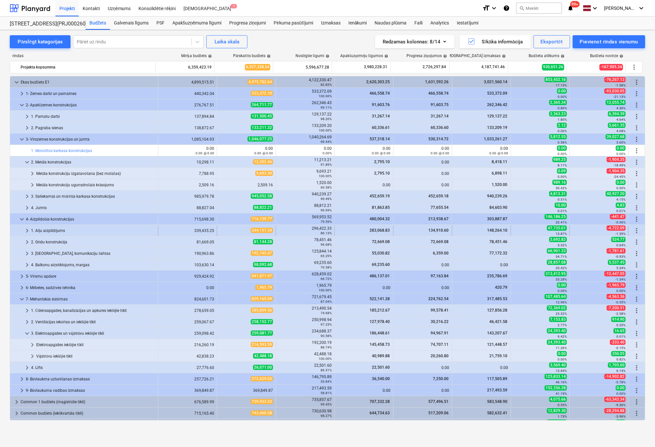
click at [29, 230] on span "keyboard_arrow_right" at bounding box center [27, 231] width 8 height 8
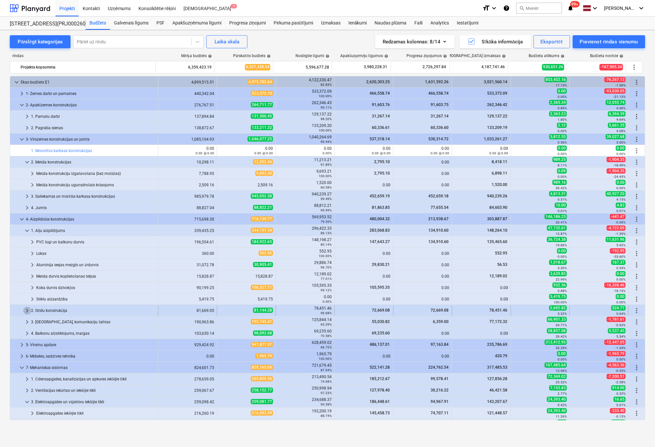
click at [25, 310] on span "keyboard_arrow_right" at bounding box center [27, 311] width 8 height 8
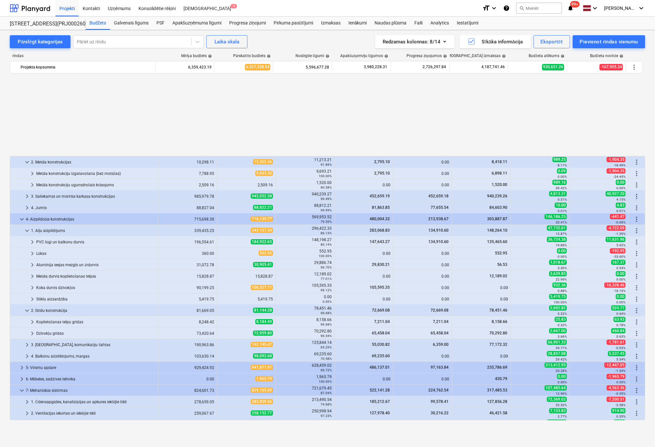
scroll to position [98, 0]
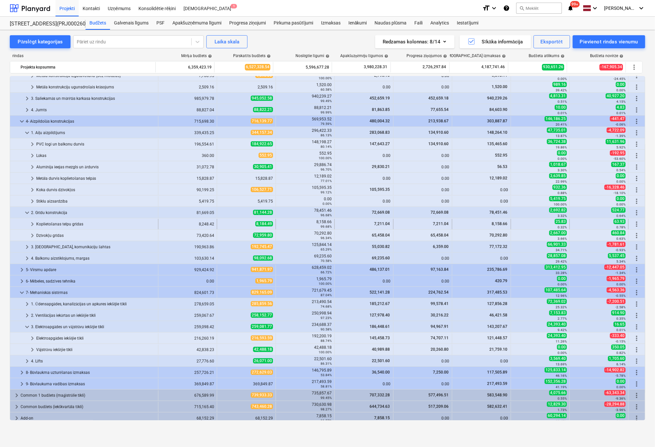
click at [31, 224] on span "keyboard_arrow_right" at bounding box center [32, 224] width 8 height 8
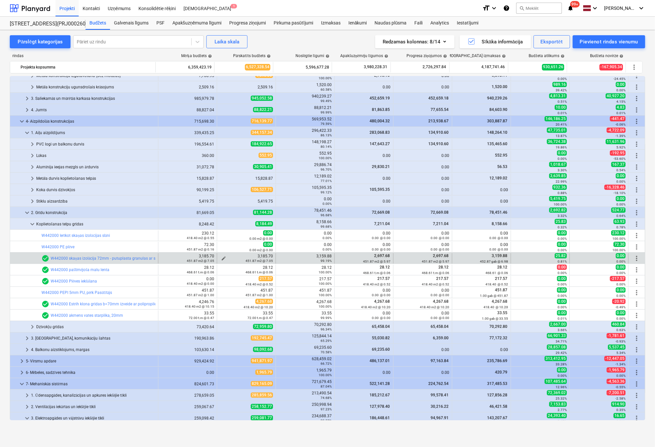
click at [222, 257] on span "edit" at bounding box center [223, 258] width 5 height 5
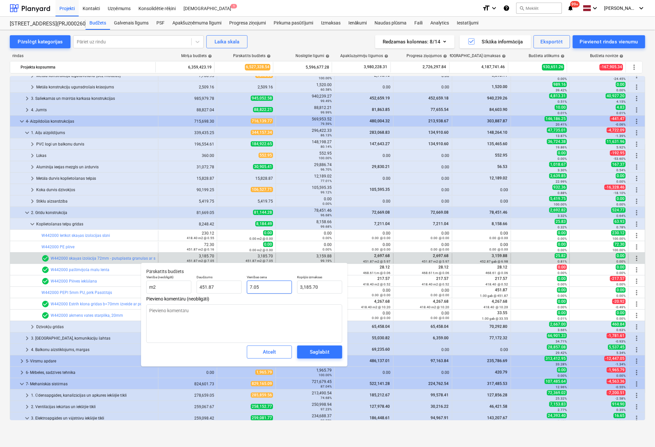
click at [266, 287] on input "7.05" at bounding box center [269, 287] width 45 height 13
click at [319, 350] on div "Saglabāt" at bounding box center [319, 352] width 19 height 8
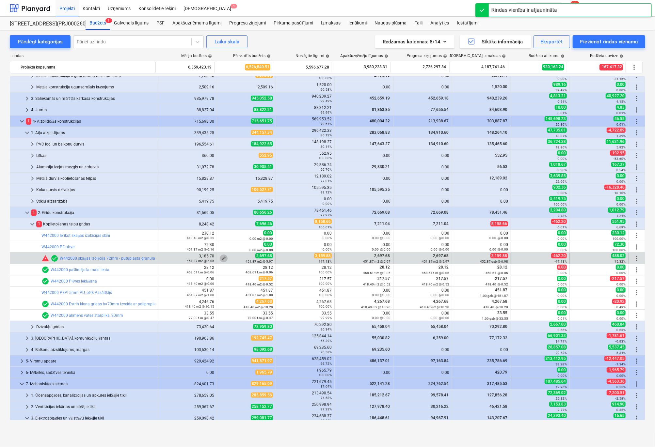
click at [222, 257] on span "edit" at bounding box center [223, 258] width 5 height 5
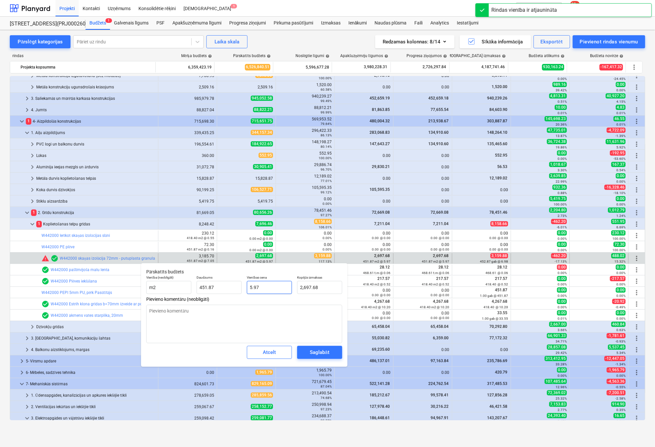
click at [268, 287] on input "5.97" at bounding box center [269, 287] width 45 height 13
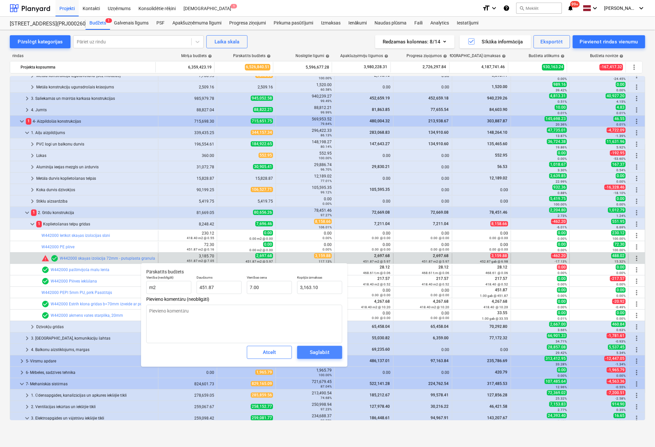
click at [311, 350] on div "Saglabāt" at bounding box center [319, 352] width 19 height 8
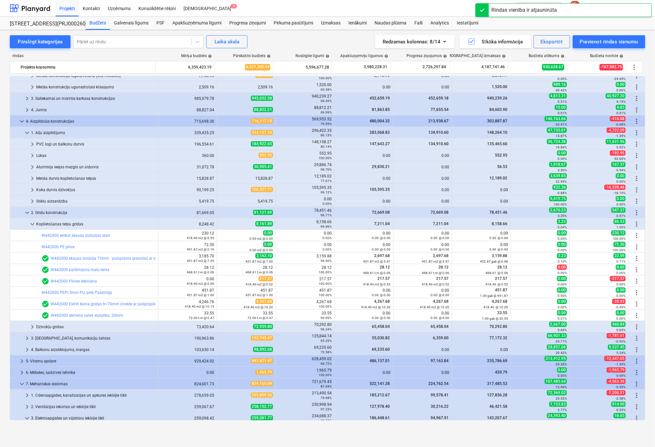
scroll to position [192, 0]
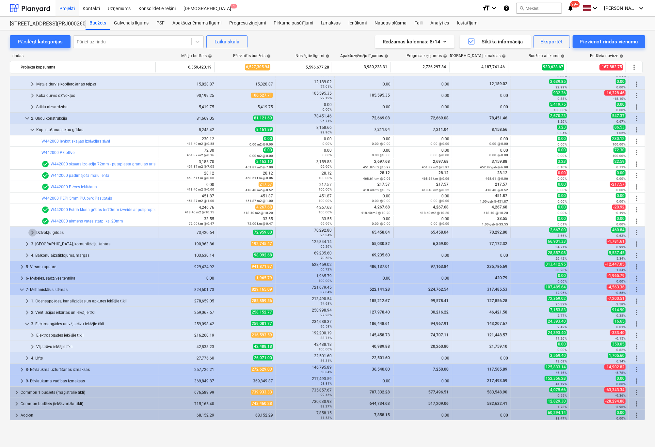
click at [31, 232] on span "keyboard_arrow_right" at bounding box center [32, 233] width 8 height 8
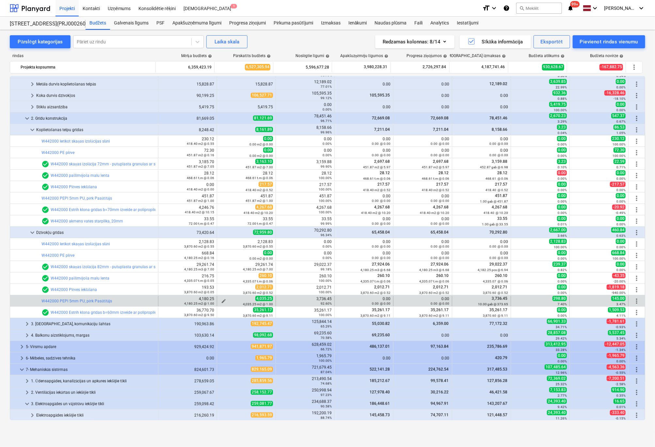
click at [222, 300] on span "edit" at bounding box center [223, 301] width 5 height 5
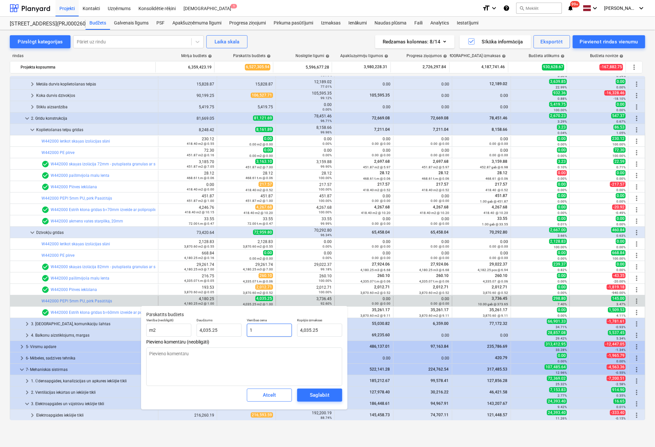
drag, startPoint x: 268, startPoint y: 328, endPoint x: 246, endPoint y: 330, distance: 22.3
click at [246, 330] on div "Vienības cena 1" at bounding box center [269, 328] width 50 height 24
click at [319, 396] on div "Saglabāt" at bounding box center [319, 395] width 19 height 8
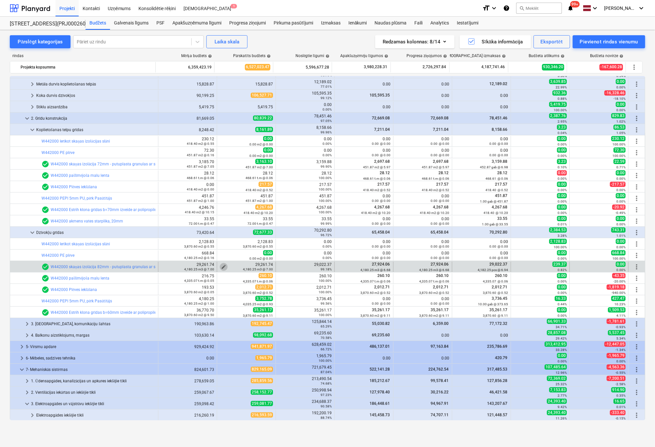
click at [222, 266] on span "edit" at bounding box center [223, 267] width 5 height 5
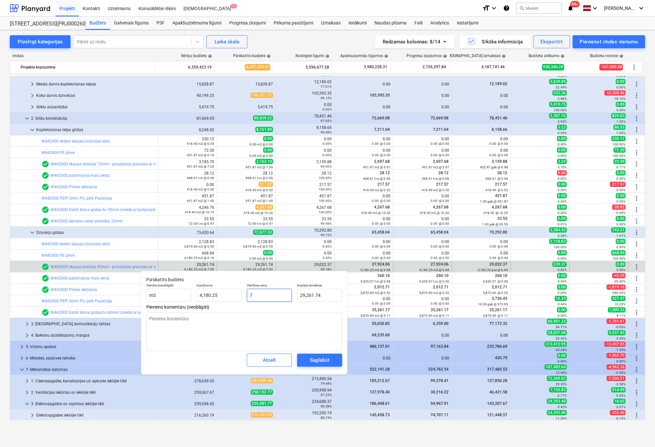
click at [265, 298] on input "7" at bounding box center [269, 295] width 45 height 13
drag, startPoint x: 264, startPoint y: 297, endPoint x: 244, endPoint y: 297, distance: 19.3
click at [244, 297] on div "Vienības cena 7" at bounding box center [269, 293] width 50 height 24
click at [319, 361] on div "Saglabāt" at bounding box center [319, 360] width 19 height 8
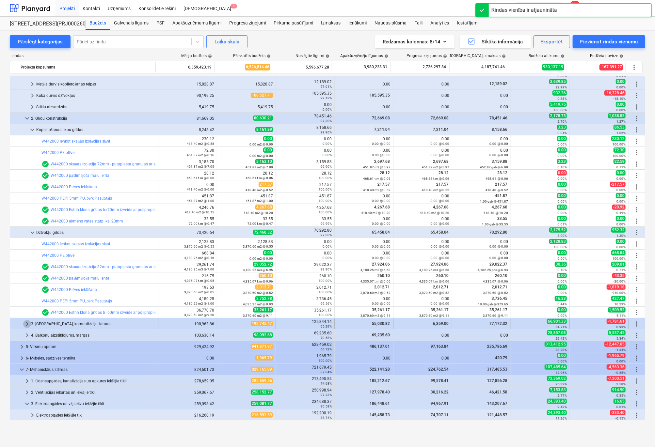
click at [27, 323] on span "keyboard_arrow_right" at bounding box center [27, 324] width 8 height 8
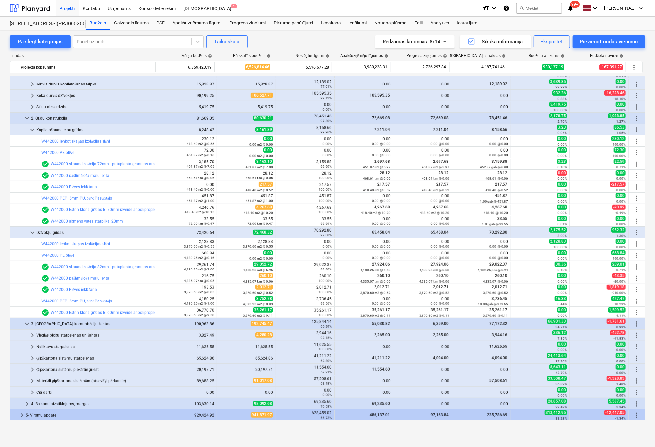
scroll to position [258, 0]
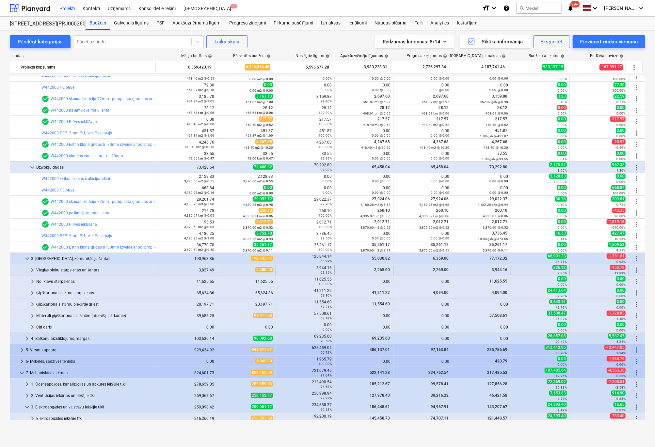
click at [32, 269] on span "keyboard_arrow_right" at bounding box center [32, 270] width 8 height 8
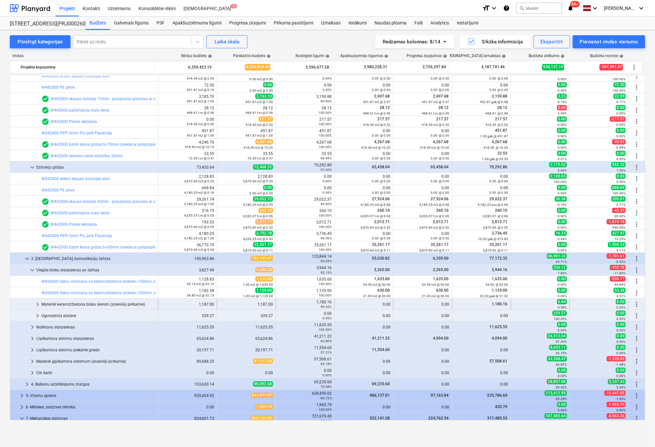
click at [36, 305] on span "keyboard_arrow_right" at bounding box center [38, 305] width 8 height 8
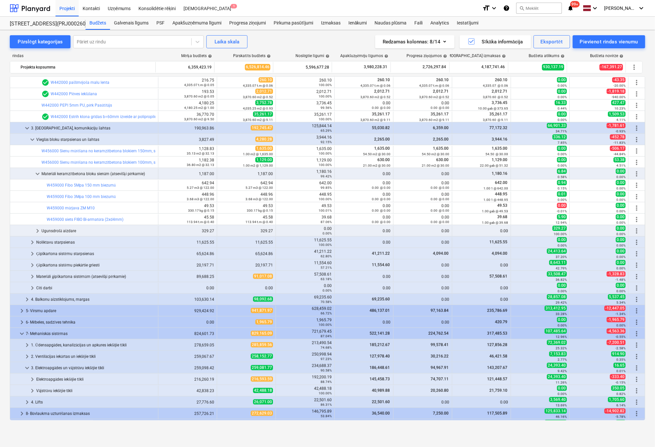
scroll to position [432, 0]
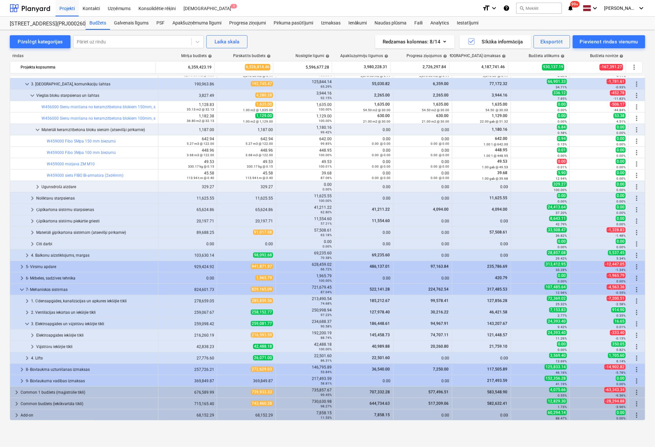
click at [170, 442] on div "Pārslēgt kategorijas Pāriet uz rindu Laika skala Redzamas kolonnas : 8/14 Sīkāk…" at bounding box center [327, 238] width 655 height 417
click at [27, 254] on span "keyboard_arrow_right" at bounding box center [27, 256] width 8 height 8
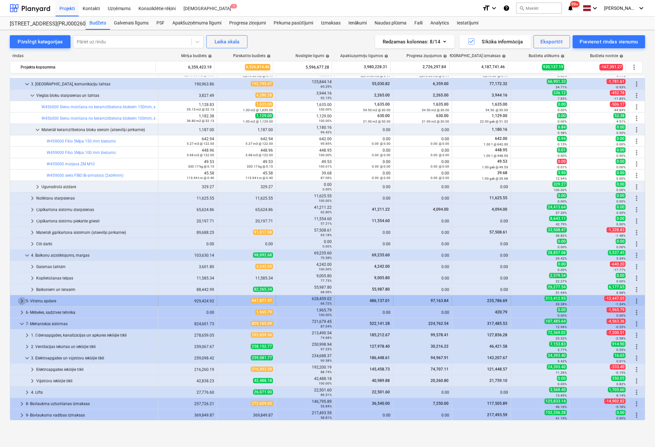
click at [19, 301] on span "keyboard_arrow_right" at bounding box center [22, 301] width 8 height 8
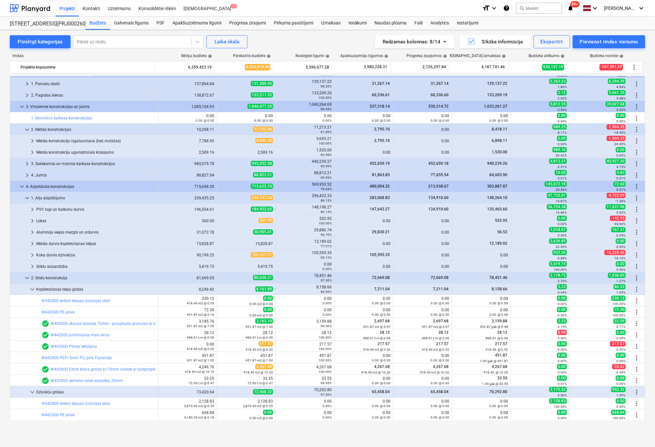
scroll to position [0, 0]
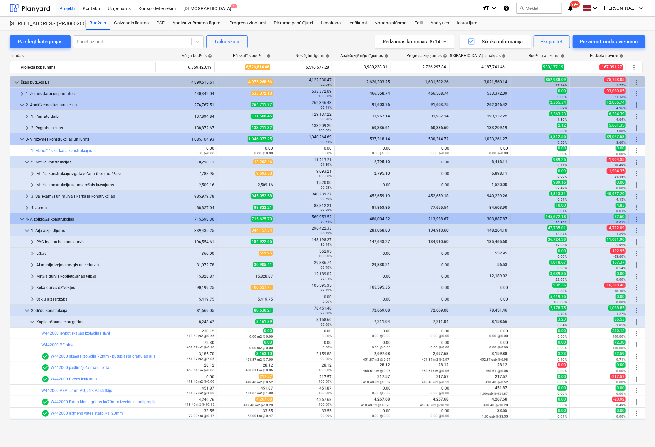
click at [21, 218] on span "keyboard_arrow_down" at bounding box center [22, 220] width 8 height 8
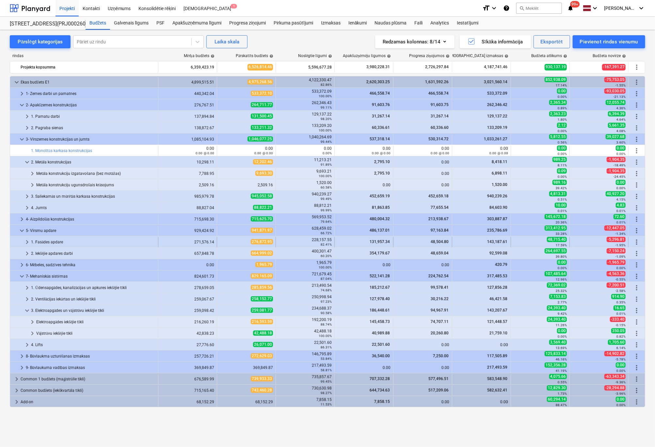
click at [25, 242] on span "keyboard_arrow_right" at bounding box center [27, 242] width 8 height 8
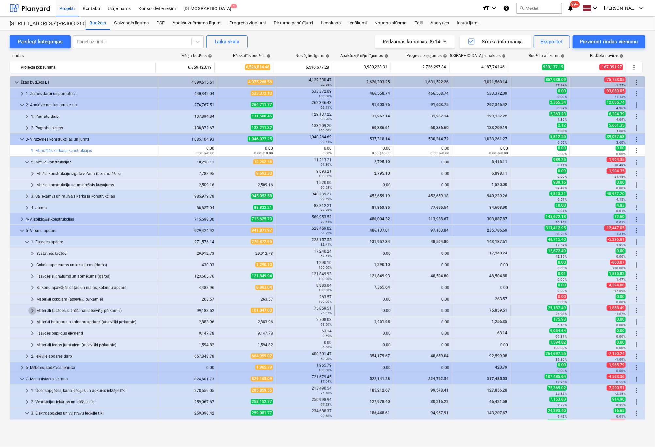
click at [31, 310] on span "keyboard_arrow_right" at bounding box center [32, 311] width 8 height 8
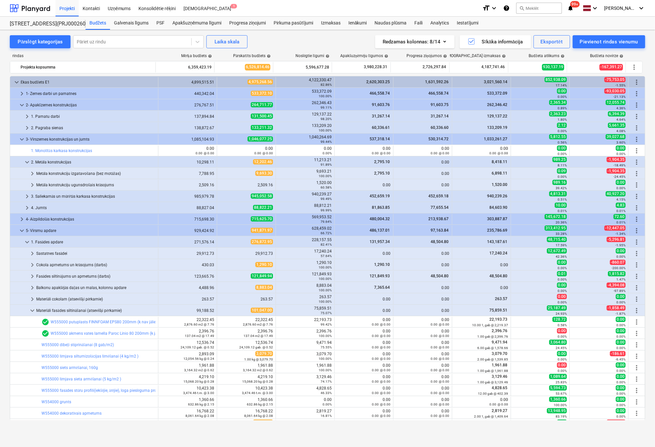
scroll to position [98, 0]
